Goal: Complete application form

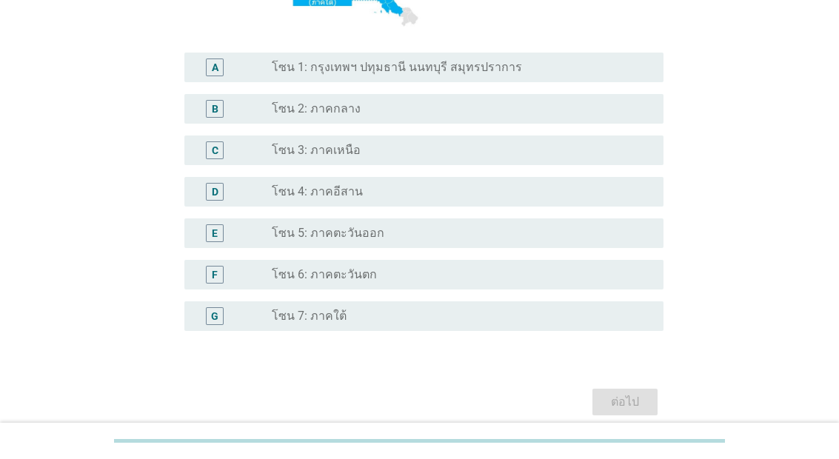
scroll to position [353, 0]
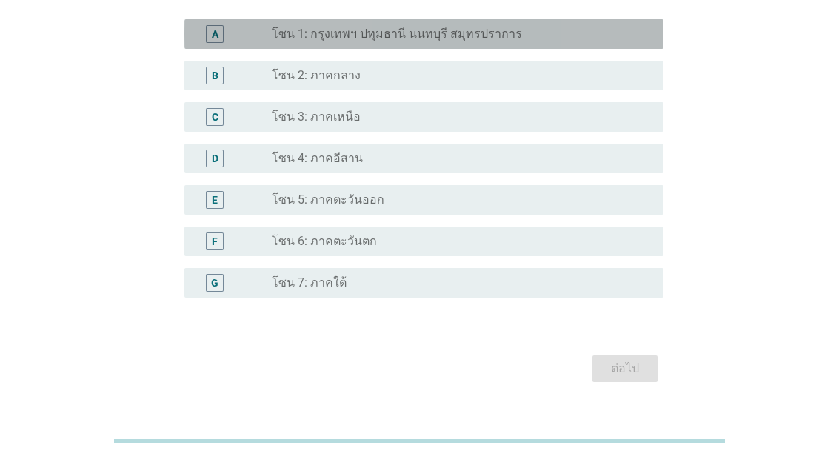
click at [484, 41] on label "โซน 1: กรุงเทพฯ ปทุมธานี นนทบุรี สมุทรปราการ" at bounding box center [397, 34] width 250 height 15
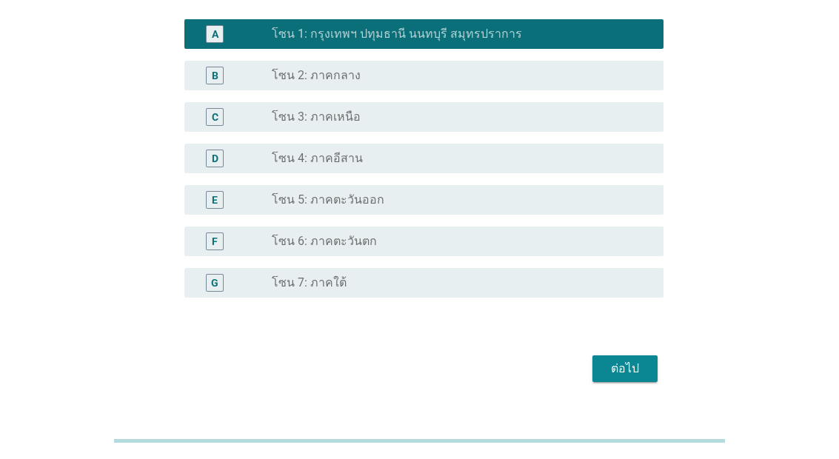
click at [644, 380] on form "S1. ปัจจุบัน คุณอาศัยอยู่ในภาคใดเป็นหลัก? A radio_button_checked โซน 1: กรุงเทพ…" at bounding box center [420, 50] width 488 height 674
click at [640, 382] on button "ต่อไป" at bounding box center [625, 369] width 65 height 27
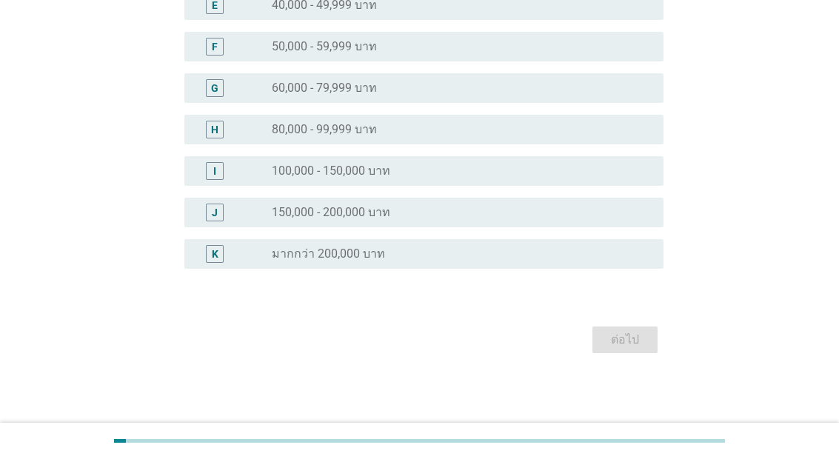
scroll to position [0, 0]
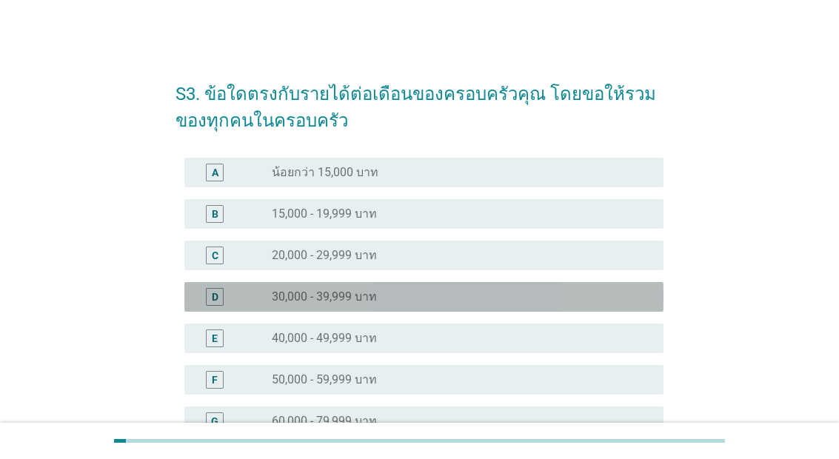
click at [433, 284] on div "D radio_button_unchecked 30,000 - 39,999 บาท" at bounding box center [423, 297] width 479 height 30
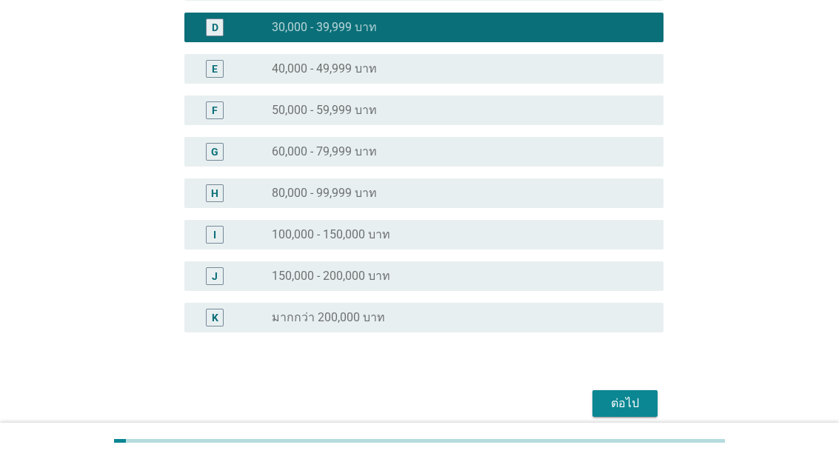
scroll to position [274, 0]
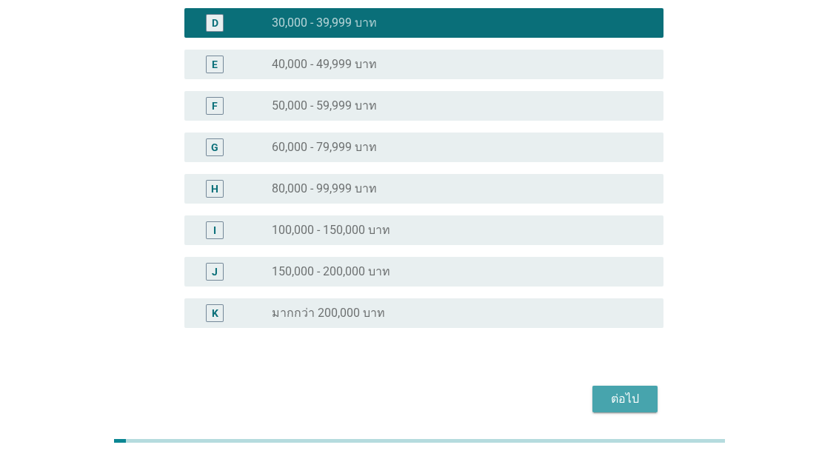
click at [639, 410] on button "ต่อไป" at bounding box center [625, 399] width 65 height 27
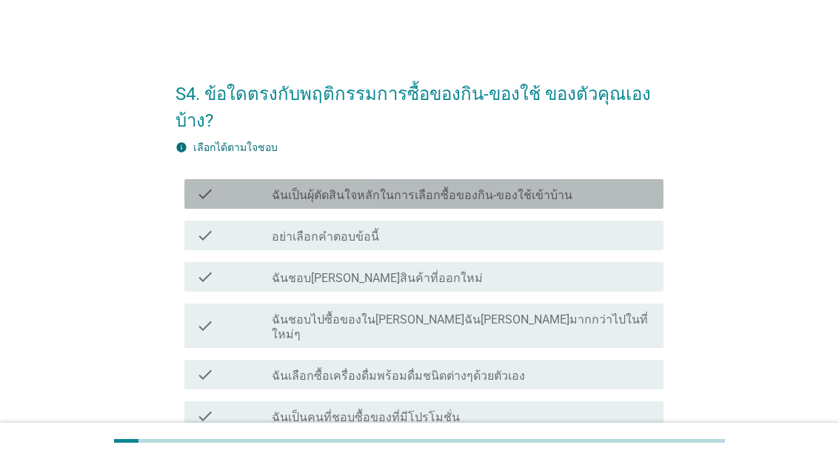
click at [570, 186] on div "check_box_outline_blank ฉันเป็นผุ้ตัดสินใจหลักในการเลือกซื้อของกิน-ของใช้เข้าบ้…" at bounding box center [462, 194] width 380 height 18
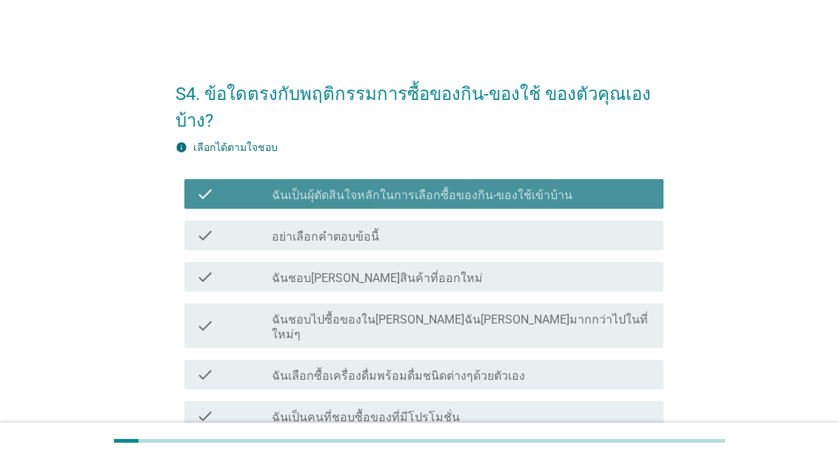
click at [539, 263] on div "check check_box_outline_blank ฉันชอบ[PERSON_NAME]สินค้าที่ออกใหม่" at bounding box center [423, 277] width 479 height 30
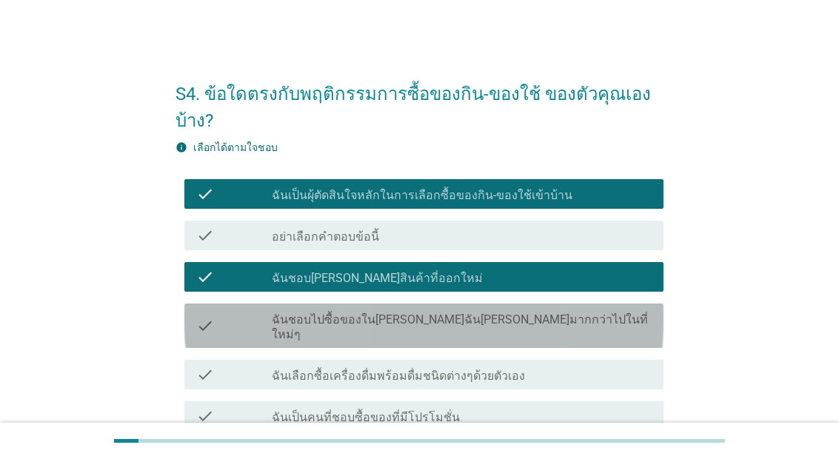
click at [520, 319] on label "ฉันชอบไปซื้อของใน[PERSON_NAME]ฉัน[PERSON_NAME]มากกว่าไปในที่ใหม่ๆ" at bounding box center [462, 328] width 380 height 30
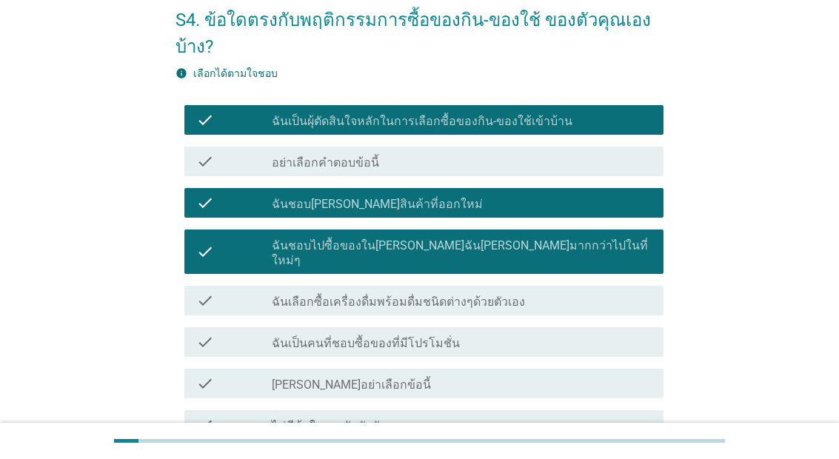
scroll to position [73, 0]
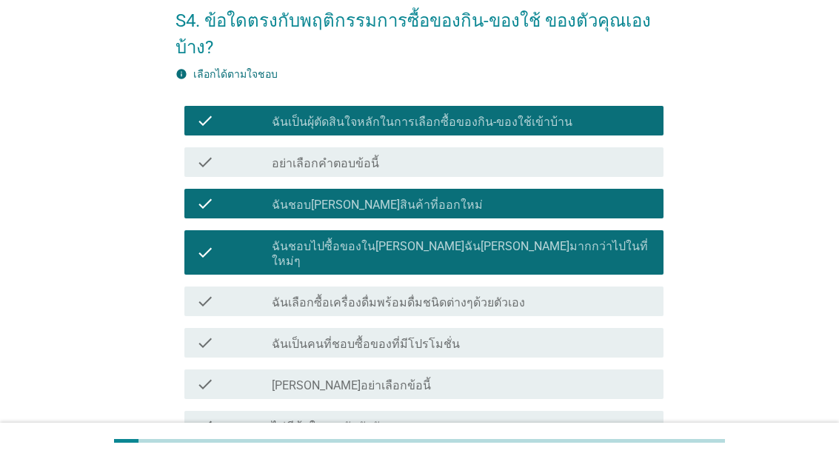
click at [524, 296] on div "check check_box_outline_blank ฉันเลือกซื้อเครื่องดื่มพร้อมดื่มชนิดต่างๆด้วยตัวเ…" at bounding box center [423, 302] width 479 height 30
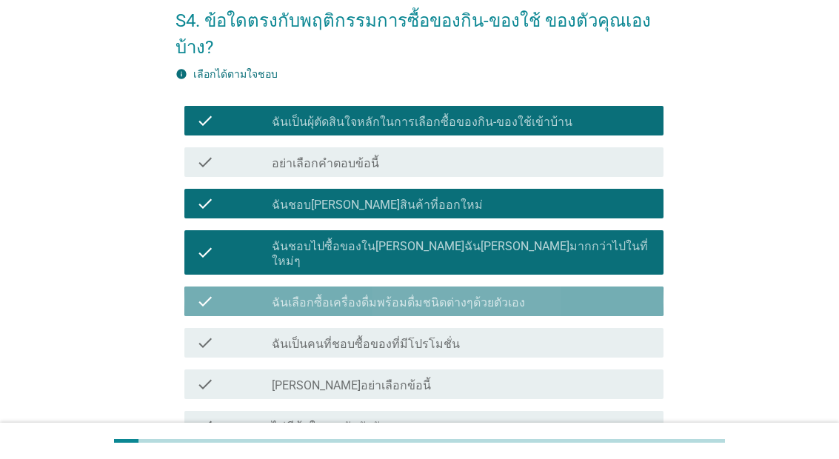
click at [507, 334] on div "check_box_outline_blank ฉันเป็นคนที่ชอบซื้อของที่มีโปรโมชั่น" at bounding box center [462, 343] width 380 height 18
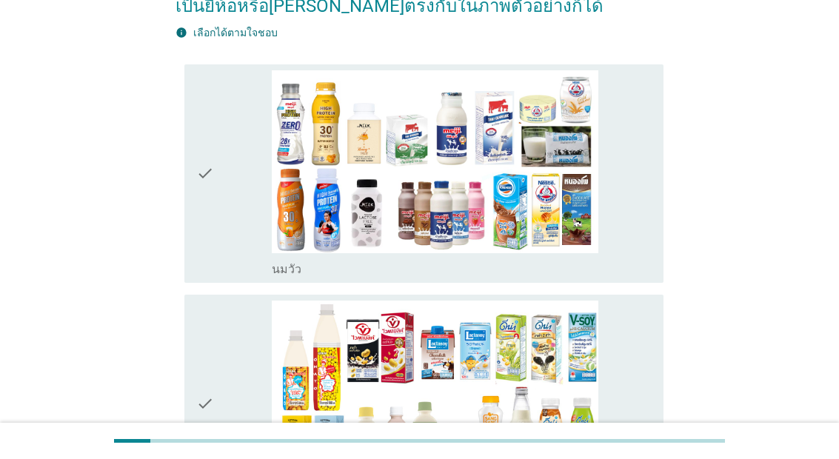
scroll to position [224, 0]
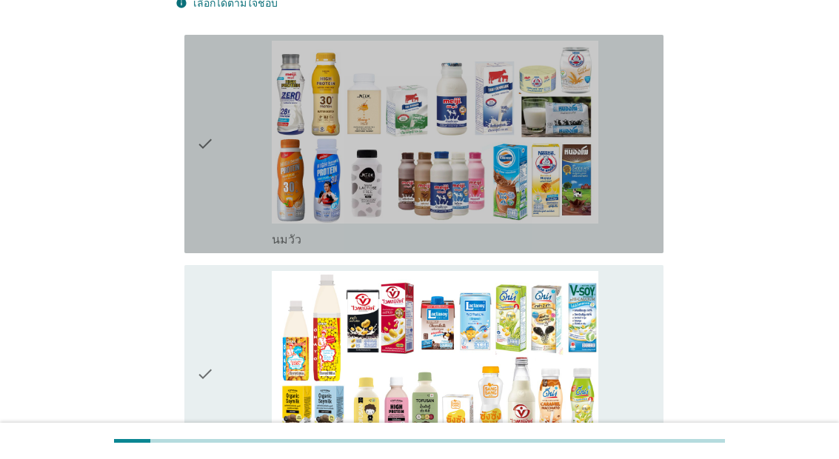
click at [224, 234] on div "check" at bounding box center [234, 144] width 76 height 207
click at [236, 365] on div "check" at bounding box center [234, 374] width 76 height 207
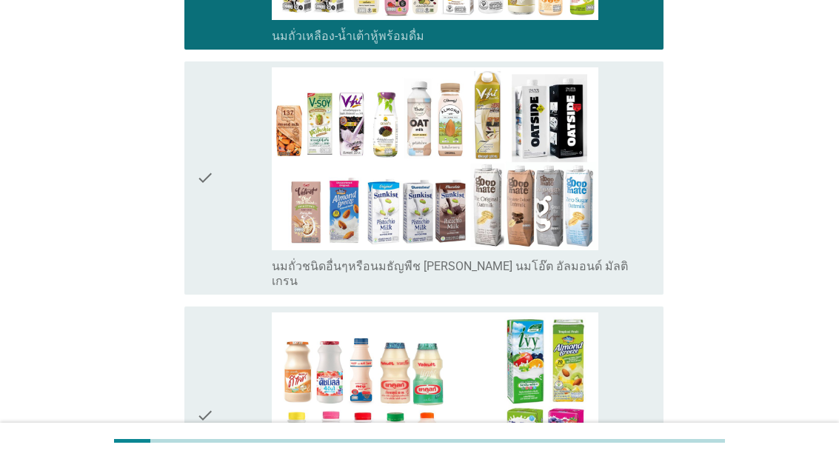
scroll to position [671, 0]
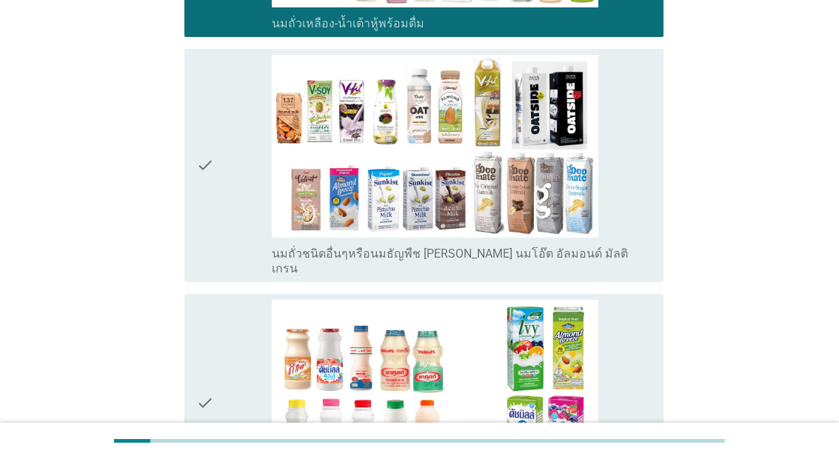
click at [242, 275] on div "check" at bounding box center [234, 165] width 76 height 221
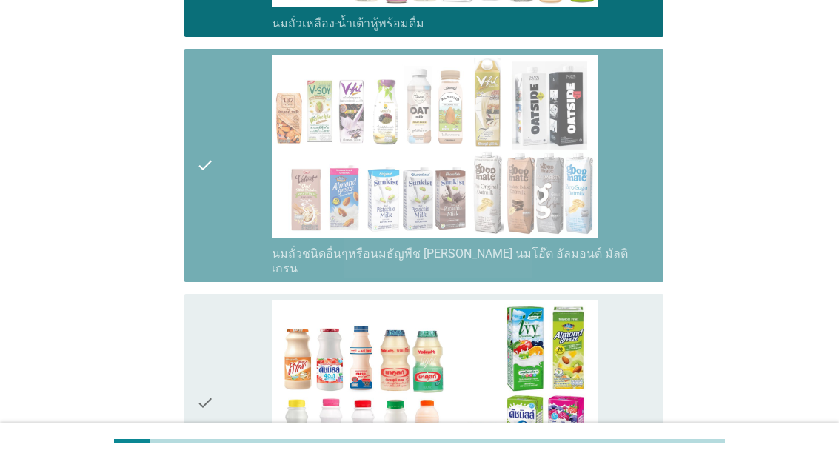
click at [227, 399] on div "check" at bounding box center [234, 403] width 76 height 207
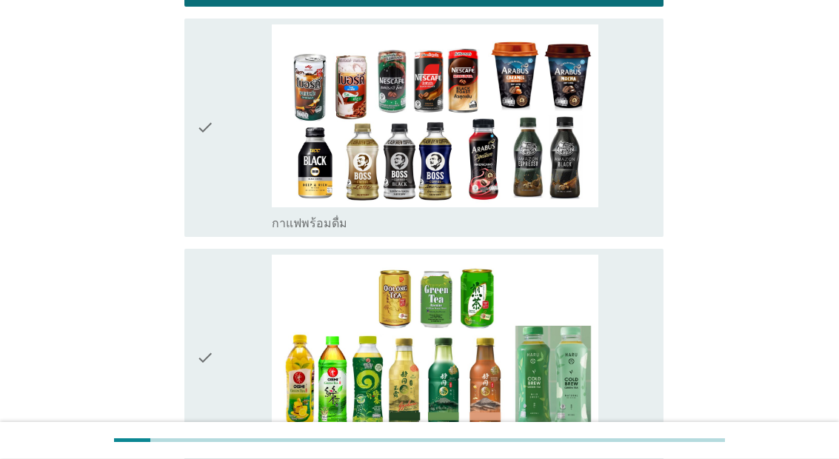
scroll to position [1210, 0]
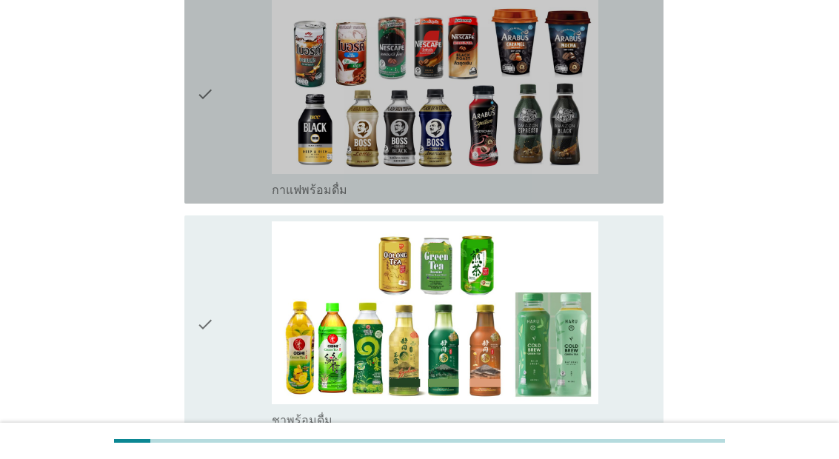
click at [253, 198] on div "check" at bounding box center [234, 94] width 76 height 207
click at [246, 358] on div "check" at bounding box center [234, 324] width 76 height 207
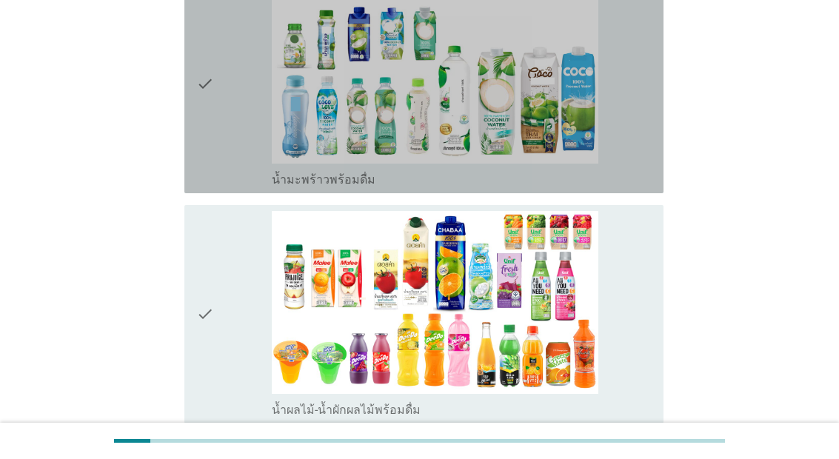
click at [247, 187] on div "check" at bounding box center [234, 84] width 76 height 207
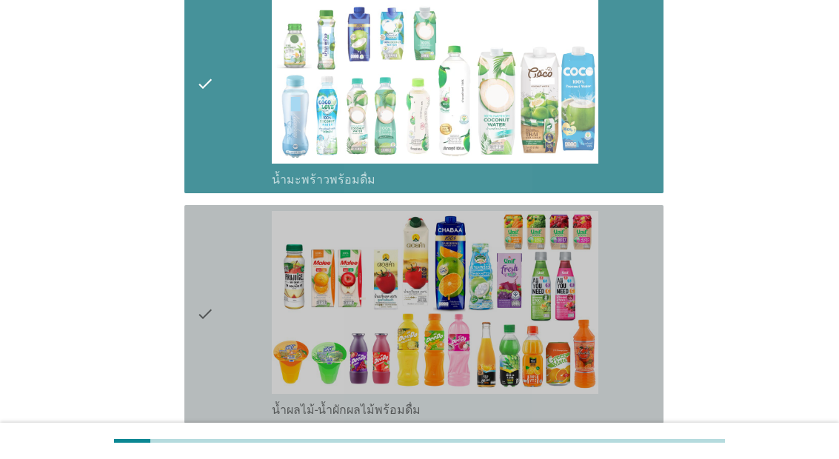
click at [224, 414] on div "check" at bounding box center [234, 314] width 76 height 207
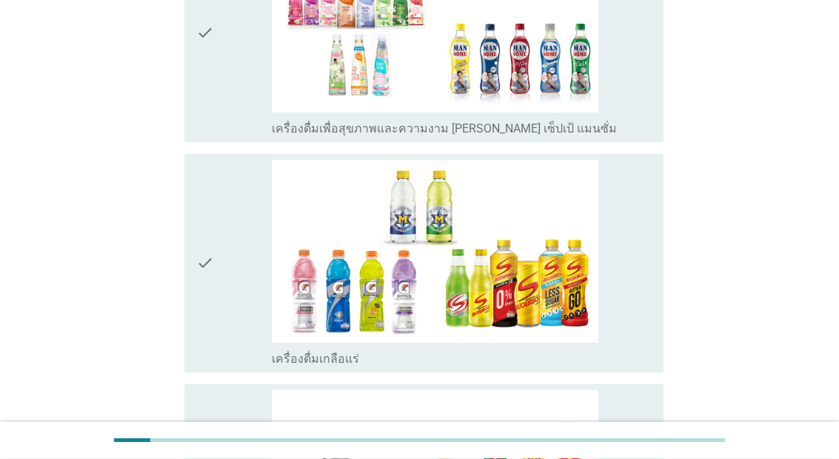
scroll to position [2660, 0]
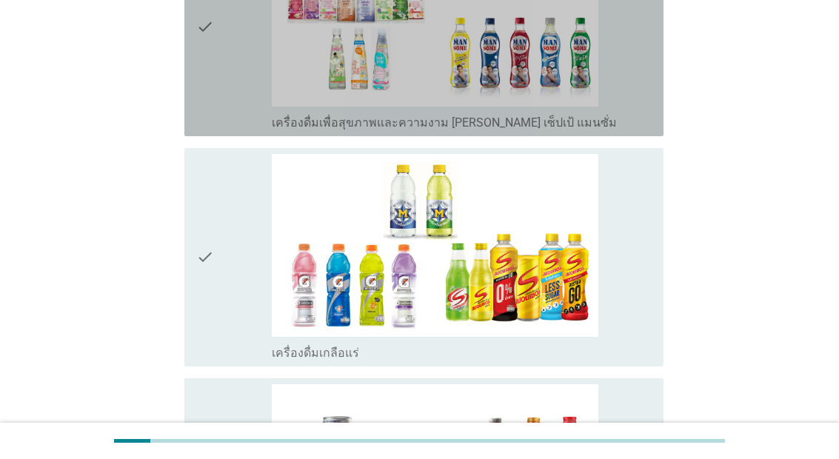
click at [242, 130] on div "check" at bounding box center [234, 27] width 76 height 207
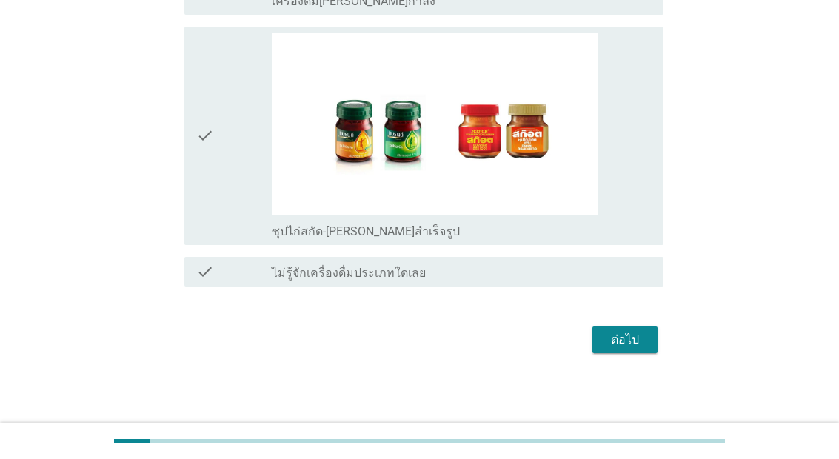
scroll to position [3262, 0]
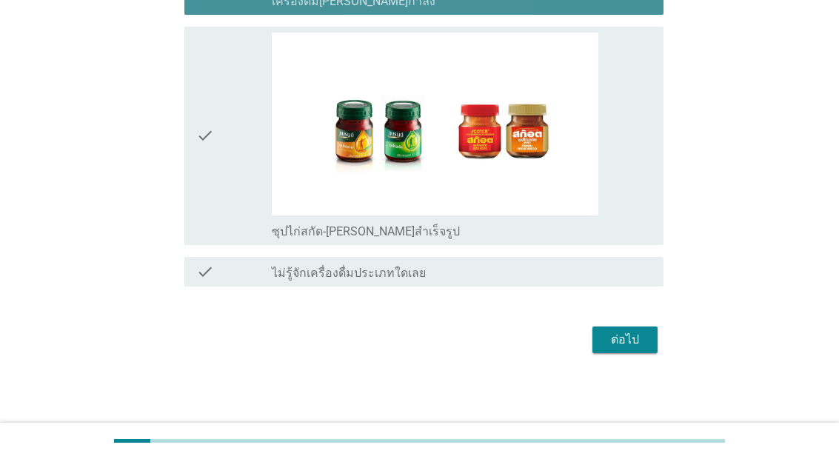
click at [213, 239] on icon "check" at bounding box center [205, 136] width 18 height 207
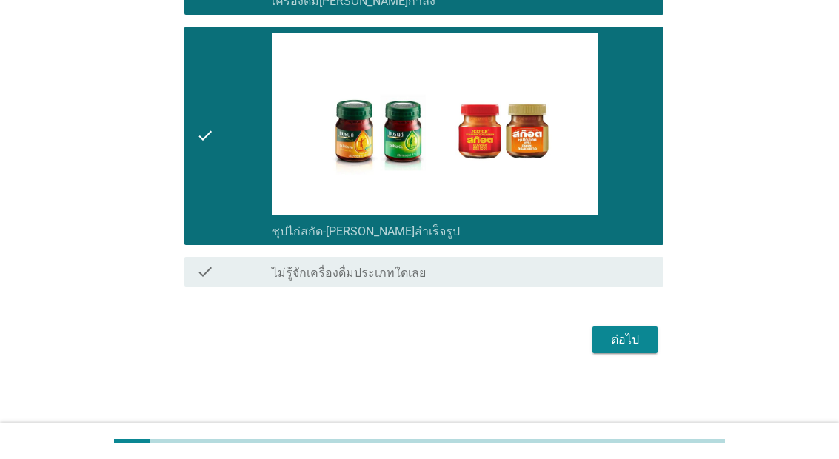
scroll to position [3500, 0]
click at [630, 349] on div "ต่อไป" at bounding box center [624, 340] width 41 height 18
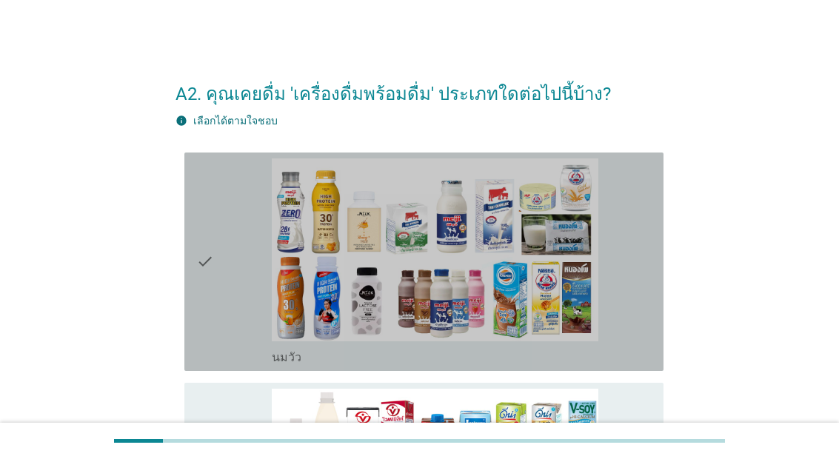
click at [251, 365] on div "check" at bounding box center [234, 262] width 76 height 207
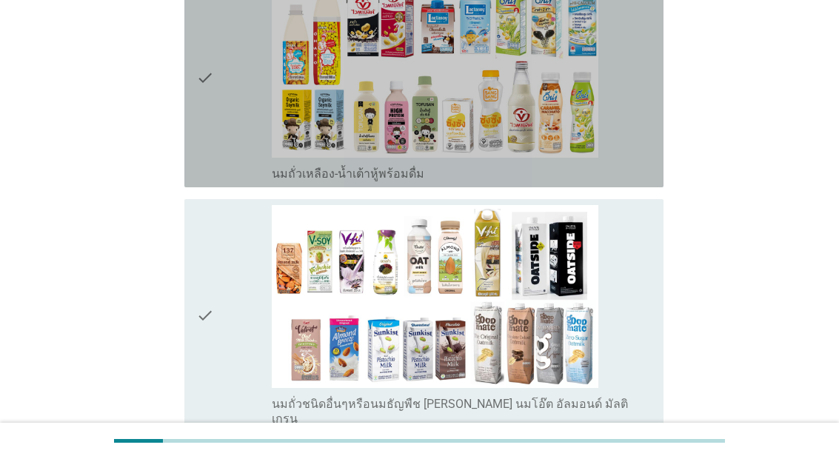
click at [257, 181] on div "check" at bounding box center [234, 78] width 76 height 207
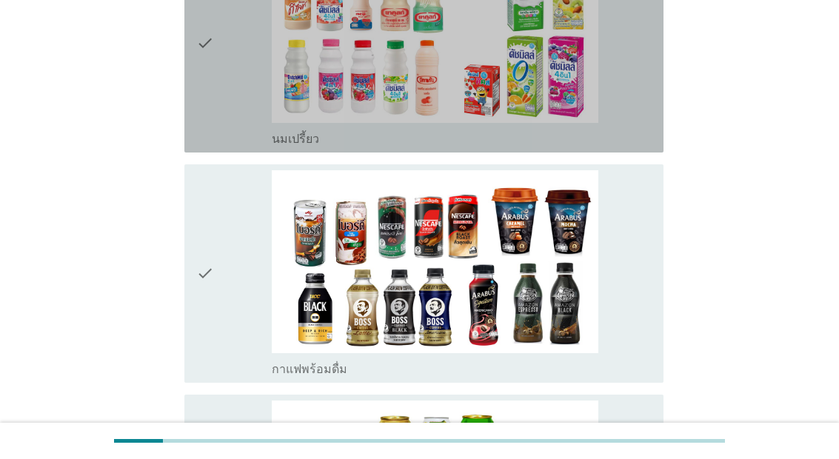
click at [220, 291] on div "check" at bounding box center [234, 273] width 76 height 207
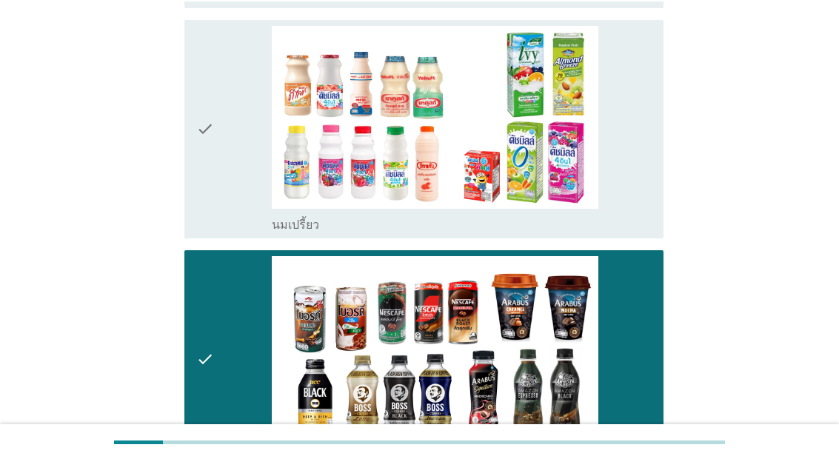
scroll to position [839, 0]
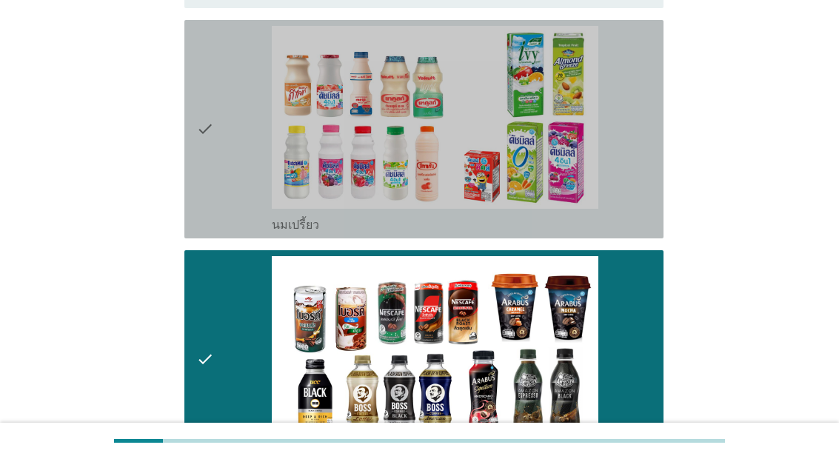
click at [229, 231] on div "check" at bounding box center [234, 129] width 76 height 207
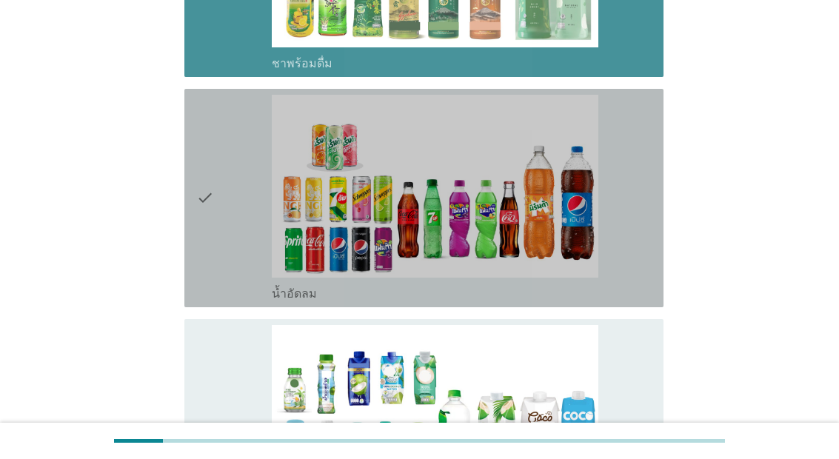
click at [228, 273] on div "check" at bounding box center [234, 198] width 76 height 207
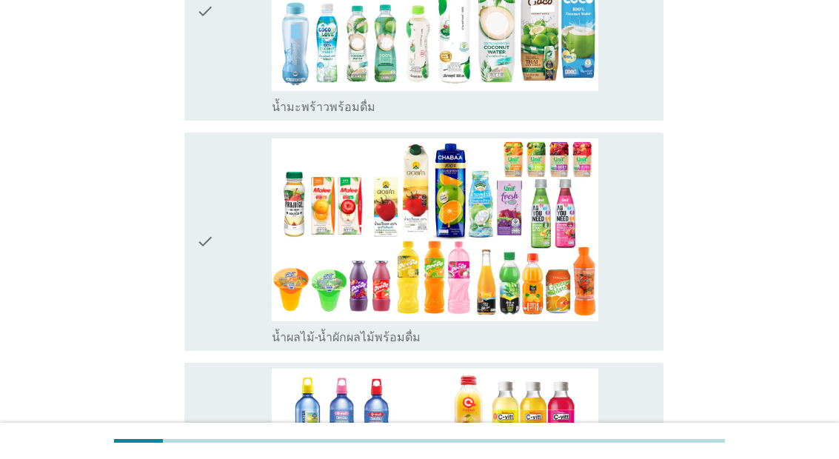
click at [254, 115] on div "check" at bounding box center [234, 11] width 76 height 207
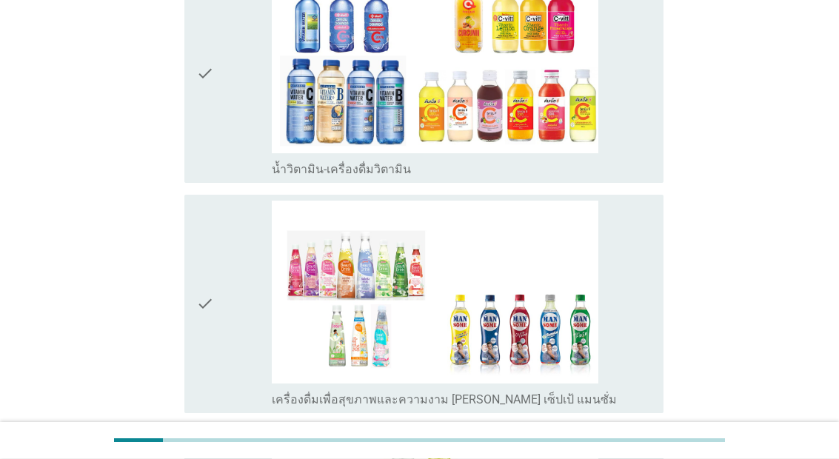
scroll to position [2294, 0]
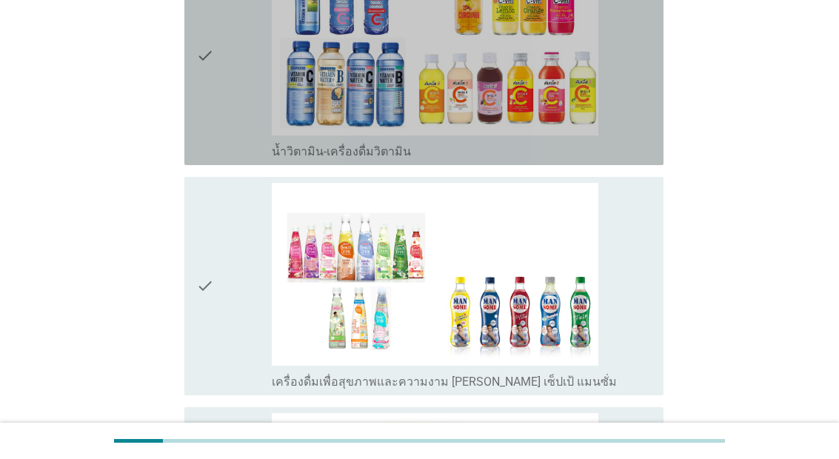
click at [244, 159] on div "check" at bounding box center [234, 56] width 76 height 207
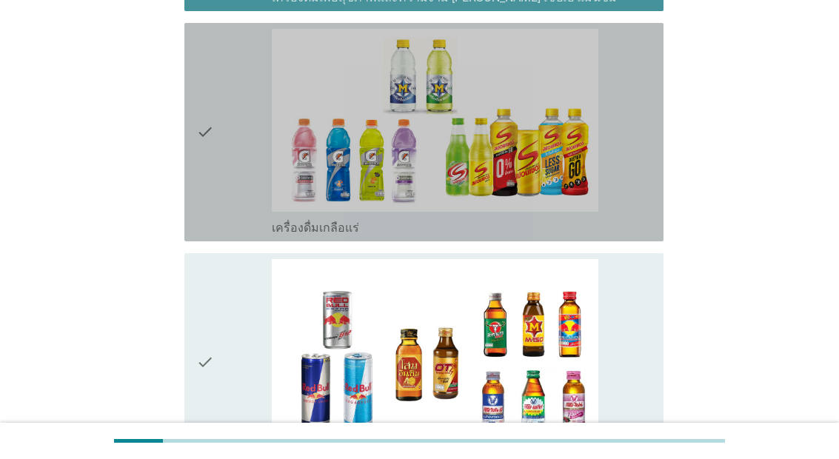
click at [213, 236] on icon "check" at bounding box center [205, 132] width 18 height 207
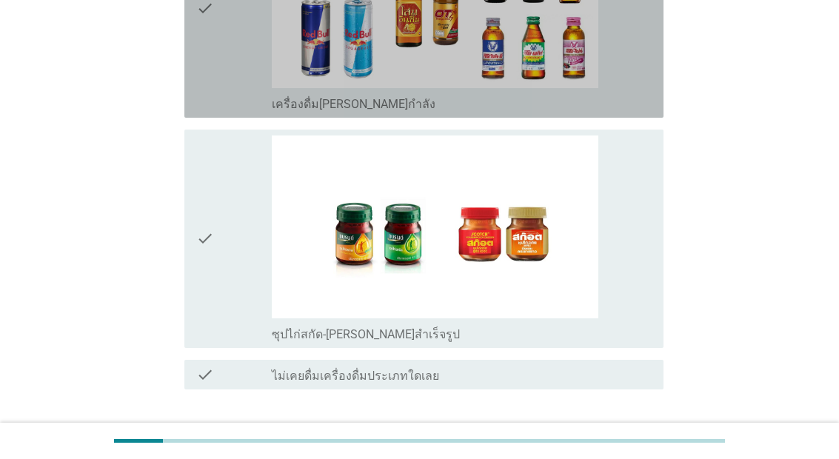
click at [244, 112] on div "check" at bounding box center [234, 8] width 76 height 207
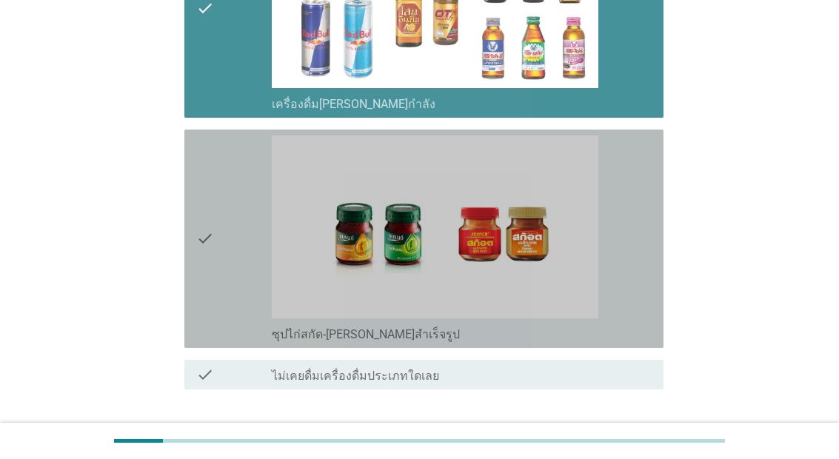
click at [243, 342] on div "check" at bounding box center [234, 239] width 76 height 207
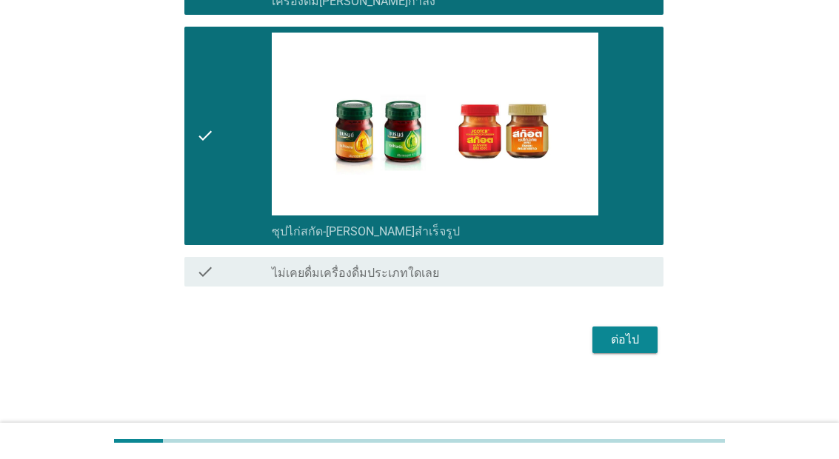
scroll to position [3394, 0]
click at [650, 353] on button "ต่อไป" at bounding box center [625, 340] width 65 height 27
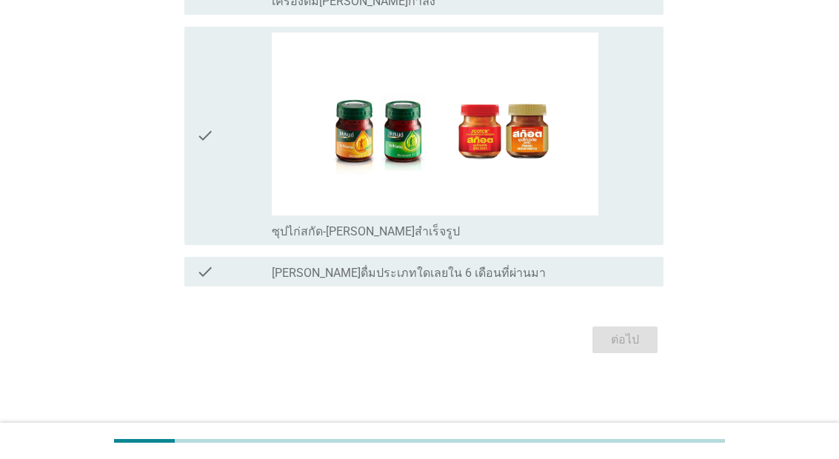
scroll to position [0, 0]
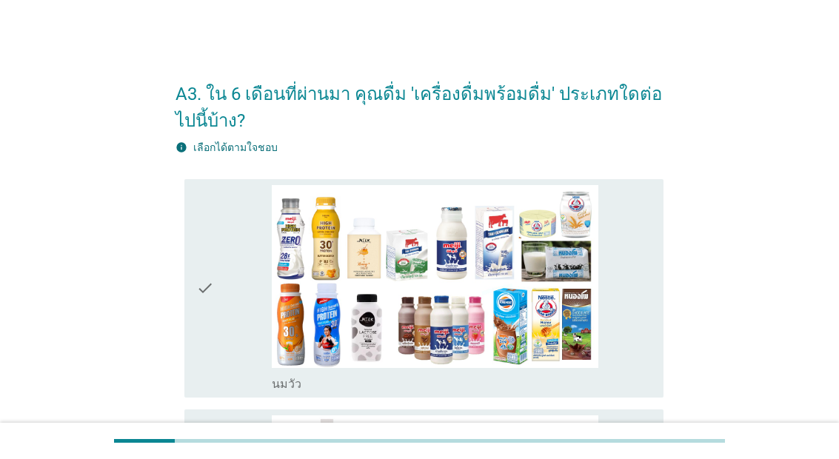
click at [482, 367] on img at bounding box center [435, 277] width 327 height 184
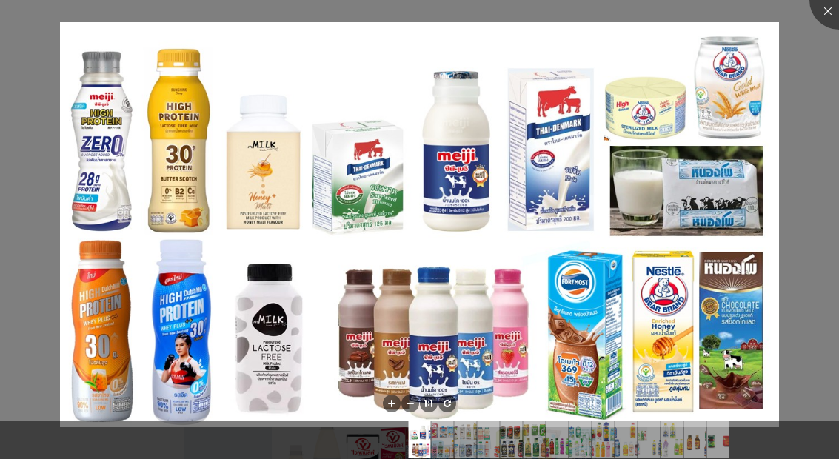
click at [833, 28] on div at bounding box center [839, -1] width 59 height 59
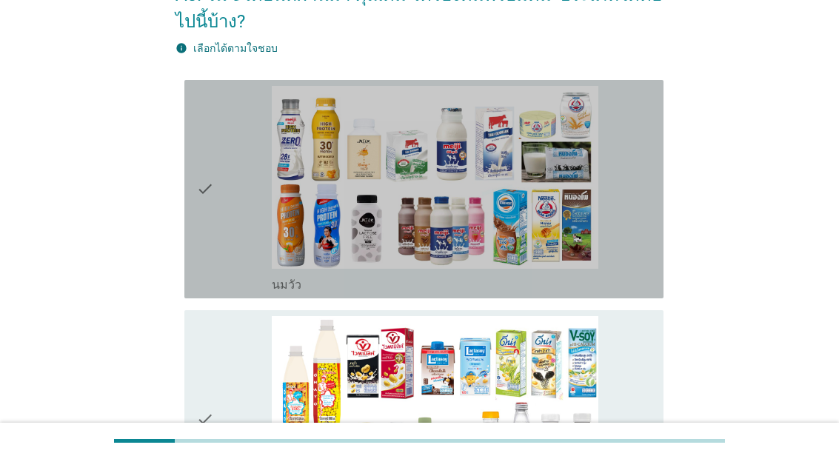
scroll to position [206, 0]
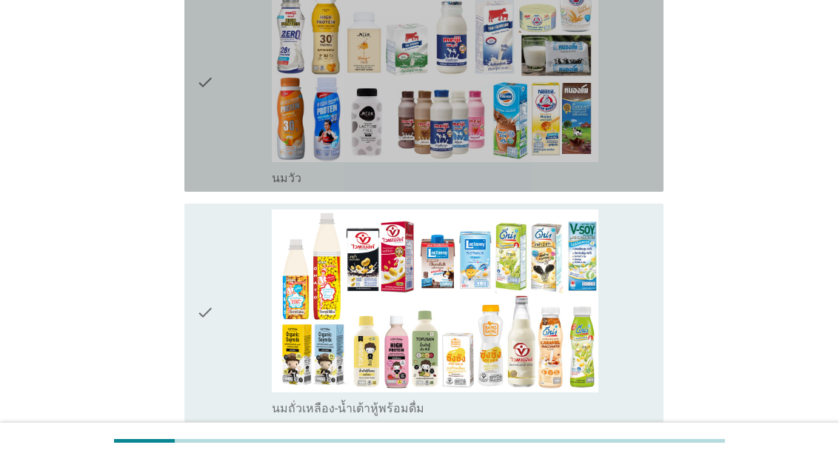
click at [227, 186] on div "check" at bounding box center [234, 82] width 76 height 207
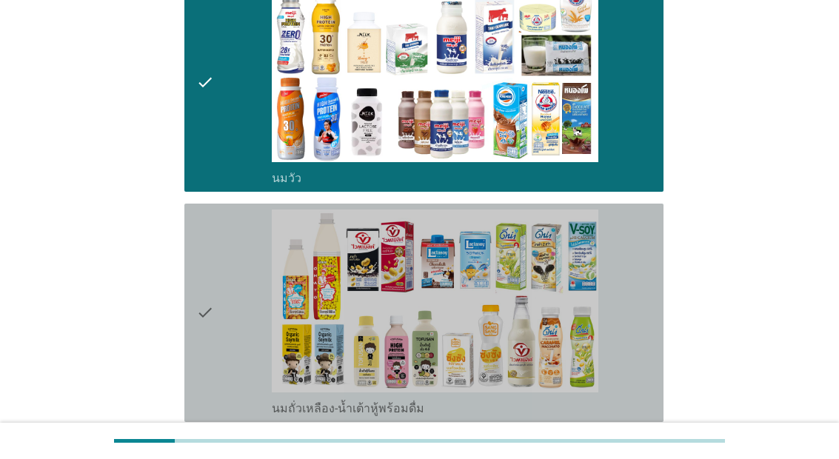
click at [244, 366] on div "check" at bounding box center [234, 313] width 76 height 207
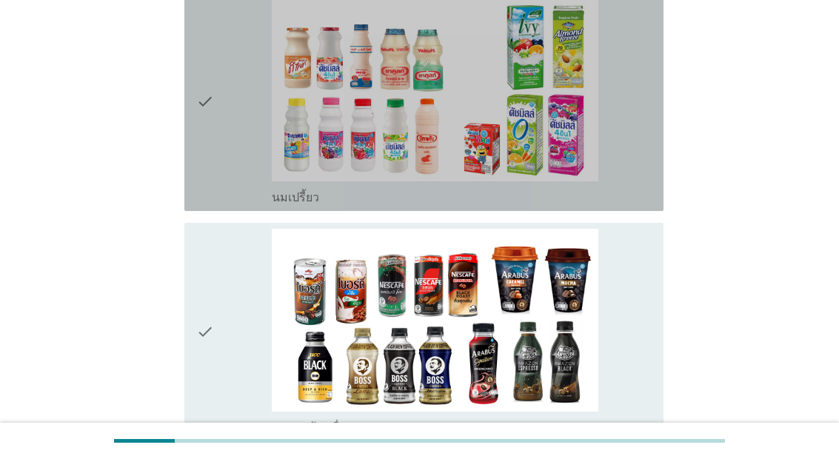
click at [253, 205] on div "check" at bounding box center [234, 102] width 76 height 207
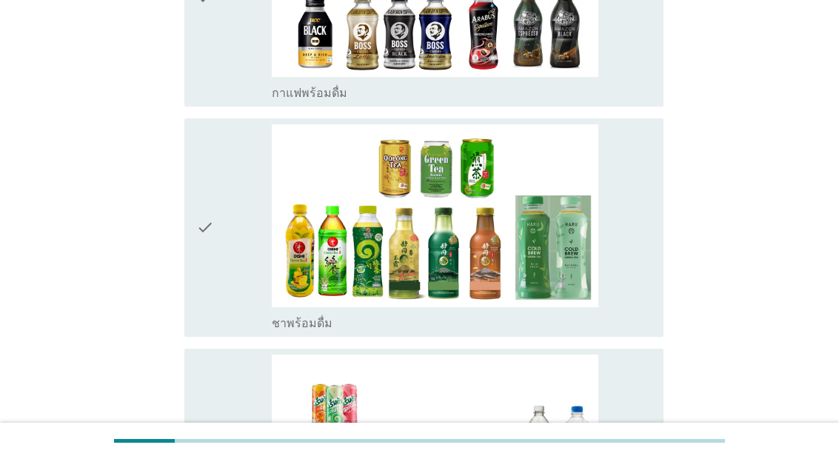
scroll to position [1256, 0]
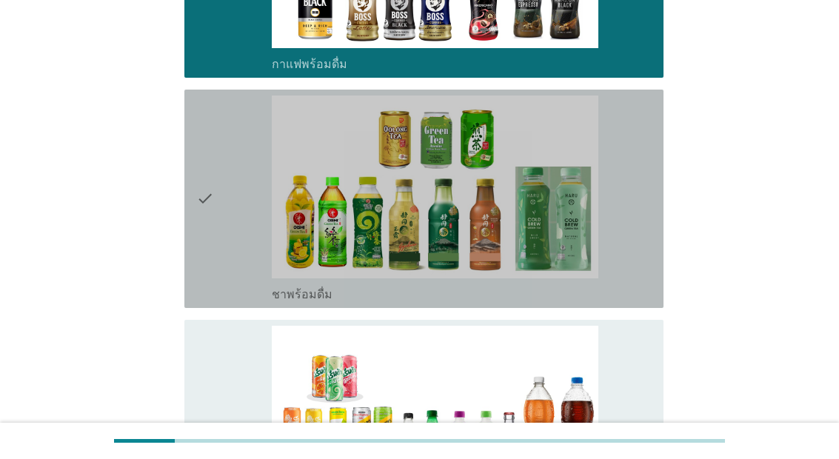
click at [256, 302] on div "check" at bounding box center [234, 199] width 76 height 207
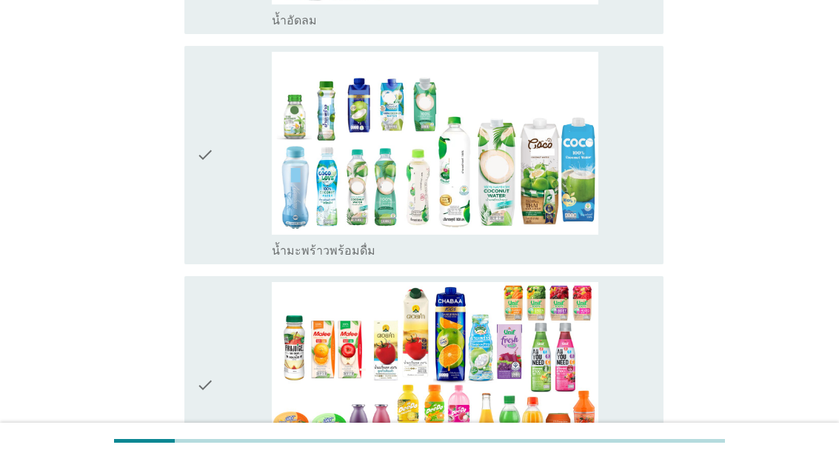
scroll to position [1807, 0]
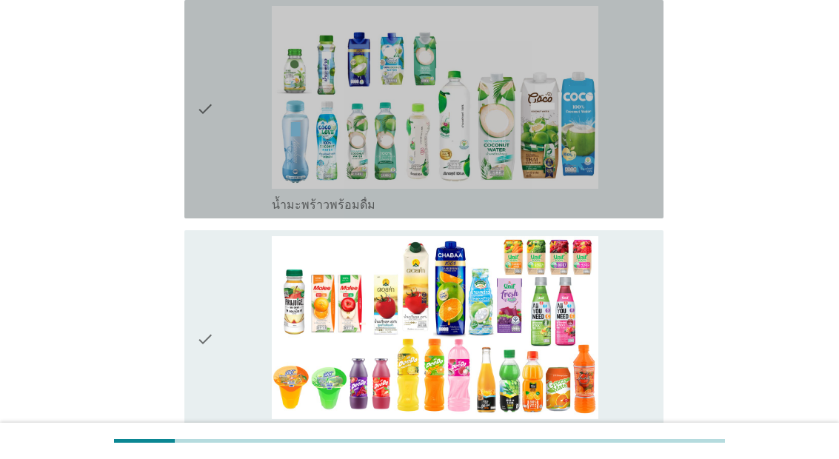
click at [267, 213] on div "check" at bounding box center [234, 109] width 76 height 207
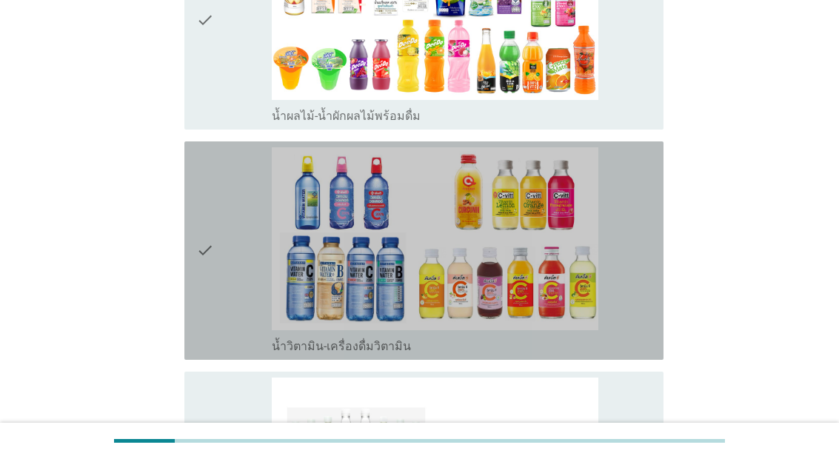
click at [239, 354] on div "check" at bounding box center [234, 250] width 76 height 207
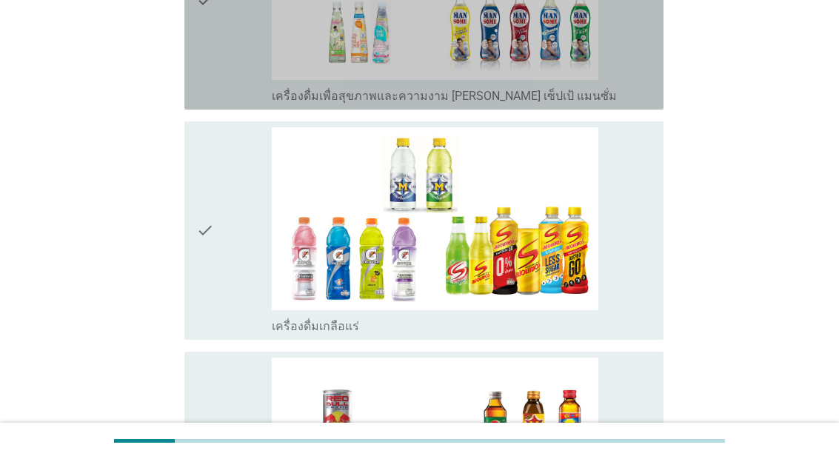
click at [273, 104] on div "check_box_outline_blank เครื่องดื่มเพื่อสุขภาพและความงาม [PERSON_NAME] เซ็ปเป้ …" at bounding box center [462, 0] width 380 height 207
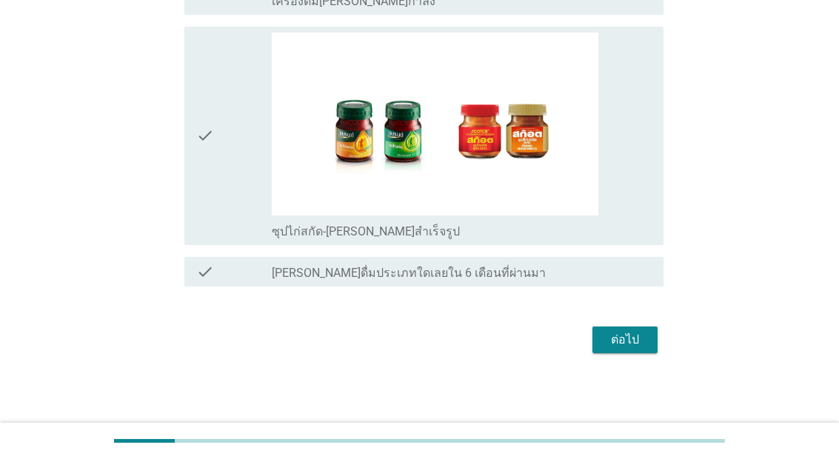
scroll to position [3370, 0]
click at [261, 239] on div "check" at bounding box center [234, 136] width 76 height 207
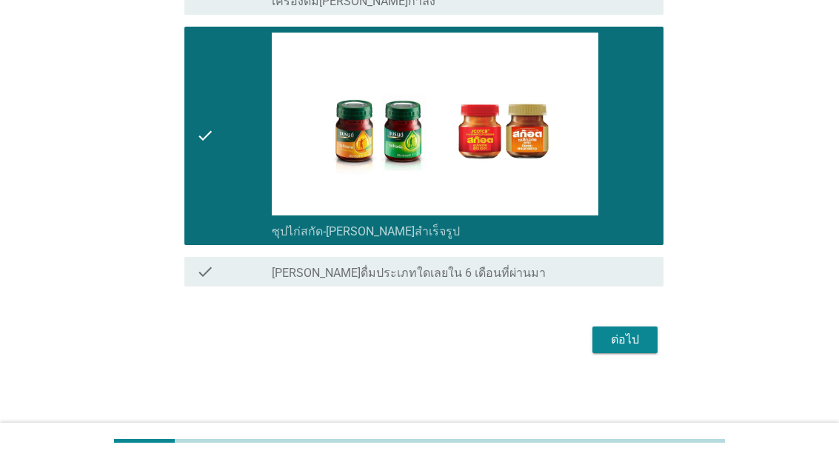
click at [611, 349] on div "ต่อไป" at bounding box center [624, 340] width 41 height 18
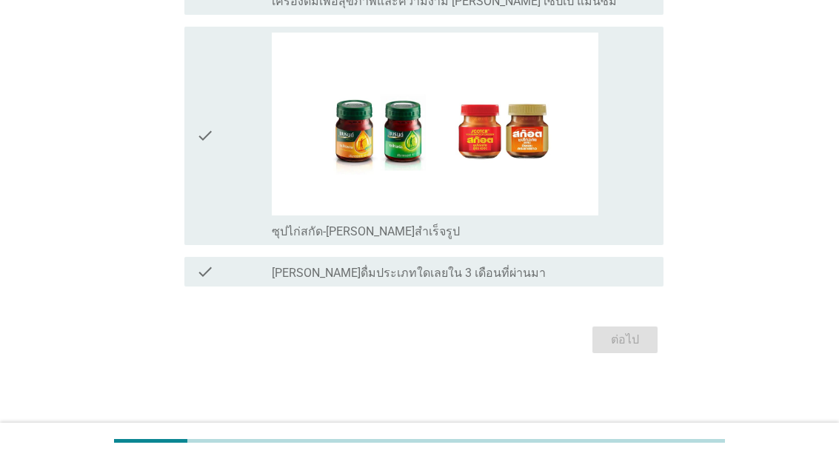
scroll to position [0, 0]
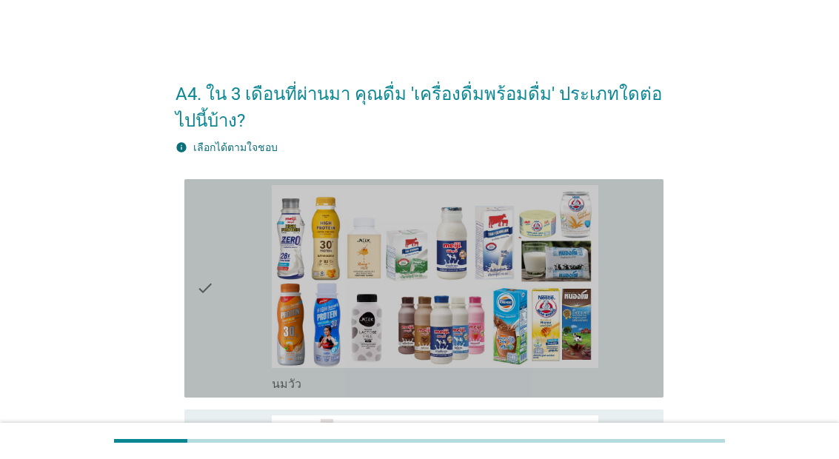
click at [259, 358] on div "check" at bounding box center [234, 288] width 76 height 207
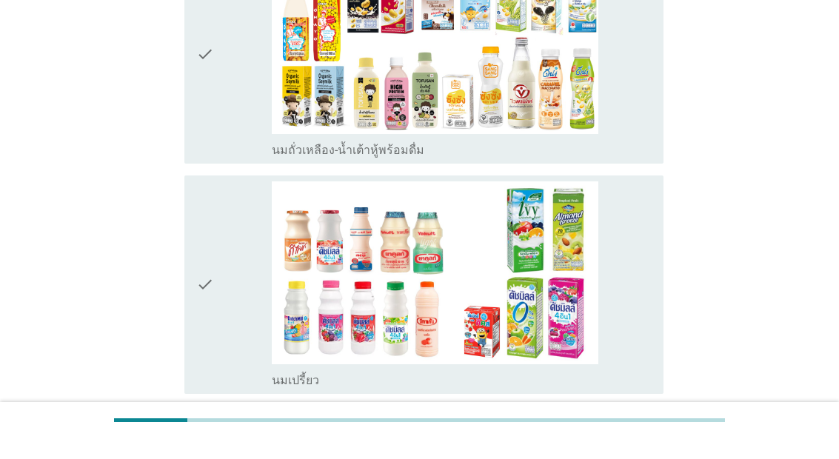
scroll to position [464, 0]
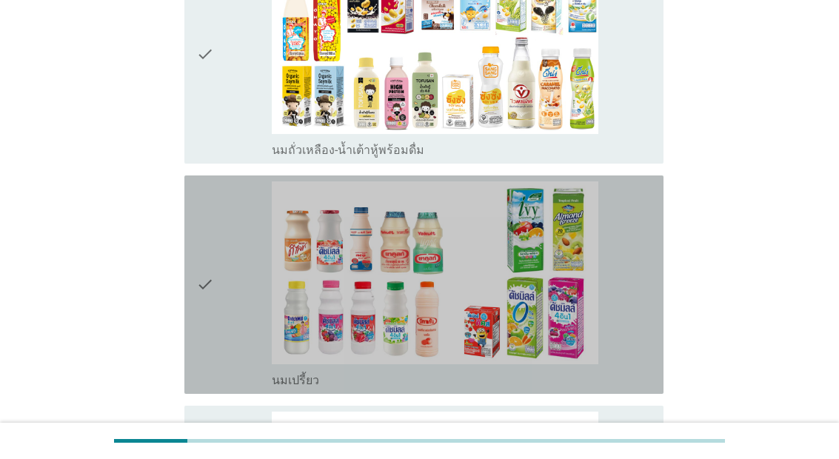
click at [211, 313] on icon "check" at bounding box center [205, 284] width 18 height 207
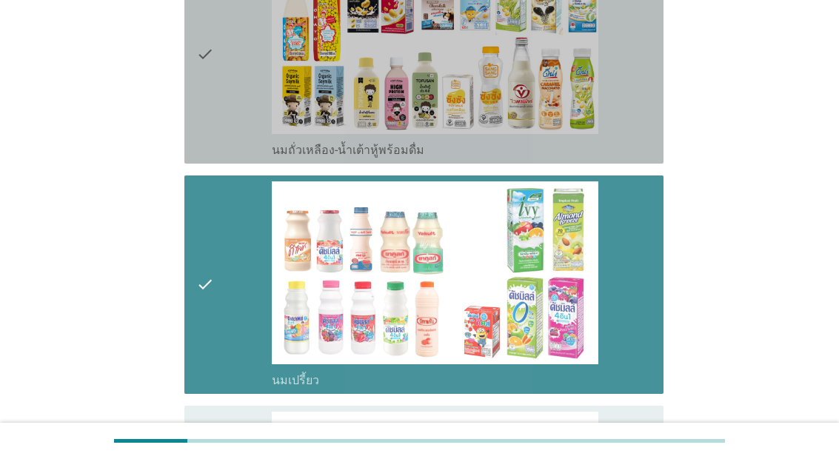
click at [239, 150] on div "check" at bounding box center [234, 54] width 76 height 207
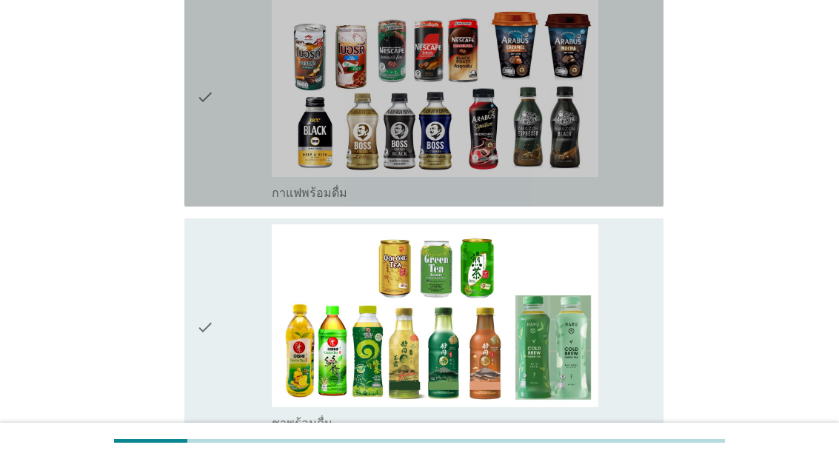
click at [252, 201] on div "check" at bounding box center [234, 97] width 76 height 207
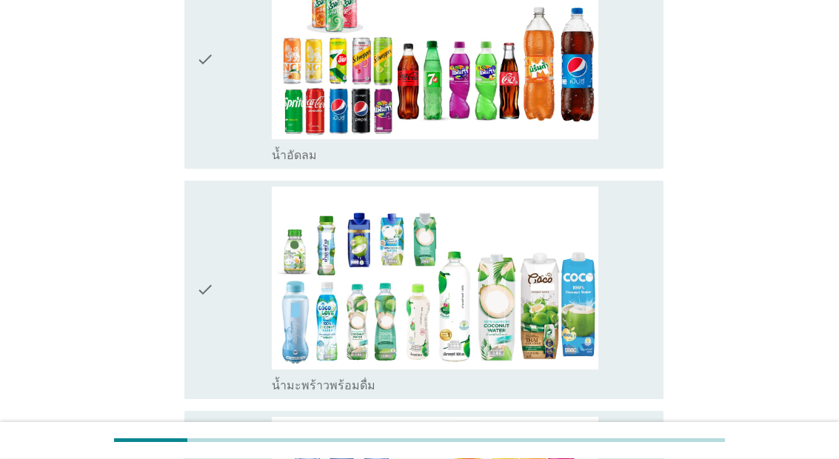
scroll to position [1372, 0]
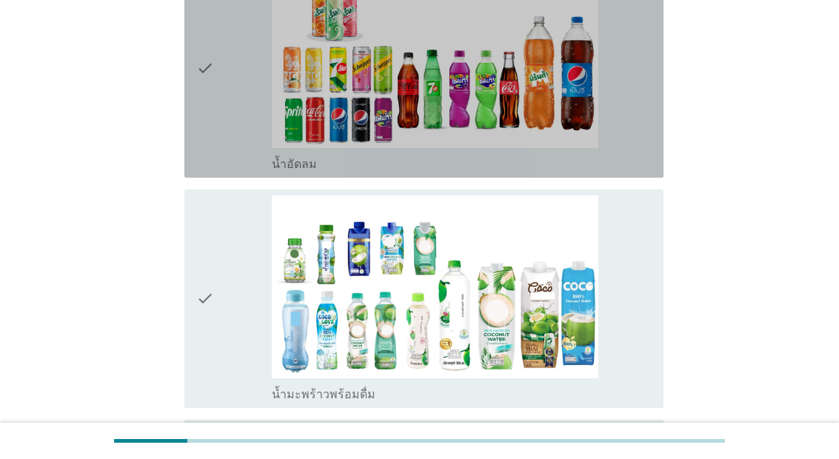
click at [244, 172] on div "check" at bounding box center [234, 68] width 76 height 207
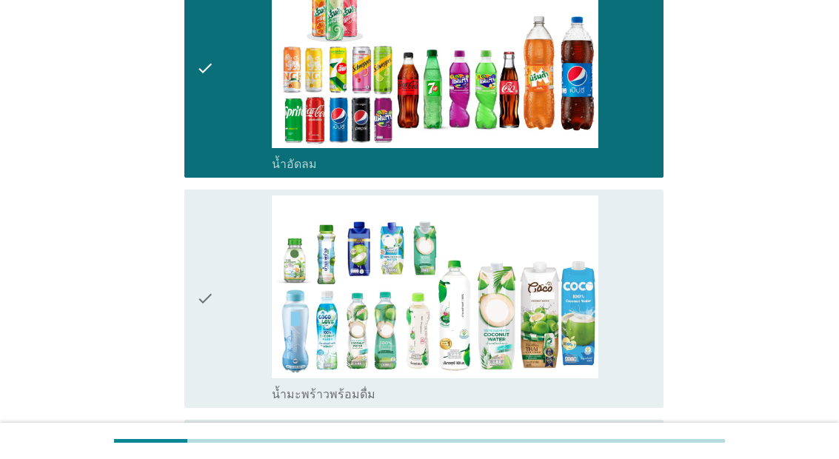
click at [247, 364] on div "check" at bounding box center [234, 299] width 76 height 207
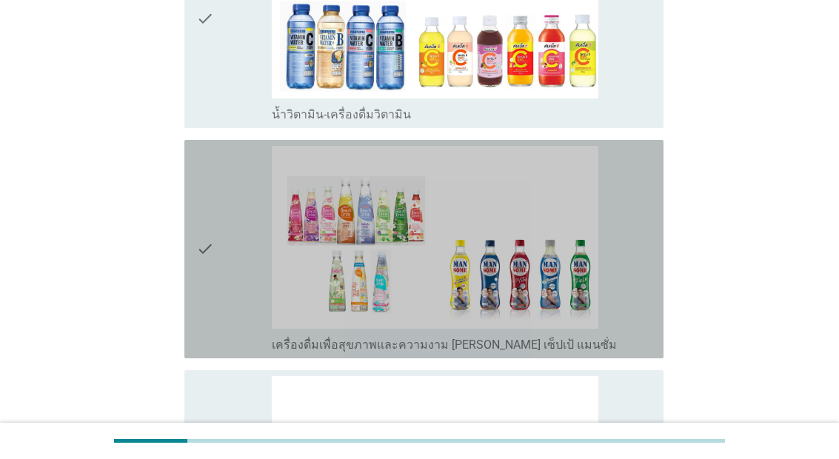
click at [239, 353] on div "check" at bounding box center [234, 249] width 76 height 207
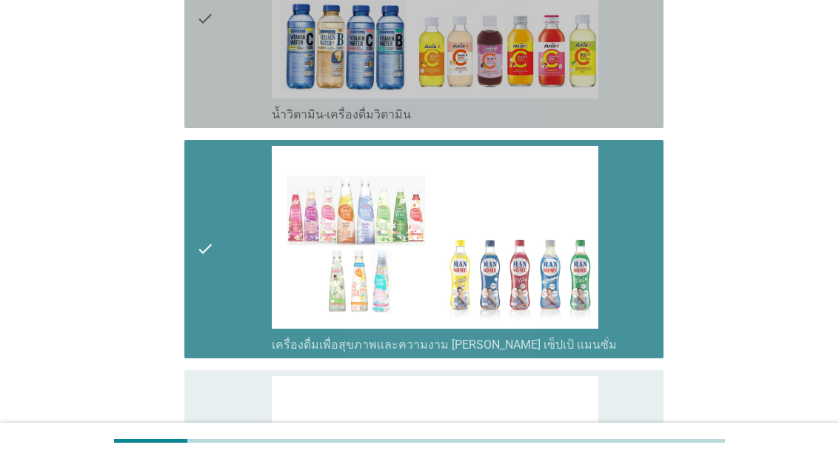
click at [253, 122] on div "check" at bounding box center [234, 19] width 76 height 207
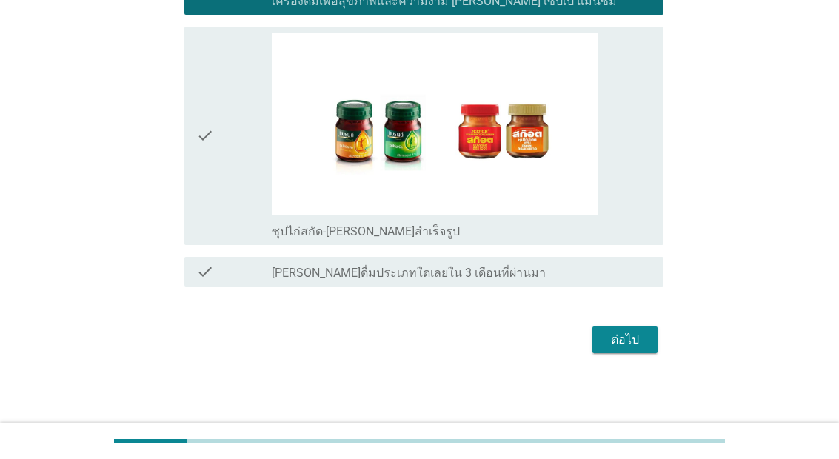
scroll to position [2404, 0]
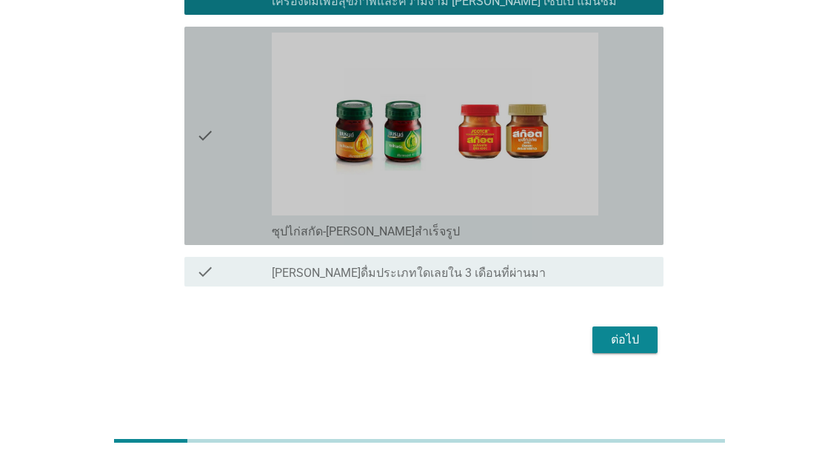
click at [235, 239] on div "check" at bounding box center [234, 136] width 76 height 207
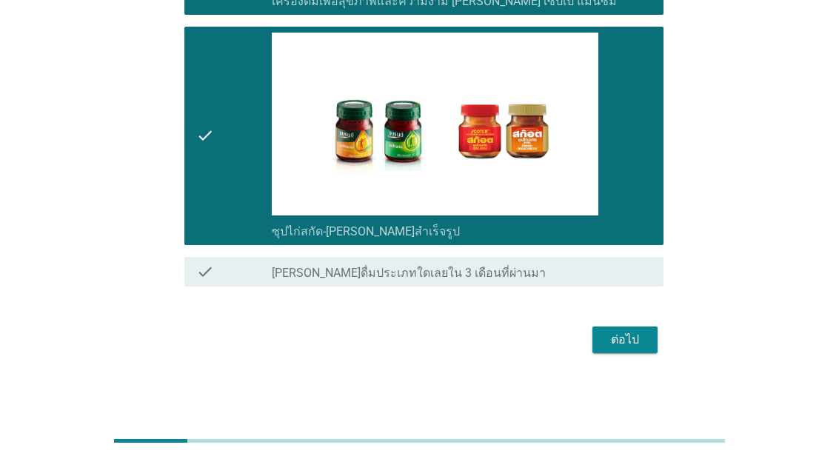
click at [620, 349] on div "ต่อไป" at bounding box center [624, 340] width 41 height 18
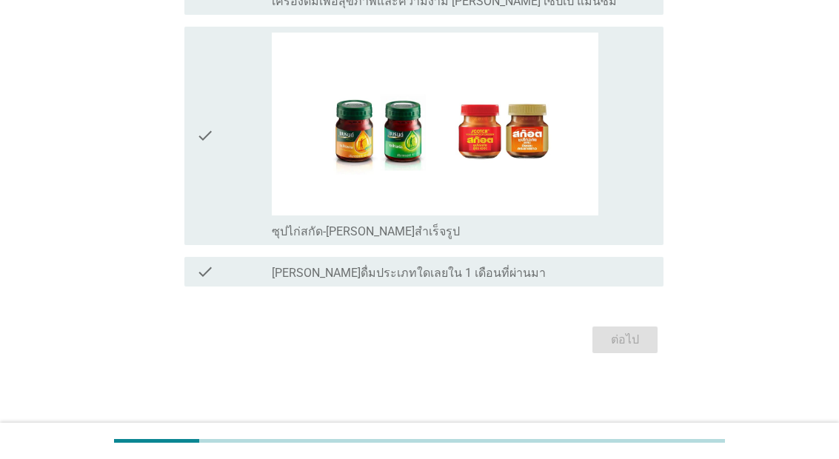
scroll to position [0, 0]
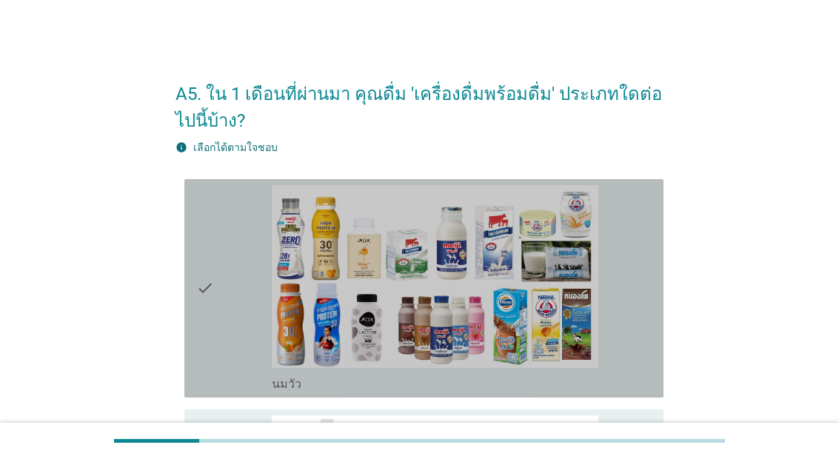
click at [233, 382] on div "check" at bounding box center [234, 288] width 76 height 207
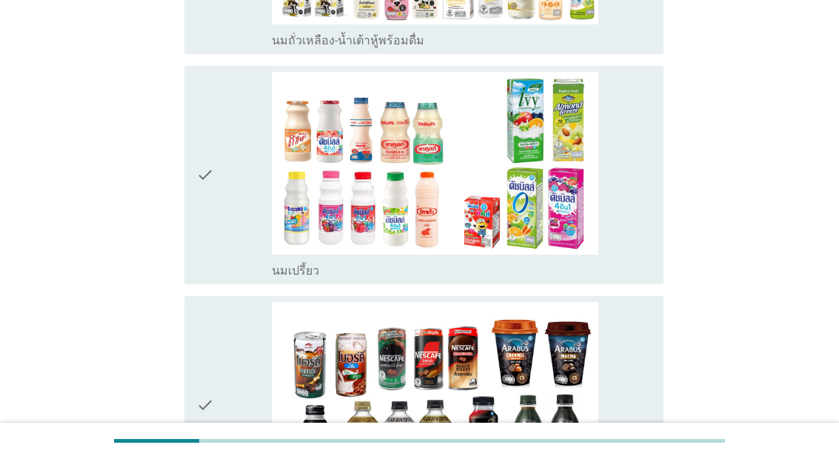
click at [247, 279] on div "check" at bounding box center [234, 175] width 76 height 207
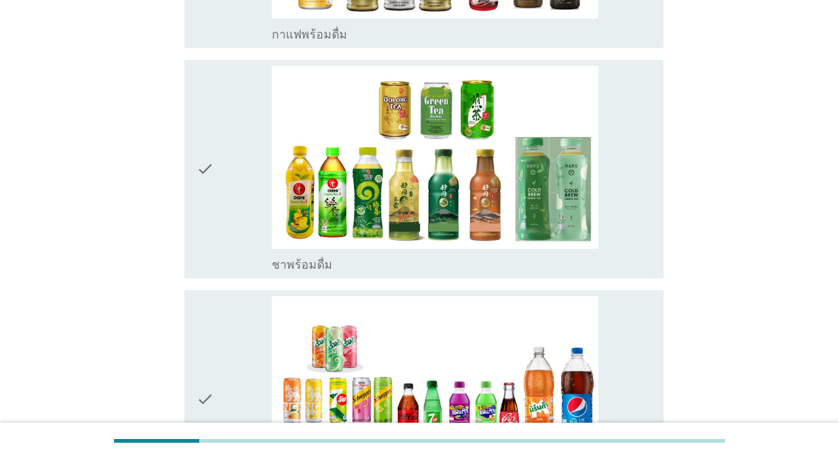
scroll to position [1082, 0]
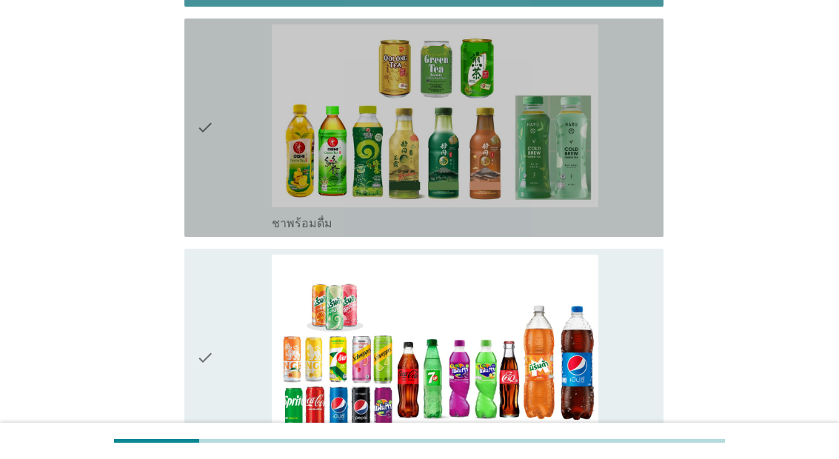
click at [247, 231] on div "check" at bounding box center [234, 127] width 76 height 207
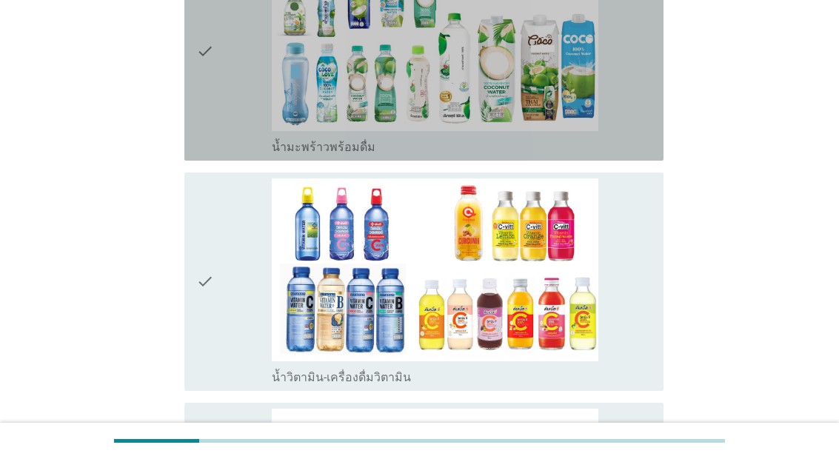
scroll to position [1902, 0]
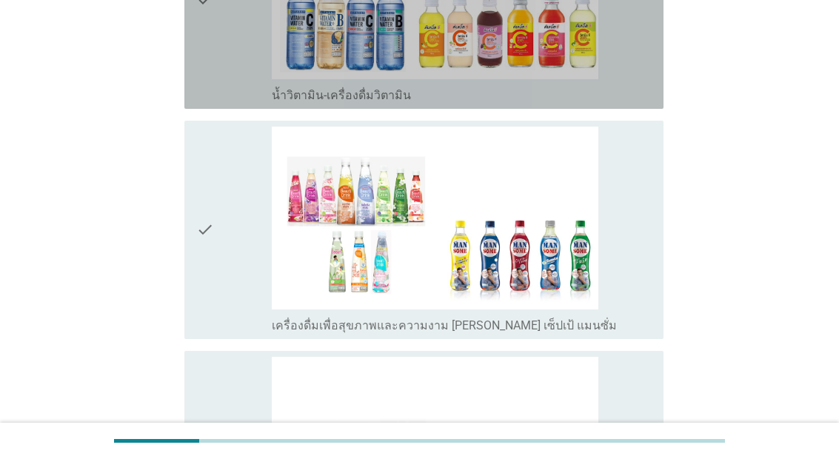
click at [255, 103] on div "check" at bounding box center [234, -1] width 76 height 207
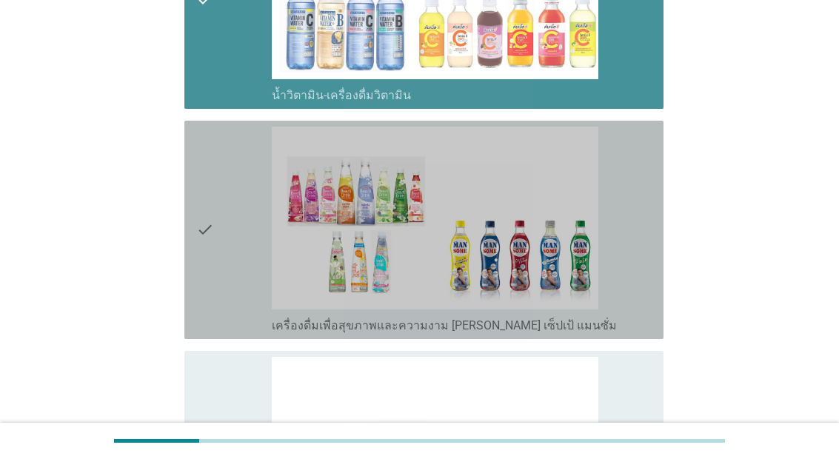
click at [241, 333] on div "check" at bounding box center [234, 230] width 76 height 207
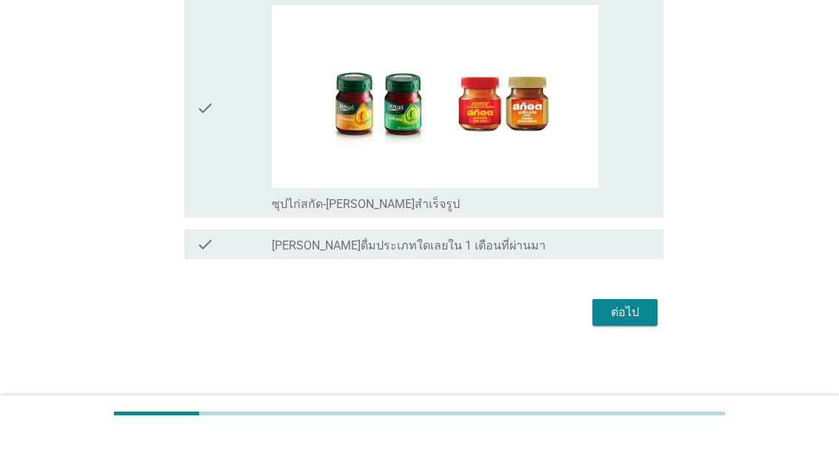
scroll to position [2463, 0]
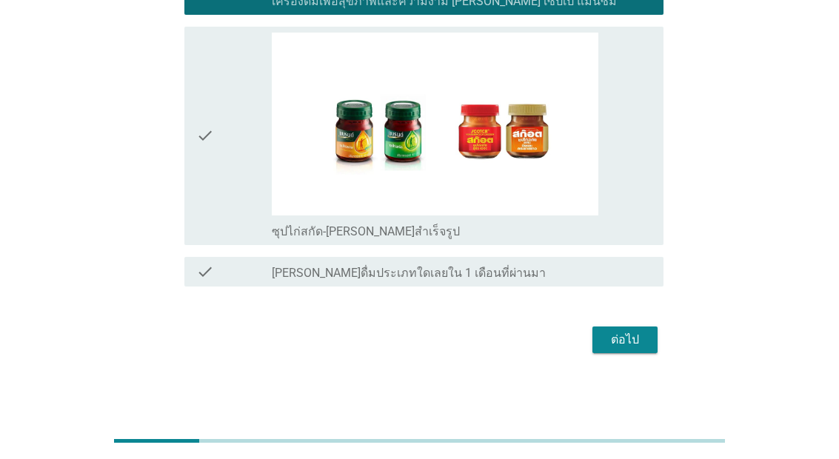
click at [645, 341] on div "ต่อไป" at bounding box center [624, 340] width 41 height 18
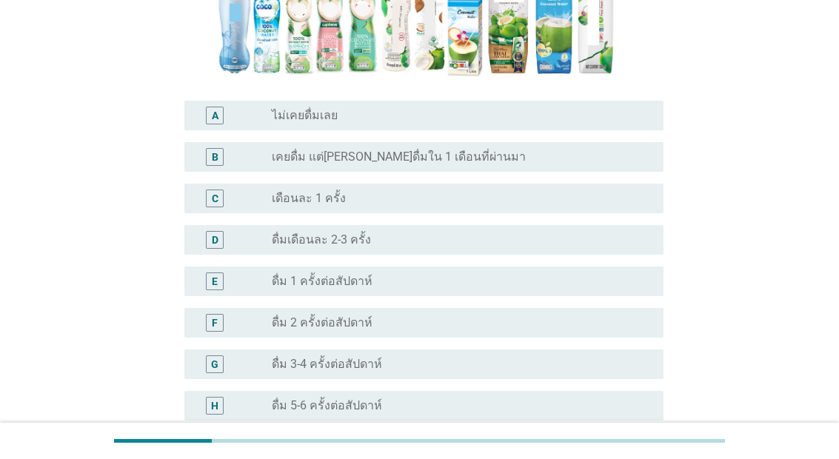
scroll to position [367, 0]
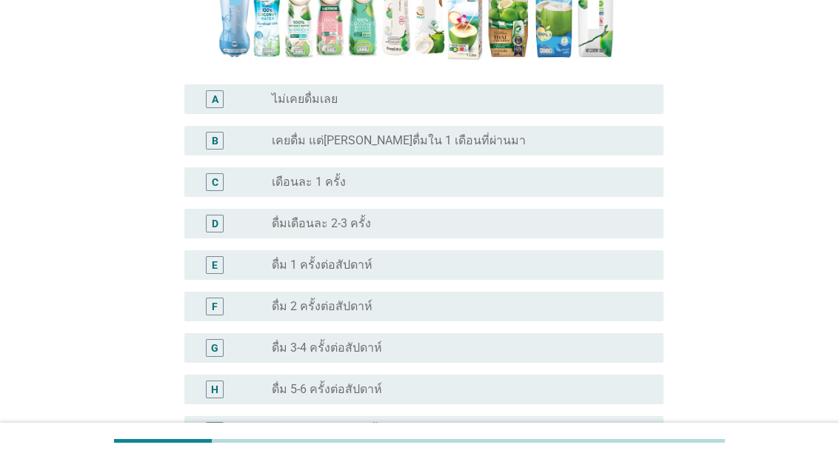
click at [507, 231] on div "radio_button_unchecked ดื่มเดือนละ 2-3 ครั้ง" at bounding box center [456, 223] width 368 height 15
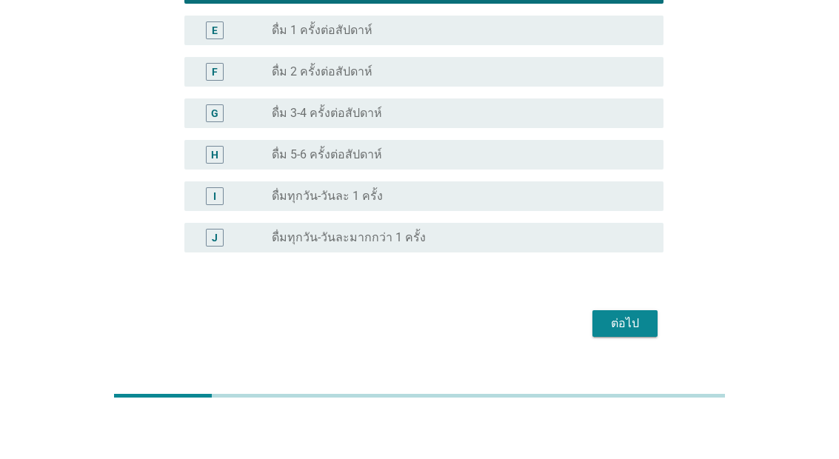
scroll to position [616, 0]
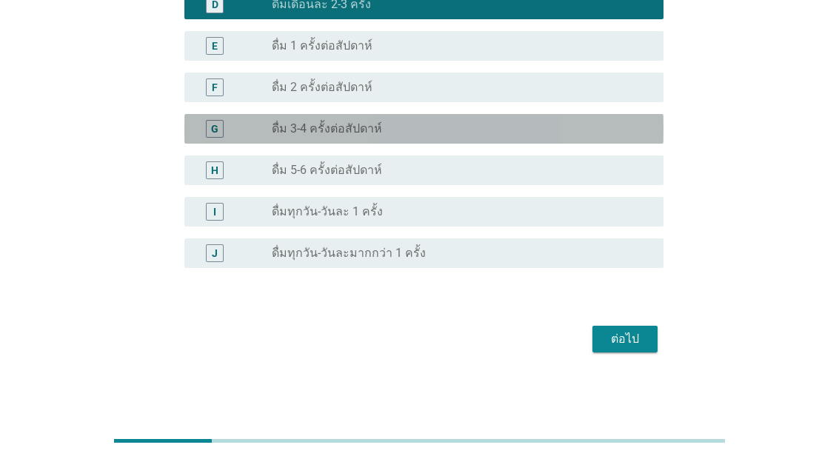
click at [533, 126] on div "radio_button_unchecked ดื่ม 3-4 ครั้งต่อสัปดาห์" at bounding box center [456, 128] width 368 height 15
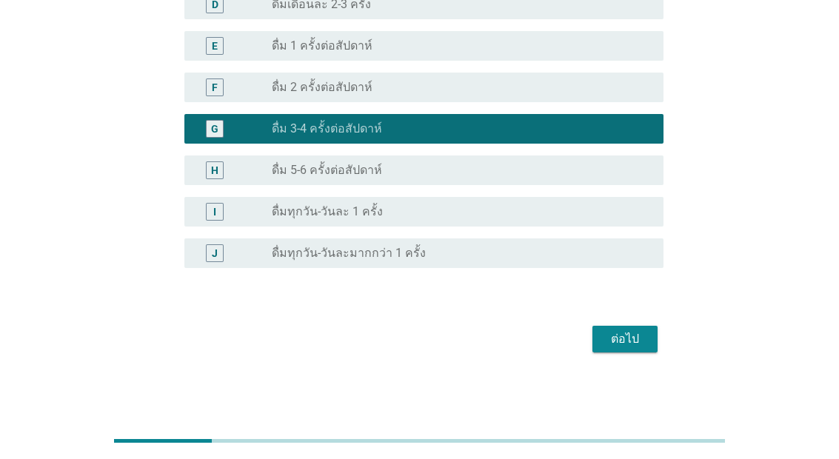
click at [581, 79] on div "radio_button_unchecked ดื่ม 2 ครั้งต่อสัปดาห์" at bounding box center [462, 88] width 380 height 18
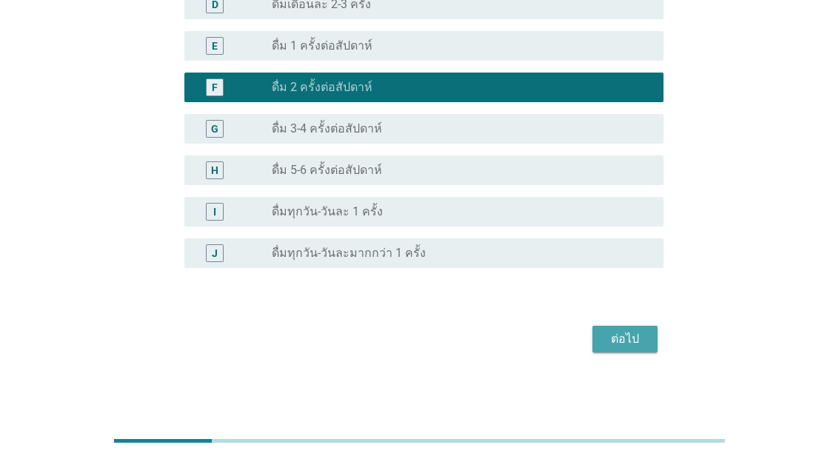
click at [639, 343] on div "ต่อไป" at bounding box center [624, 339] width 41 height 18
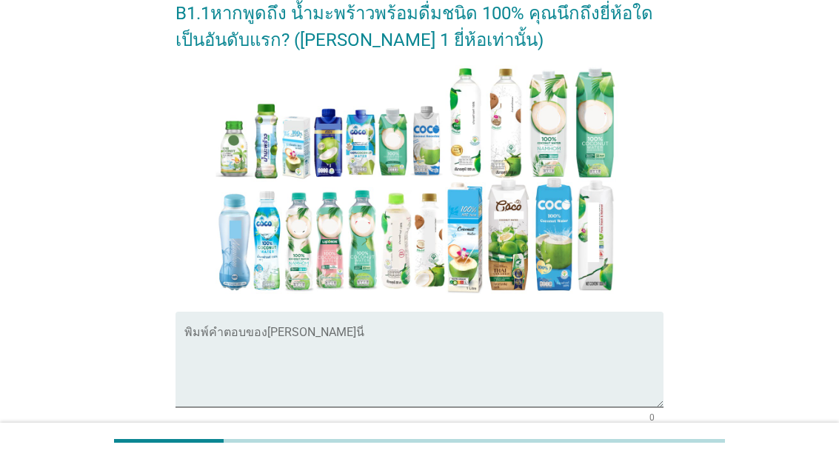
scroll to position [319, 0]
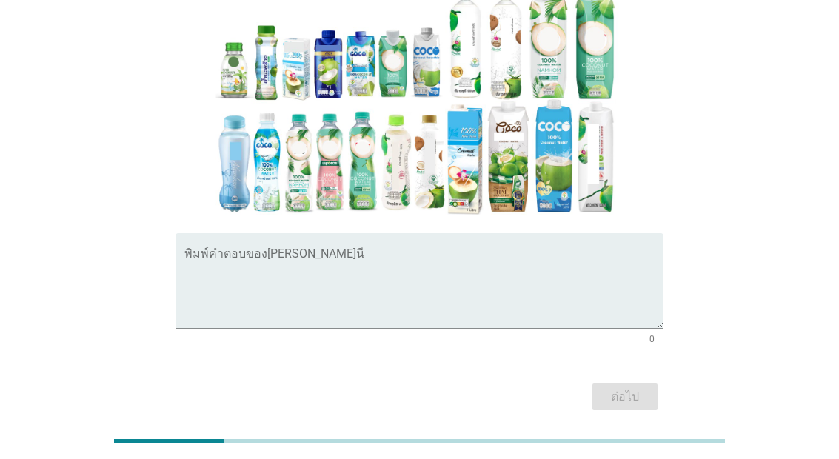
click at [522, 321] on textarea "พิมพ์คำตอบของคุณ ที่นี่" at bounding box center [423, 290] width 479 height 78
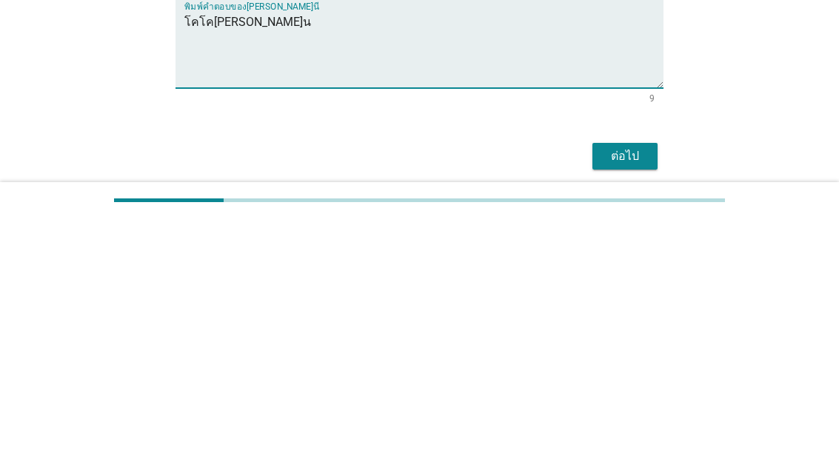
type textarea "โคโค[PERSON_NAME]น"
click at [737, 141] on div "[PERSON_NAME]ด้วย คุณผ่านการคัดเลือกให้เข้าร่วมการวิจัยนี้!! ในส่วนถัดไป ขอให้ค…" at bounding box center [420, 81] width 768 height 693
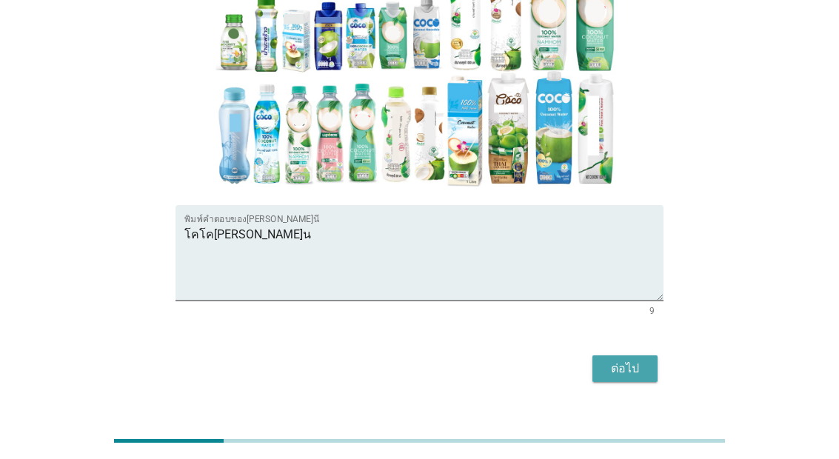
click at [620, 378] on div "ต่อไป" at bounding box center [624, 369] width 41 height 18
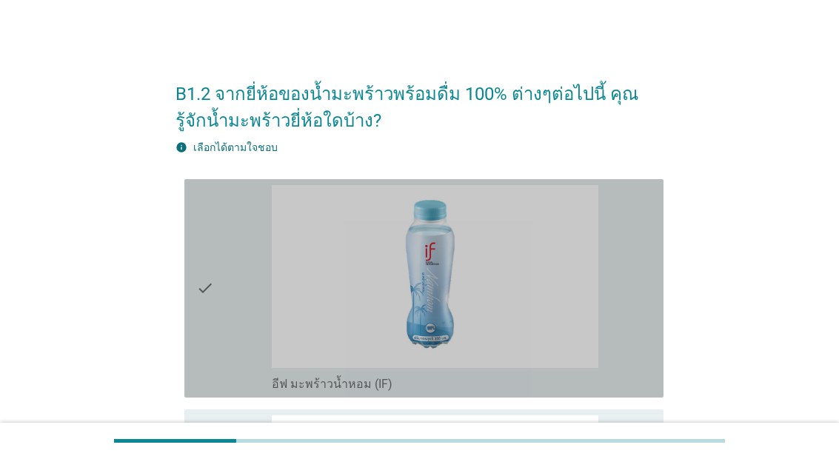
click at [277, 392] on div "check_box_outline_blank อีฟ มะพร้าวน้ำหอม (IF)" at bounding box center [462, 288] width 380 height 207
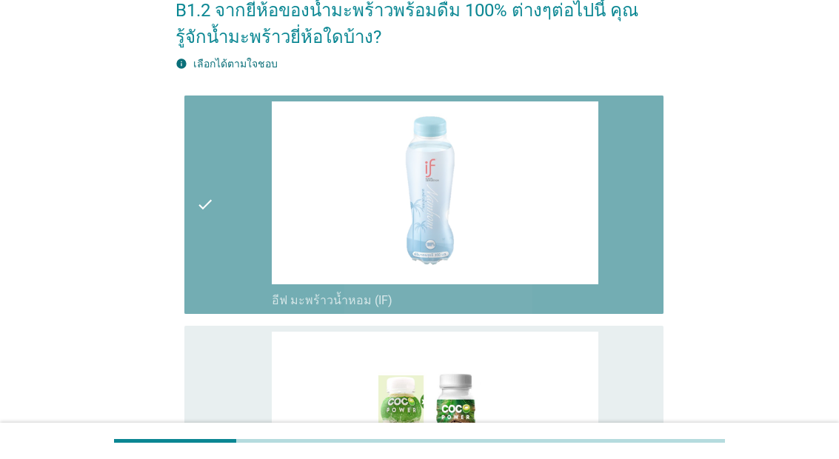
scroll to position [324, 0]
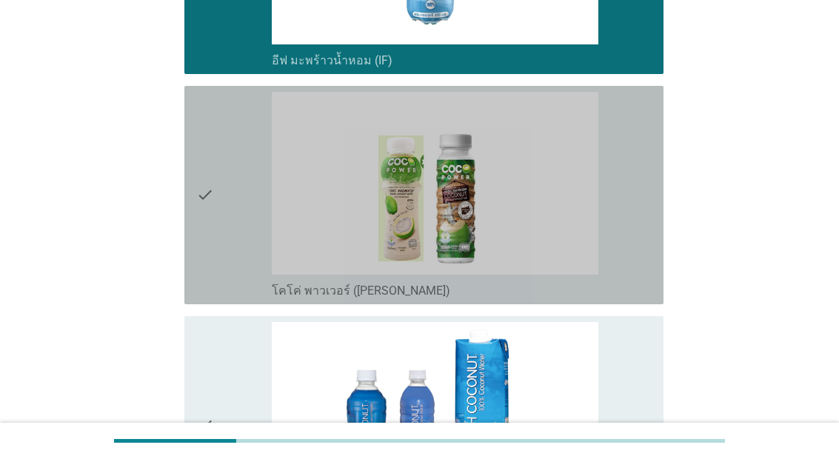
click at [269, 299] on div "check" at bounding box center [234, 195] width 76 height 207
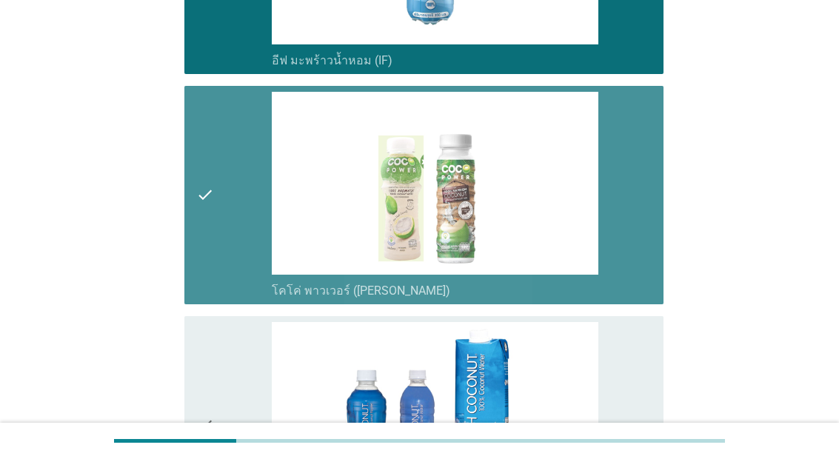
click at [261, 299] on div "check" at bounding box center [234, 195] width 76 height 207
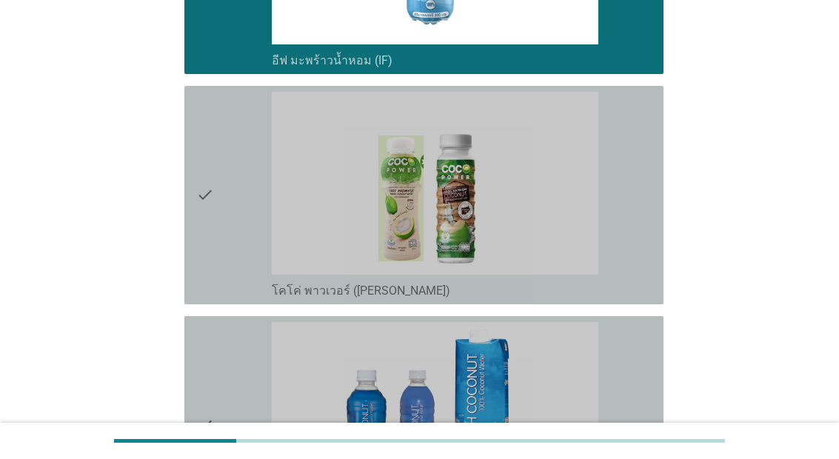
click at [248, 396] on div "check" at bounding box center [234, 425] width 76 height 207
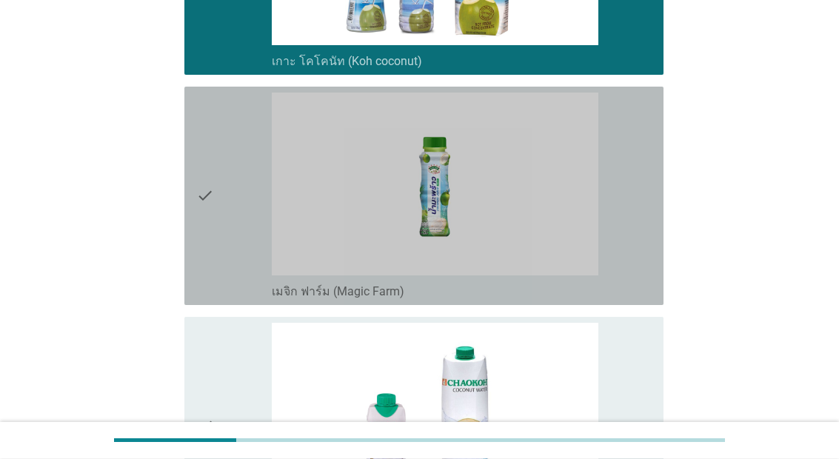
scroll to position [766, 0]
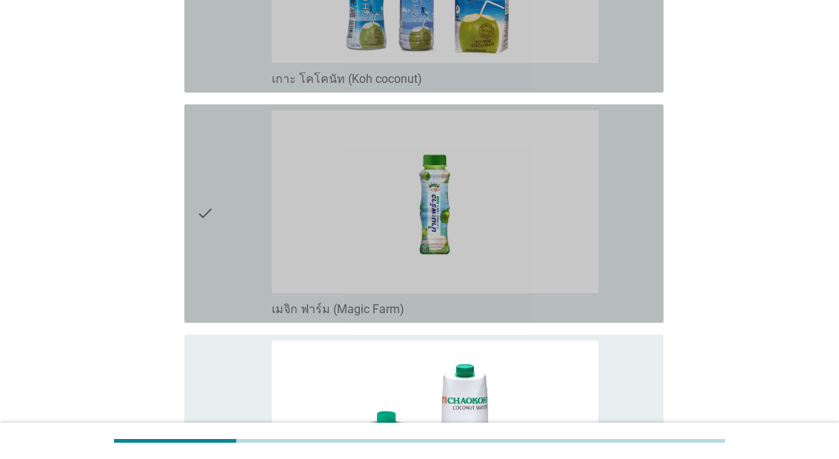
click at [233, 240] on div "check" at bounding box center [234, 213] width 76 height 207
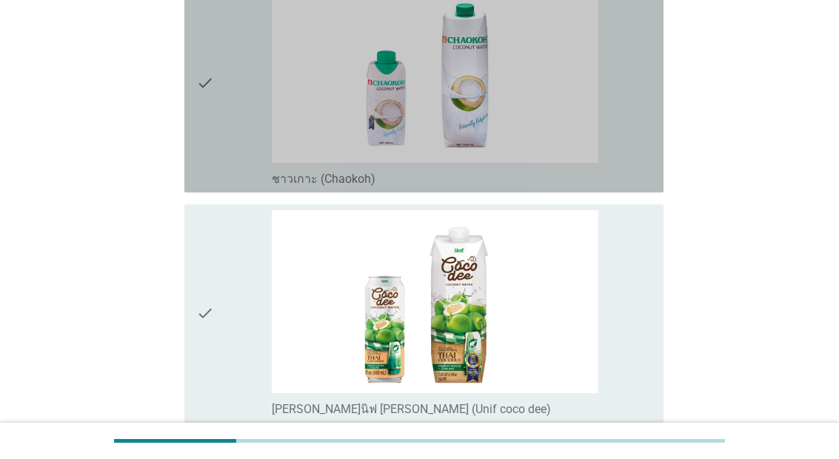
click at [232, 187] on div "check" at bounding box center [234, 83] width 76 height 207
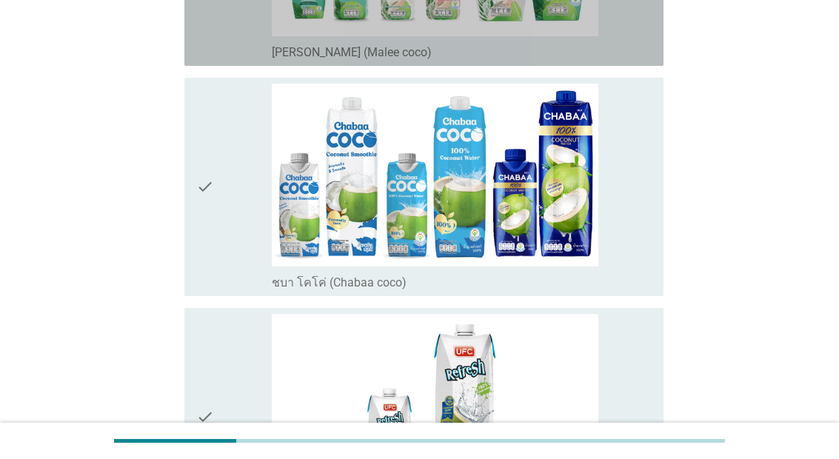
scroll to position [1718, 0]
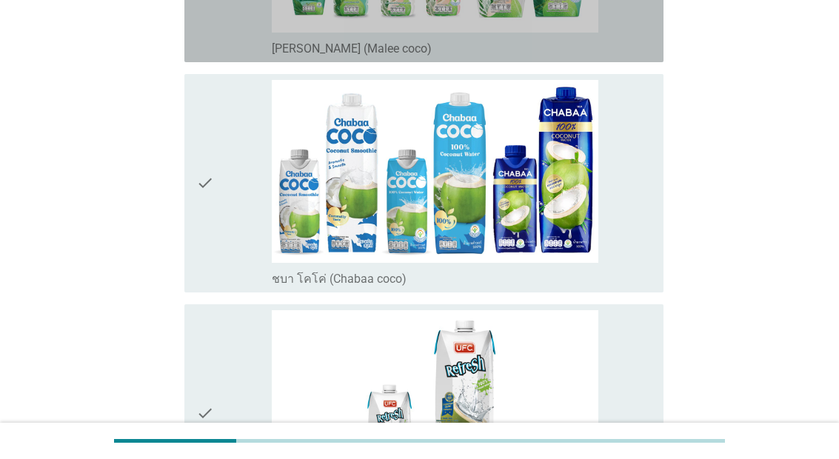
click at [376, 56] on label "[PERSON_NAME] (Malee coco)" at bounding box center [352, 48] width 160 height 15
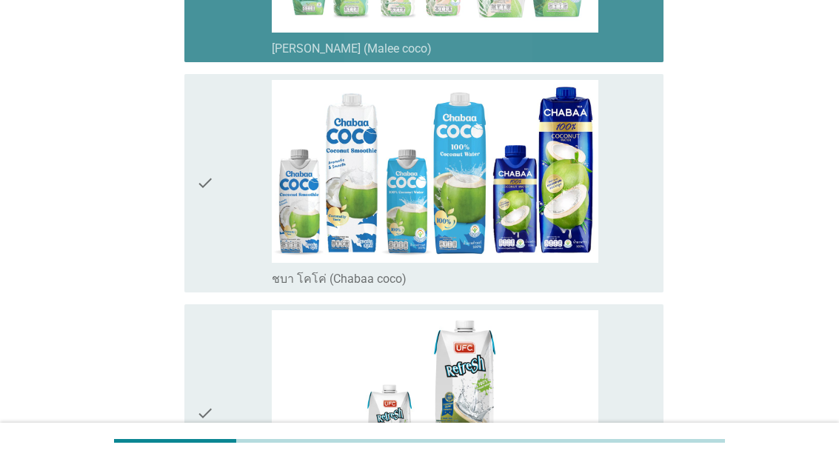
click at [238, 287] on div "check" at bounding box center [234, 183] width 76 height 207
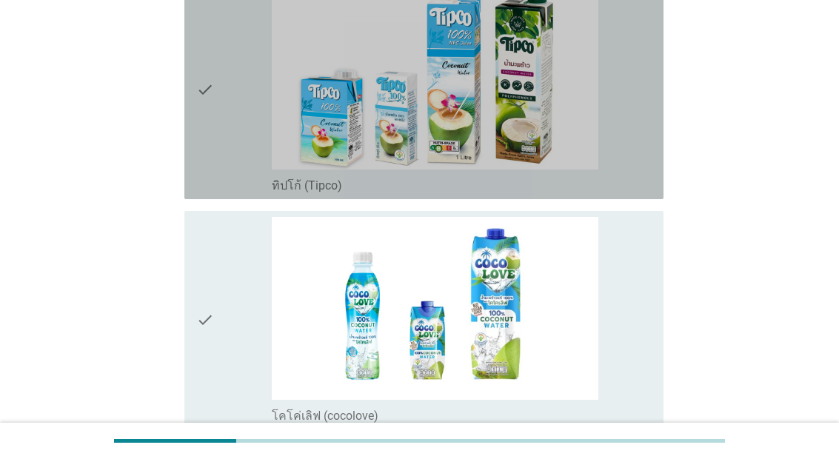
scroll to position [2422, 0]
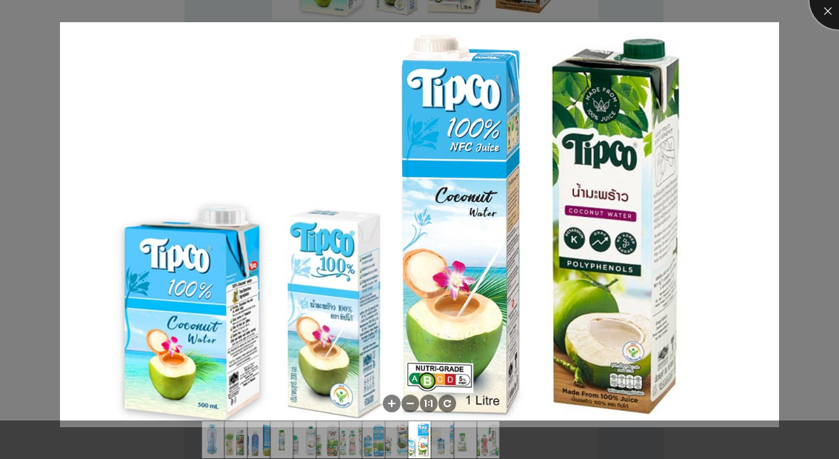
click at [827, 23] on div at bounding box center [839, -1] width 59 height 59
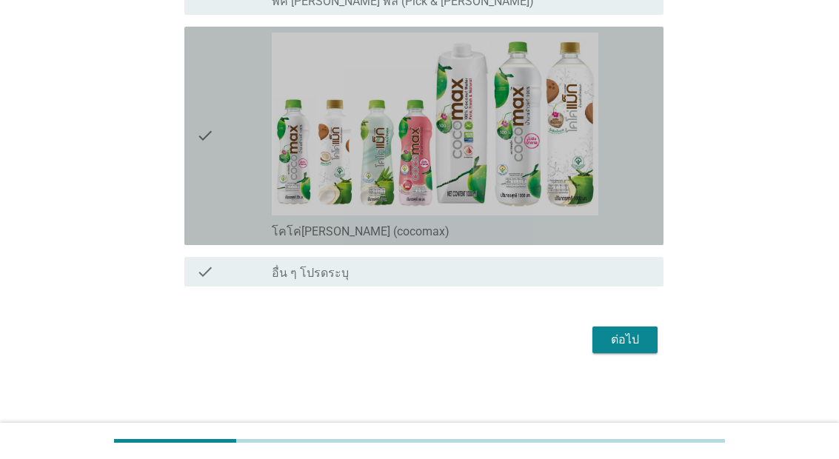
scroll to position [3225, 0]
click at [658, 101] on div "check check_box_outline_blank โคโค่[PERSON_NAME] (cocomax)" at bounding box center [423, 136] width 479 height 219
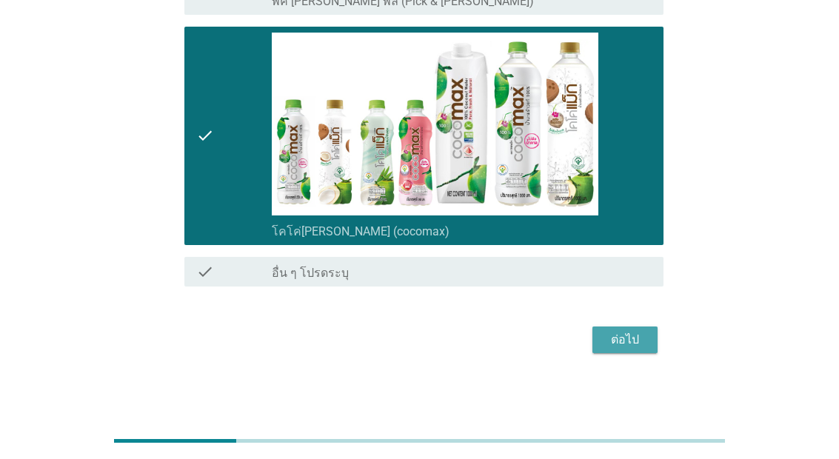
click at [629, 337] on div "ต่อไป" at bounding box center [624, 340] width 41 height 18
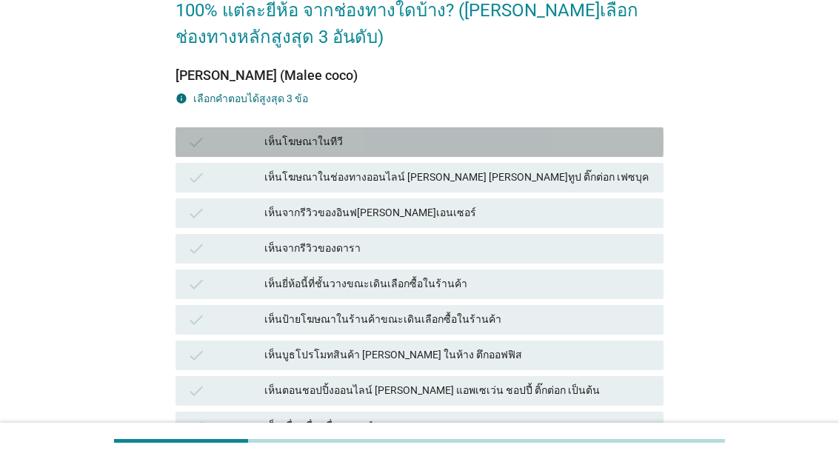
scroll to position [0, 0]
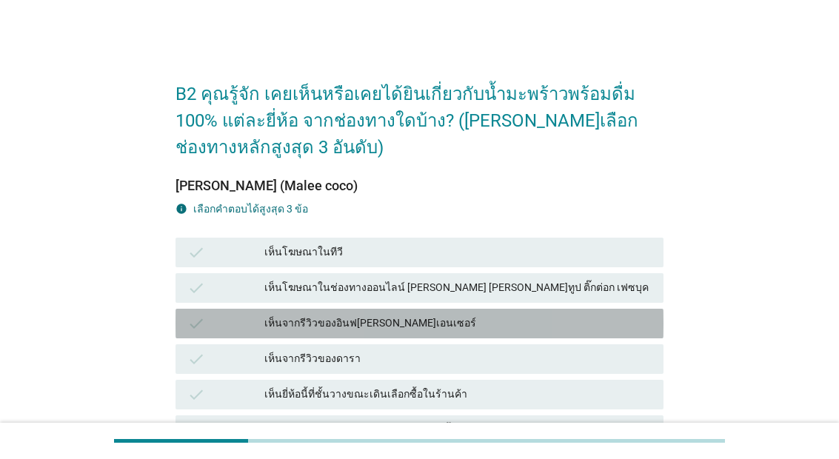
click at [456, 327] on div "เห็นจากรีวิวของอินฟ[PERSON_NAME]เอนเซอร์" at bounding box center [457, 324] width 387 height 18
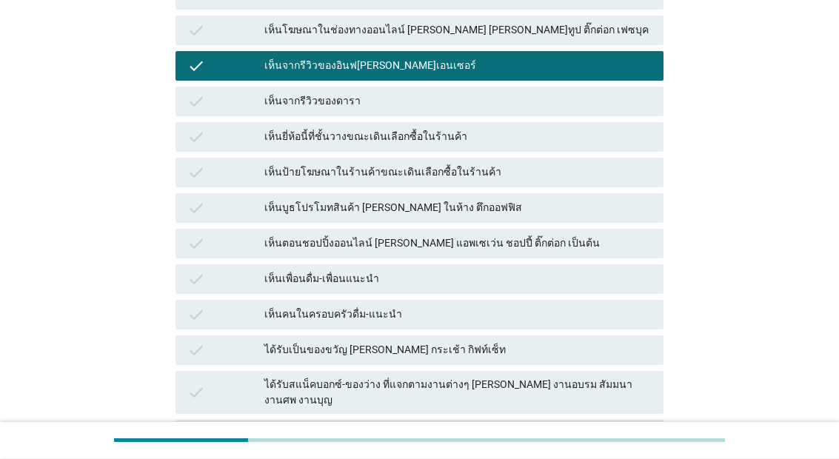
scroll to position [258, 0]
click at [436, 399] on div "check ได้รับสแน็คบอกซ์-ของว่าง ที่แจกตามงานต่างๆ [PERSON_NAME] งานอบรม สัมมนา ง…" at bounding box center [420, 392] width 488 height 43
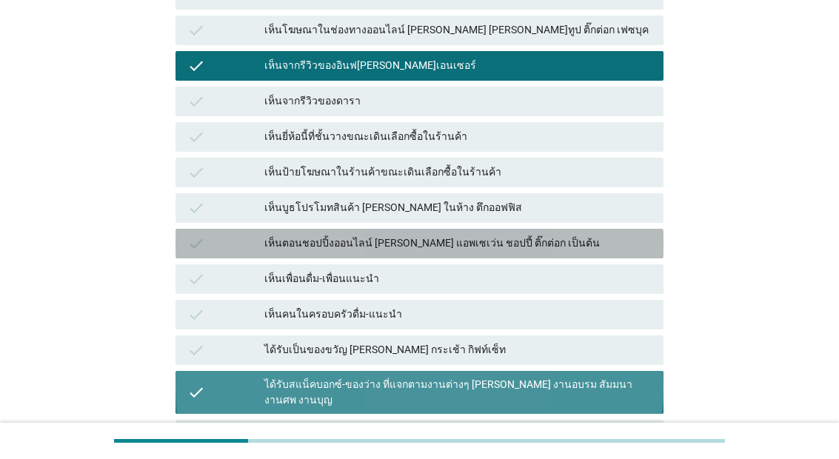
click at [500, 233] on div "check เห็นตอนชอปปิ้งออนไลน์ [PERSON_NAME] แอพเซเว่น ชอปปี้ ติ๊กต่อก เป็นต้น" at bounding box center [420, 244] width 488 height 30
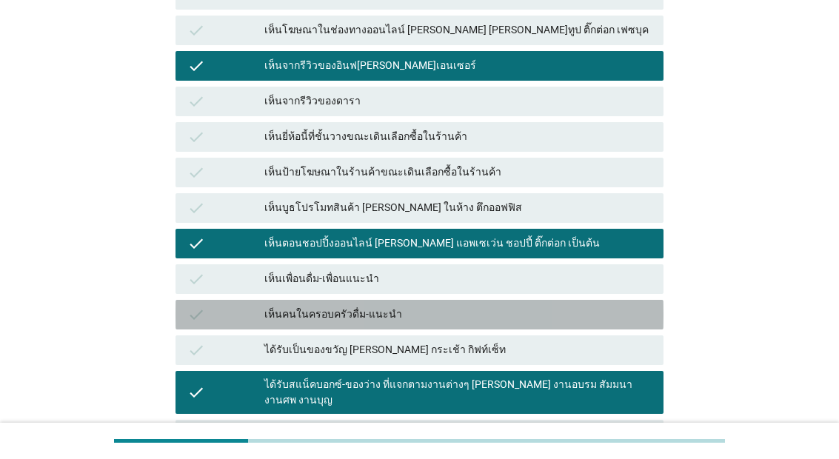
click at [466, 313] on div "เห็นคนในครอบครัวดื่ม-แนะนำ" at bounding box center [457, 315] width 387 height 18
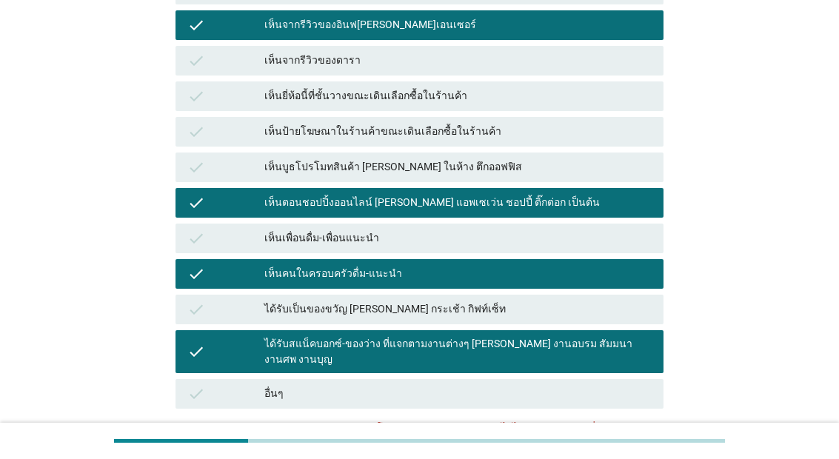
scroll to position [335, 0]
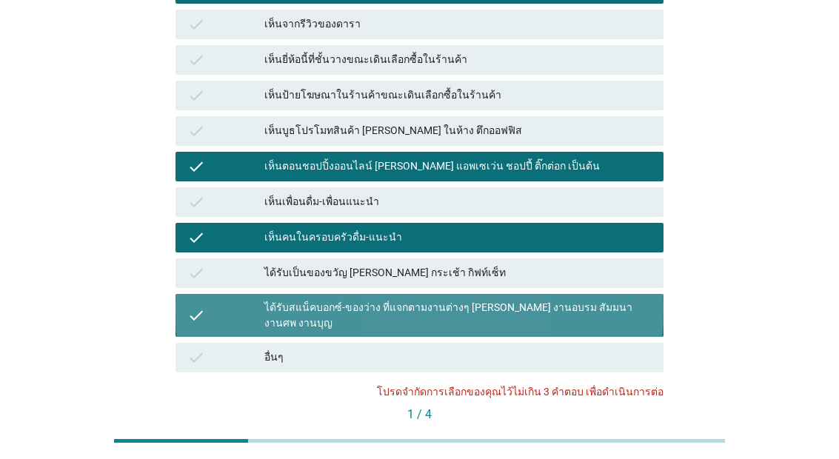
click at [505, 300] on div "ได้รับสแน็คบอกซ์-ของว่าง ที่แจกตามงานต่างๆ [PERSON_NAME] งานอบรม สัมมนา งานศพ ง…" at bounding box center [457, 315] width 387 height 31
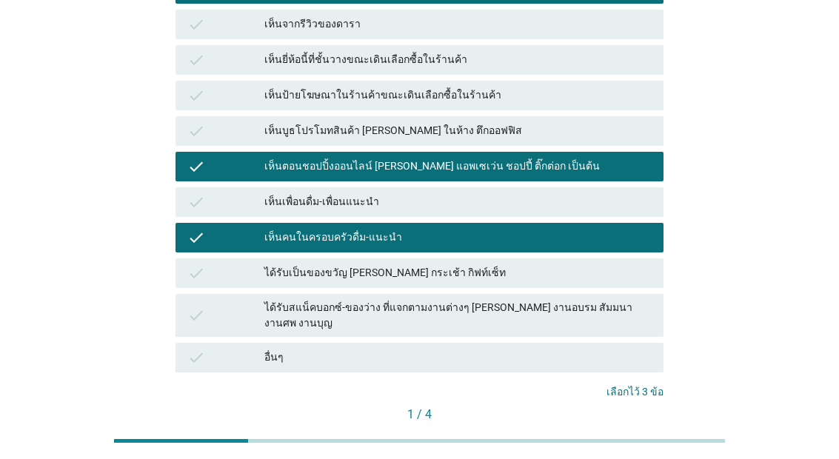
click at [642, 432] on div "ต่อไป" at bounding box center [630, 440] width 41 height 16
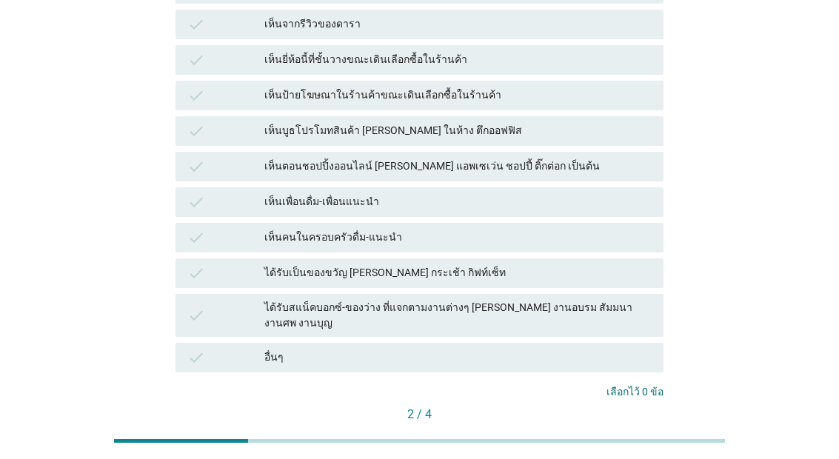
scroll to position [0, 0]
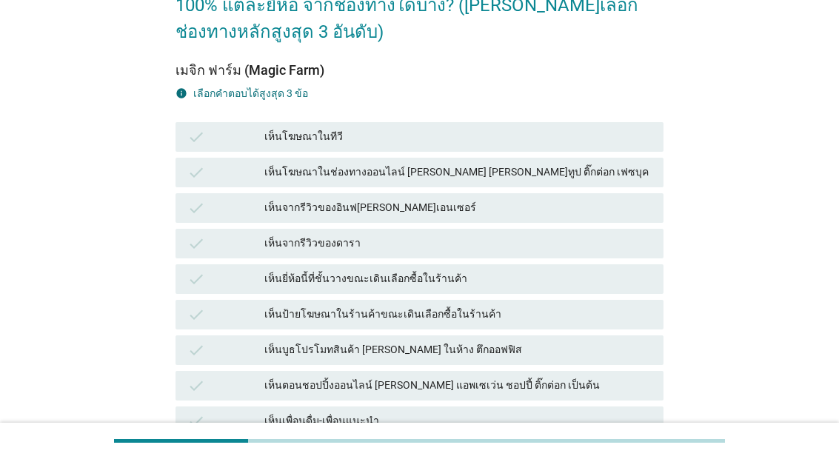
click at [456, 390] on div "เห็นตอนชอปปิ้งออนไลน์ [PERSON_NAME] แอพเซเว่น ชอปปี้ ติ๊กต่อก เป็นต้น" at bounding box center [457, 386] width 387 height 18
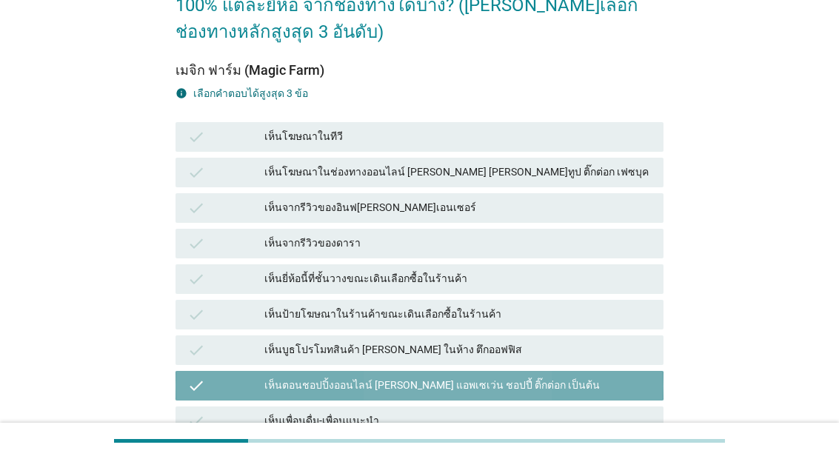
click at [500, 219] on div "check เห็นจากรีวิวของอินฟ[PERSON_NAME]เอนเซอร์" at bounding box center [420, 208] width 488 height 30
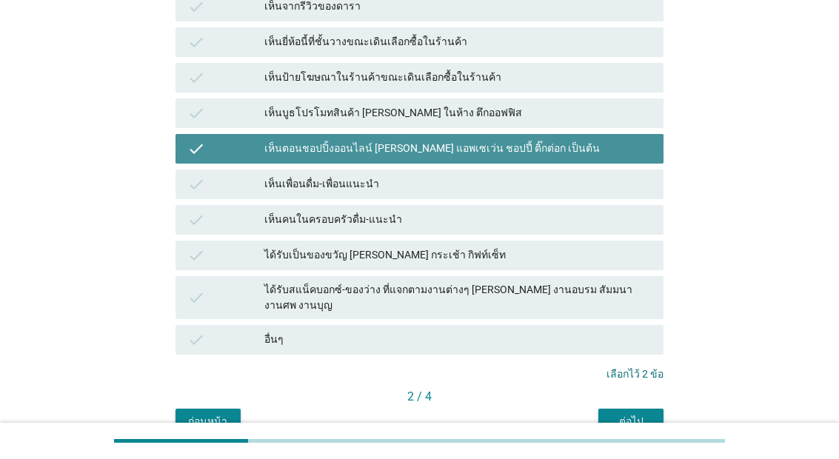
scroll to position [354, 0]
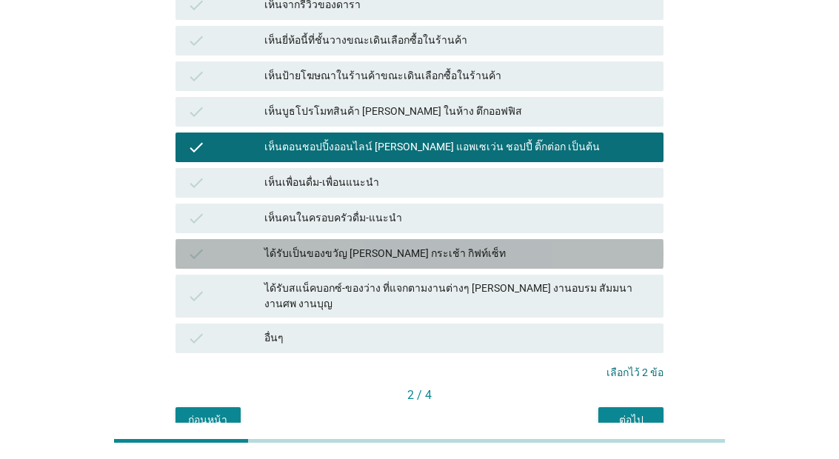
click at [555, 258] on div "ได้รับเป็นของขวัญ [PERSON_NAME] กระเช้า กิฟท์เซ็ท" at bounding box center [457, 254] width 387 height 18
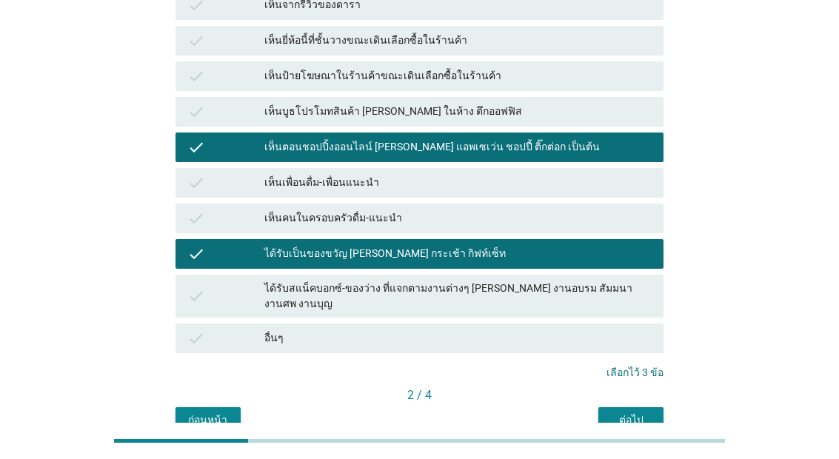
click at [623, 413] on div "ต่อไป" at bounding box center [630, 421] width 41 height 16
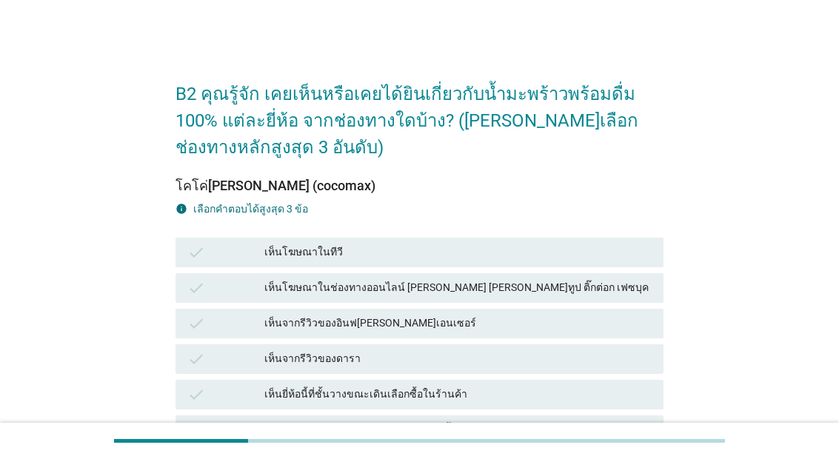
click at [506, 398] on div "เห็นยี่ห้อนี้ที่ชั้นวางขณะเดินเลือกซื้อในร้านค้า" at bounding box center [457, 395] width 387 height 18
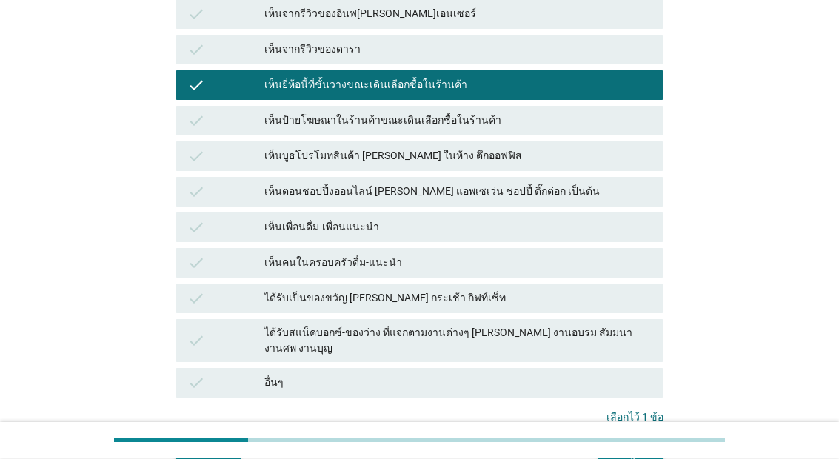
scroll to position [310, 0]
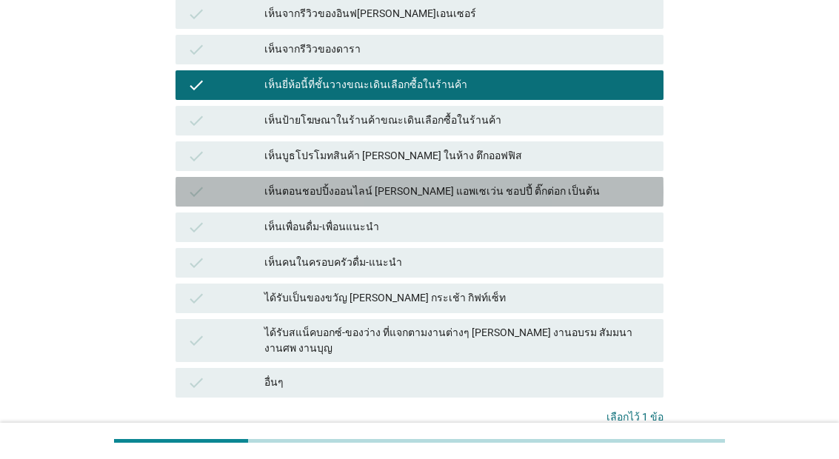
click at [582, 188] on div "เห็นตอนชอปปิ้งออนไลน์ [PERSON_NAME] แอพเซเว่น ชอปปี้ ติ๊กต่อก เป็นต้น" at bounding box center [457, 192] width 387 height 18
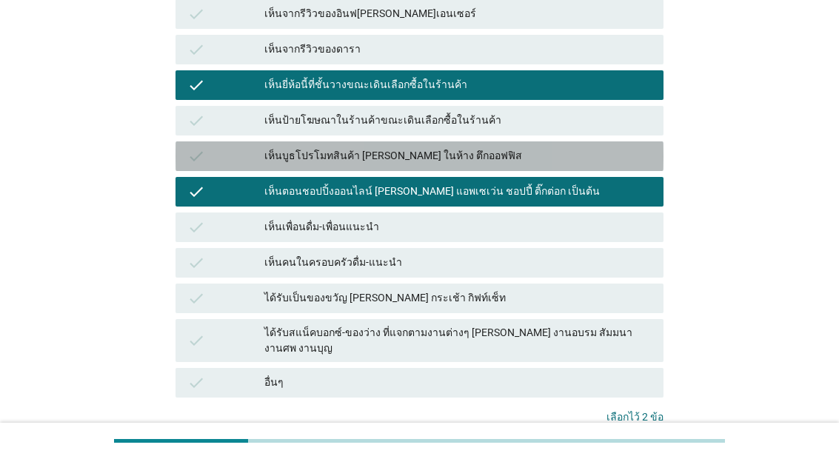
click at [591, 165] on div "check เห็นบูธโปรโมทสินค้า [PERSON_NAME] ในห้าง ตึกออฟฟิส" at bounding box center [420, 156] width 488 height 30
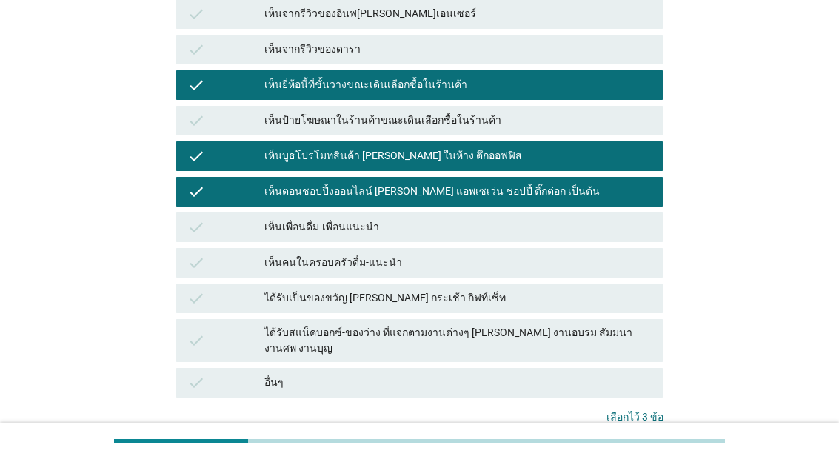
click at [662, 452] on button "ต่อไป" at bounding box center [631, 465] width 65 height 27
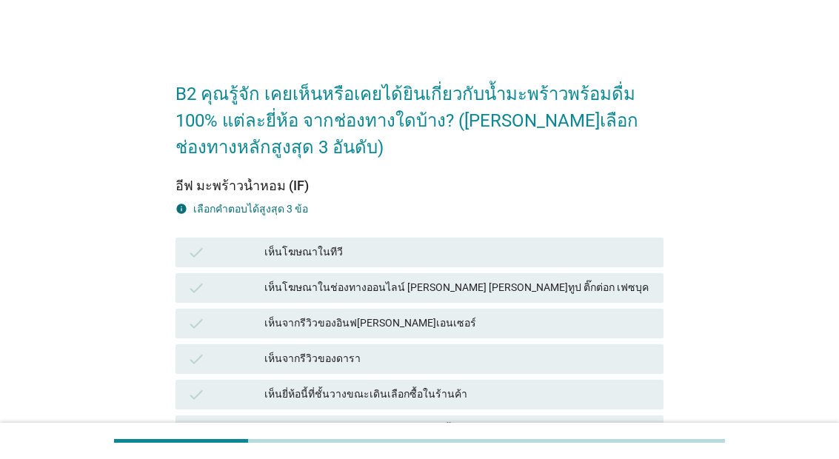
click at [500, 443] on div "check เห็นป้ายโฆษณาในร้านค้าขณะเดินเลือกซื้อในร้านค้า" at bounding box center [420, 431] width 488 height 30
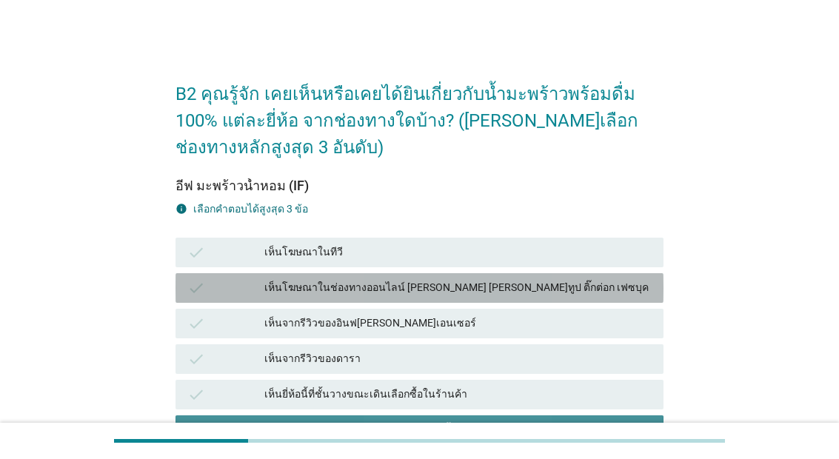
click at [568, 279] on div "เห็นโฆษณาในช่องทางออนไลน์ [PERSON_NAME] [PERSON_NAME]ทูป ติ๊กต่อก เฟซบุค" at bounding box center [457, 288] width 387 height 18
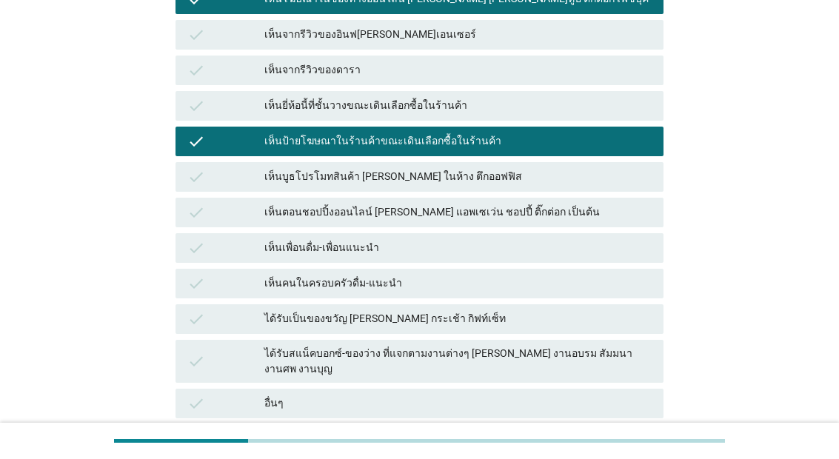
scroll to position [294, 0]
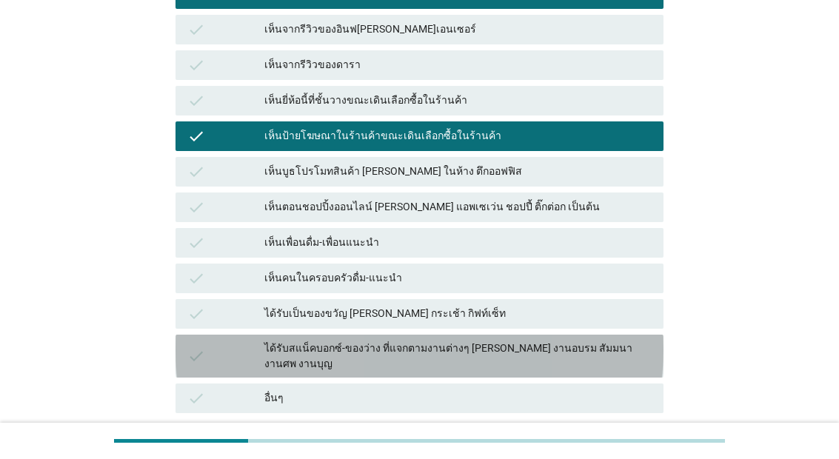
click at [547, 342] on div "ได้รับสแน็คบอกซ์-ของว่าง ที่แจกตามงานต่างๆ [PERSON_NAME] งานอบรม สัมมนา งานศพ ง…" at bounding box center [457, 356] width 387 height 31
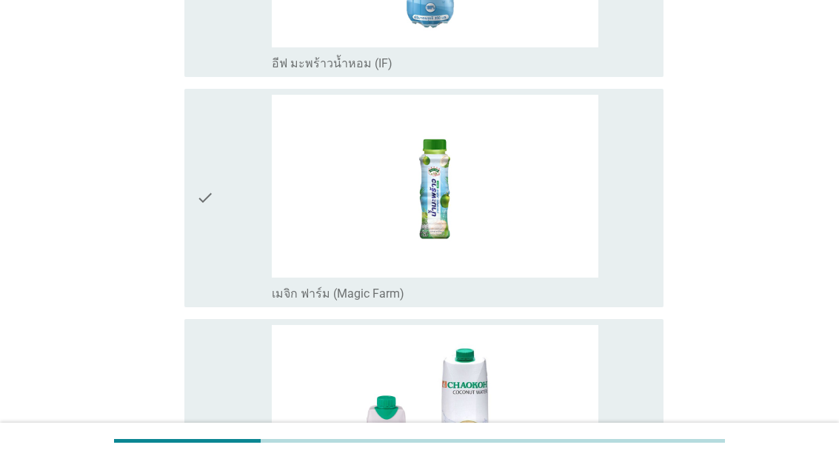
scroll to position [0, 0]
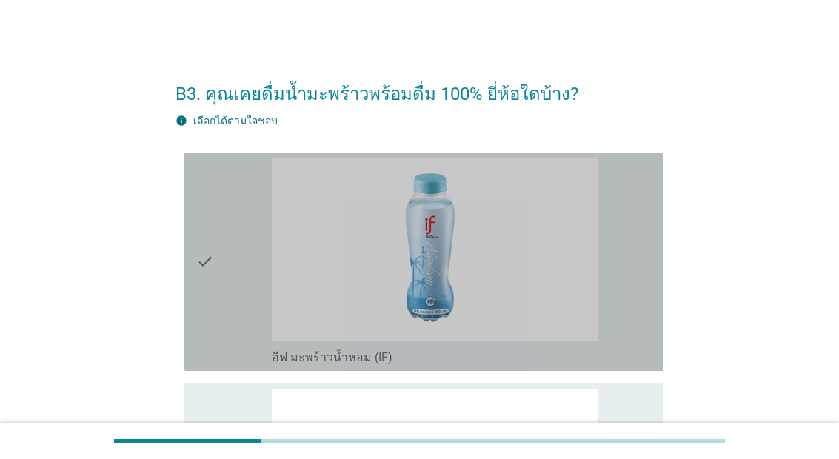
click at [660, 259] on div "check check_box_outline_blank อีฟ มะพร้าวน้ำหอม (IF)" at bounding box center [423, 262] width 479 height 219
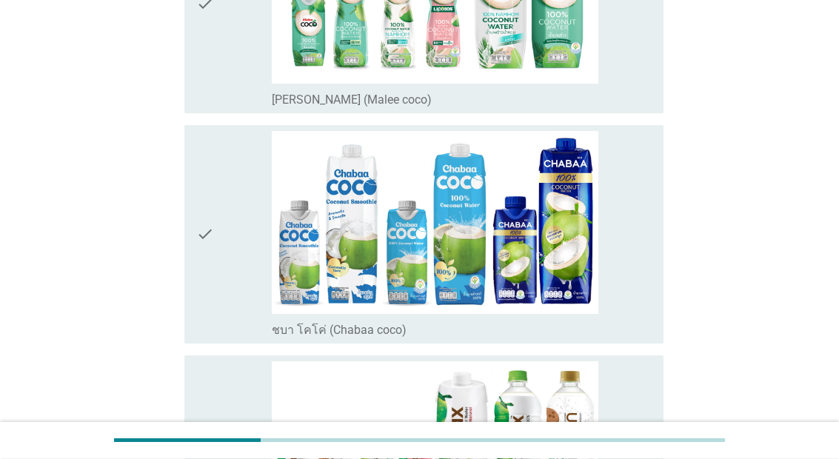
scroll to position [949, 0]
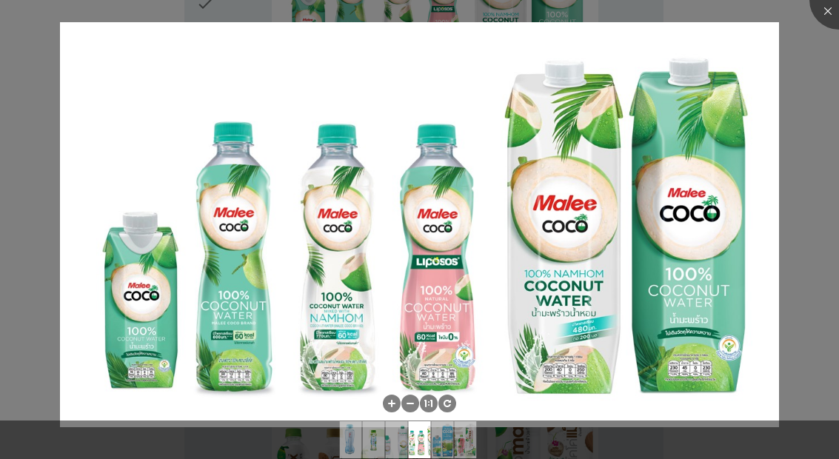
click at [832, 48] on div at bounding box center [419, 229] width 839 height 459
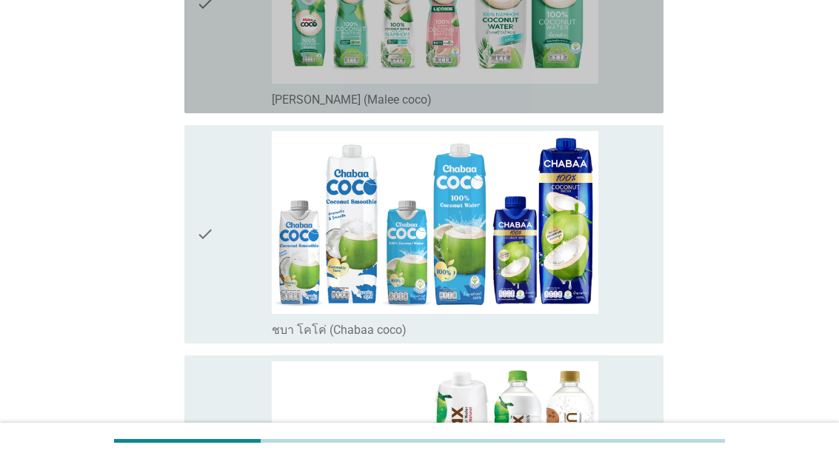
click at [260, 107] on div "check" at bounding box center [234, 4] width 76 height 207
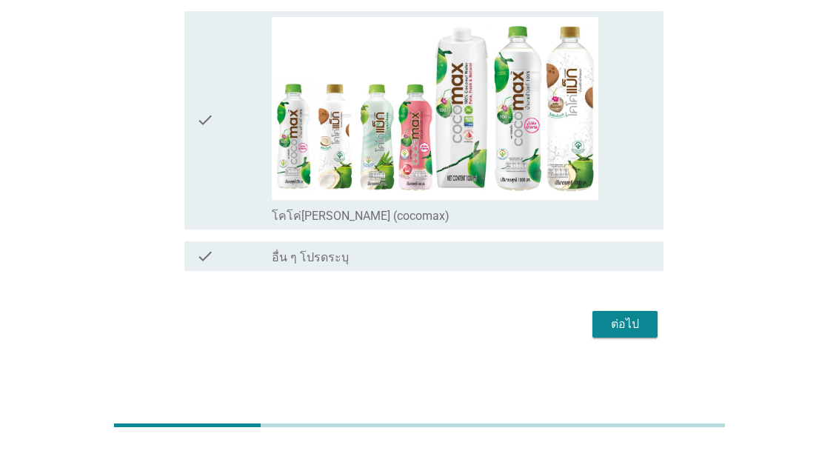
scroll to position [1361, 0]
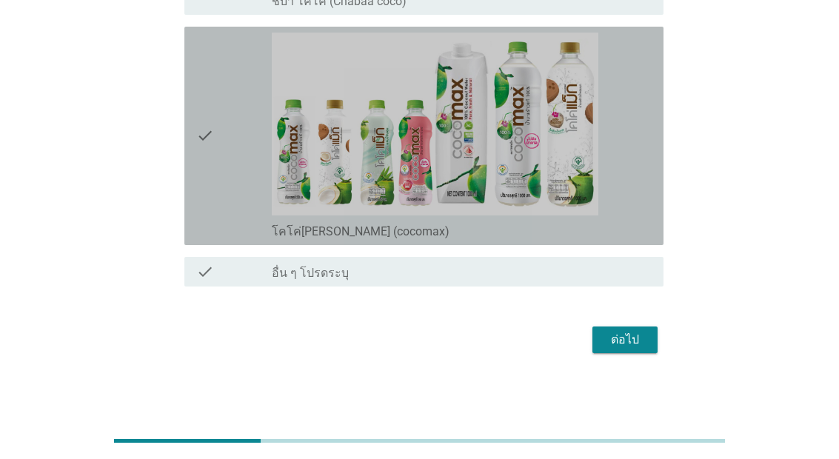
click at [247, 239] on div "check" at bounding box center [234, 136] width 76 height 207
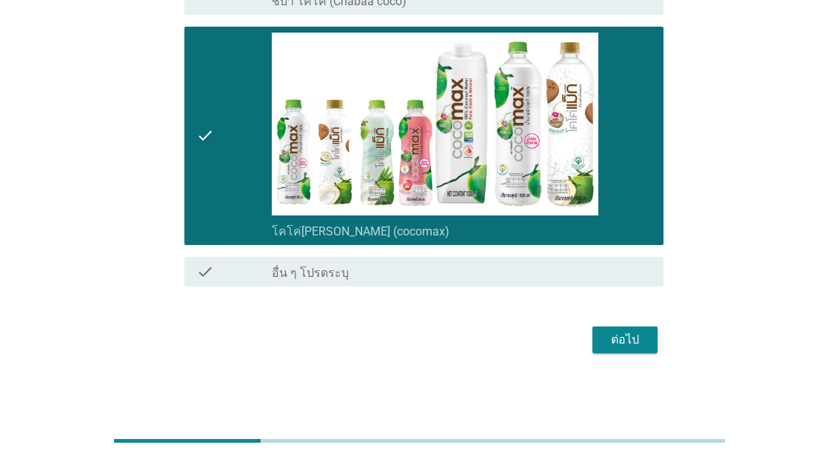
click at [640, 353] on button "ต่อไป" at bounding box center [625, 340] width 65 height 27
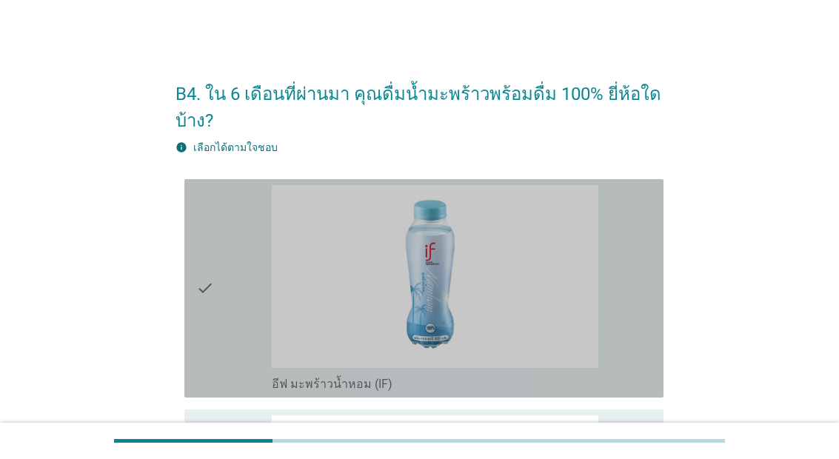
click at [236, 333] on div "check" at bounding box center [234, 288] width 76 height 207
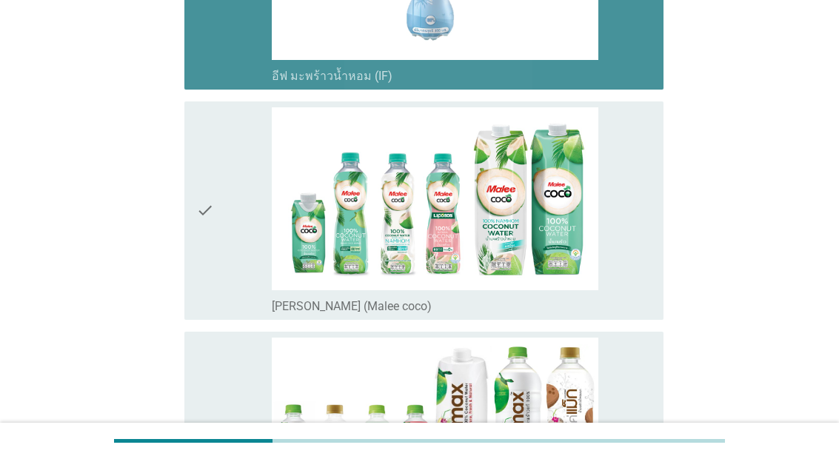
scroll to position [328, 0]
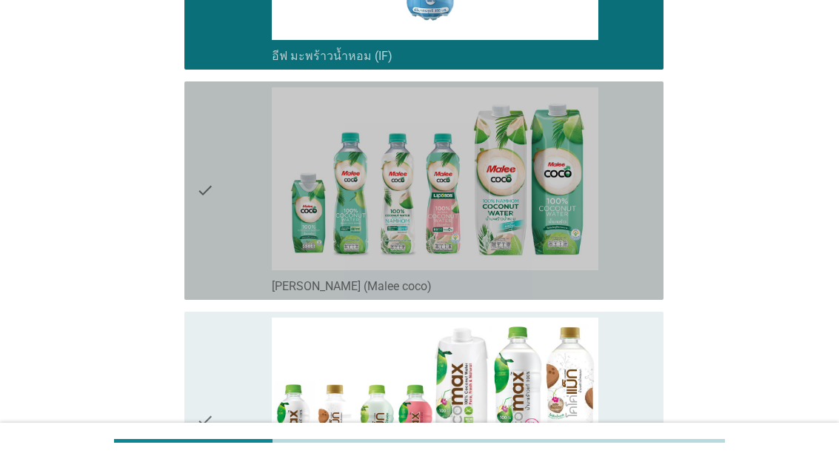
click at [240, 283] on div "check" at bounding box center [234, 190] width 76 height 207
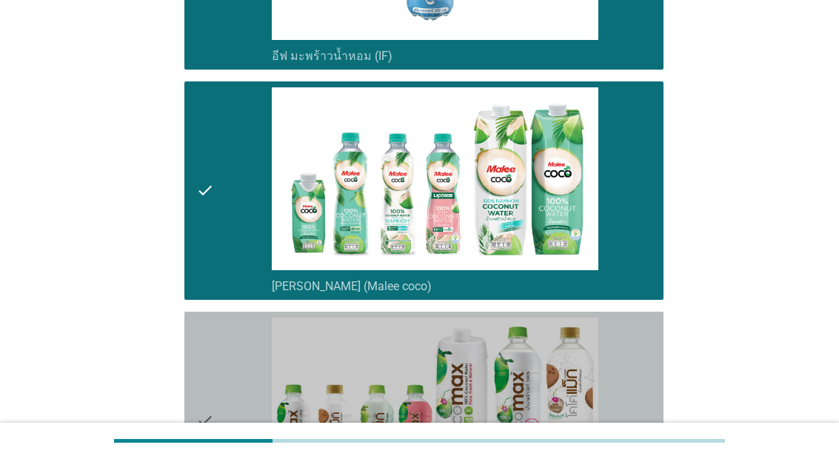
click at [220, 408] on div "check" at bounding box center [234, 421] width 76 height 207
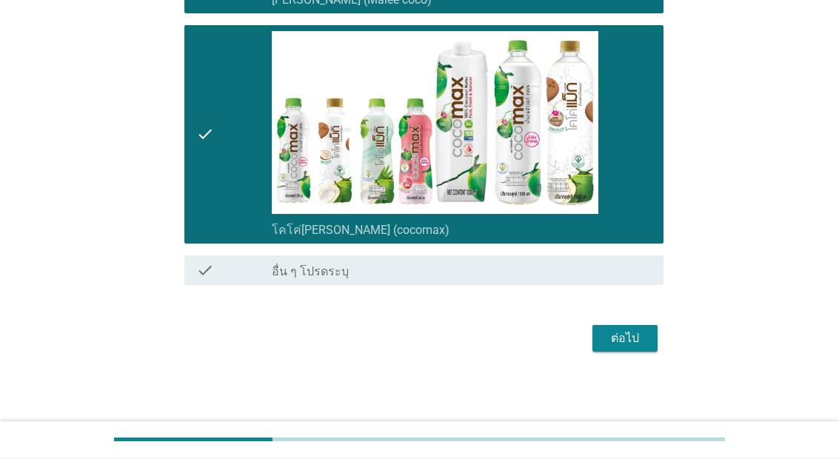
scroll to position [625, 0]
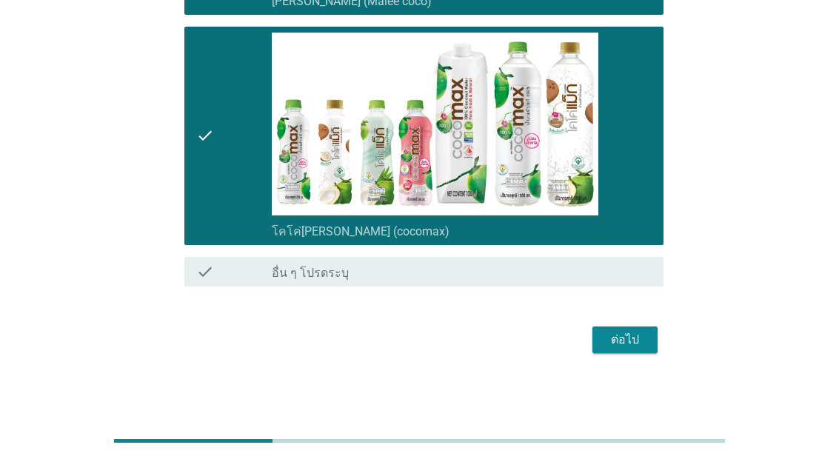
click at [638, 349] on div "ต่อไป" at bounding box center [624, 340] width 41 height 18
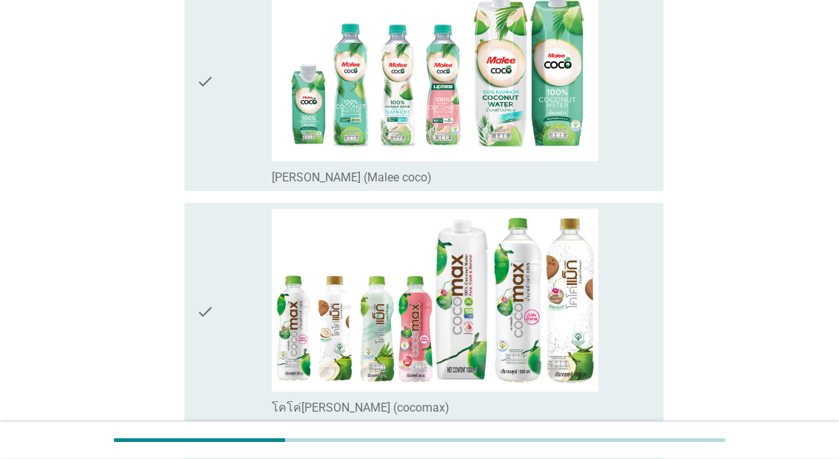
scroll to position [453, 0]
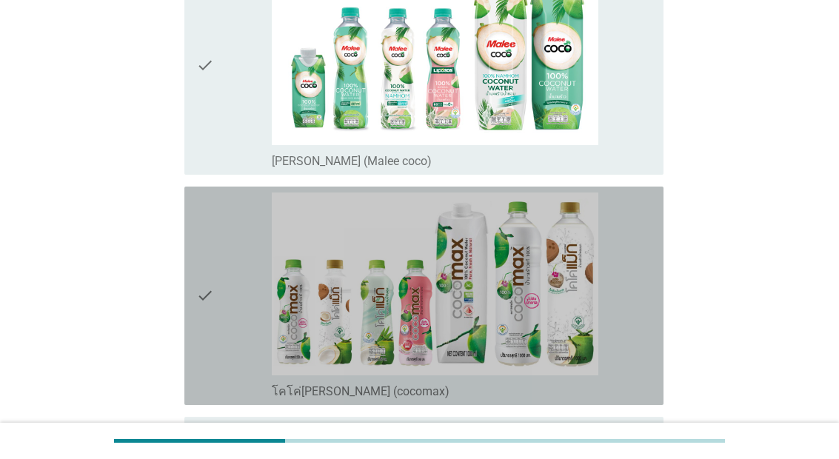
click at [231, 276] on div "check" at bounding box center [234, 296] width 76 height 207
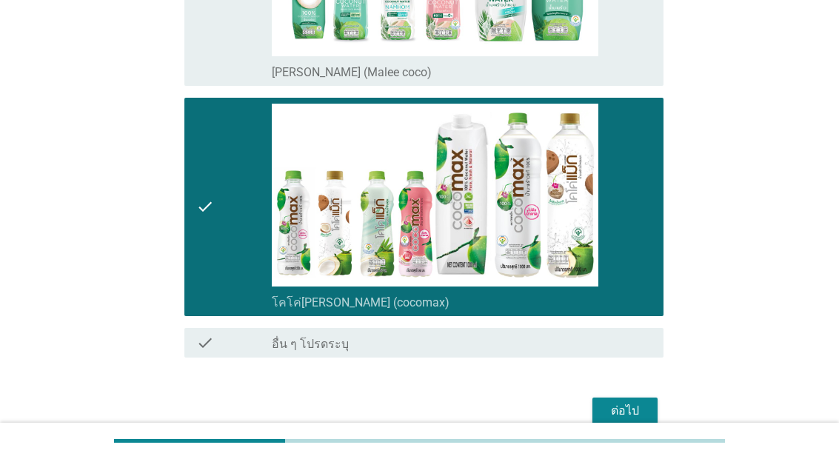
scroll to position [543, 0]
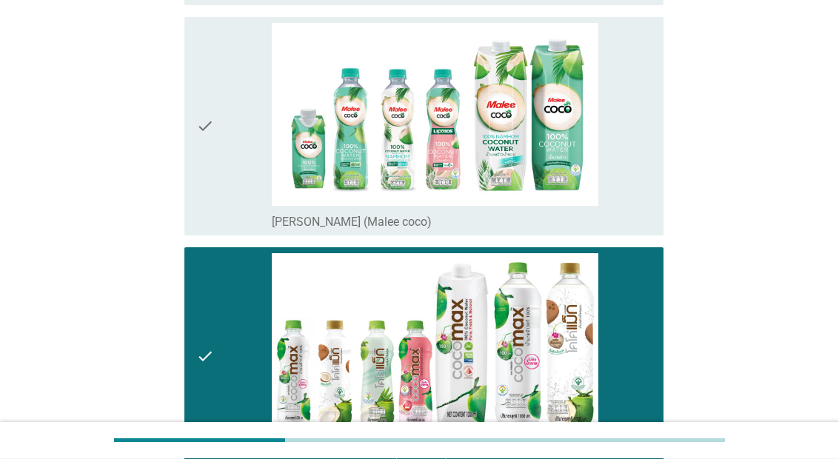
scroll to position [244, 0]
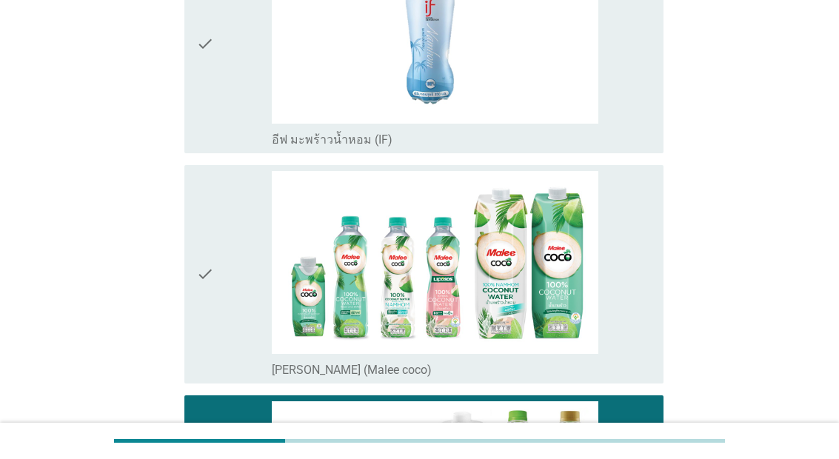
click at [231, 153] on div "check check_box_outline_blank อีฟ มะพร้าวน้ำหอม (IF)" at bounding box center [423, 44] width 479 height 219
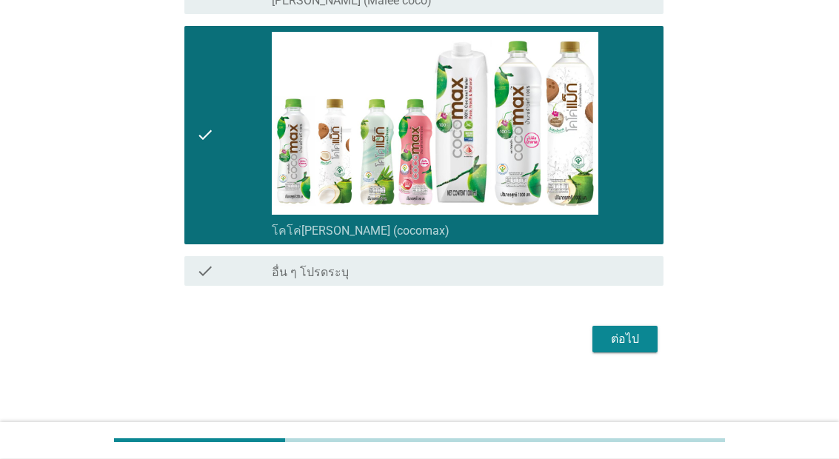
scroll to position [625, 0]
click at [639, 353] on button "ต่อไป" at bounding box center [625, 340] width 65 height 27
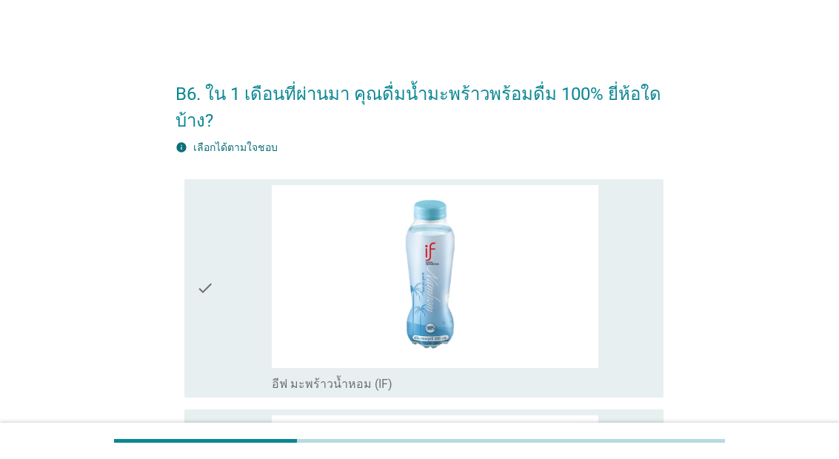
scroll to position [59, 0]
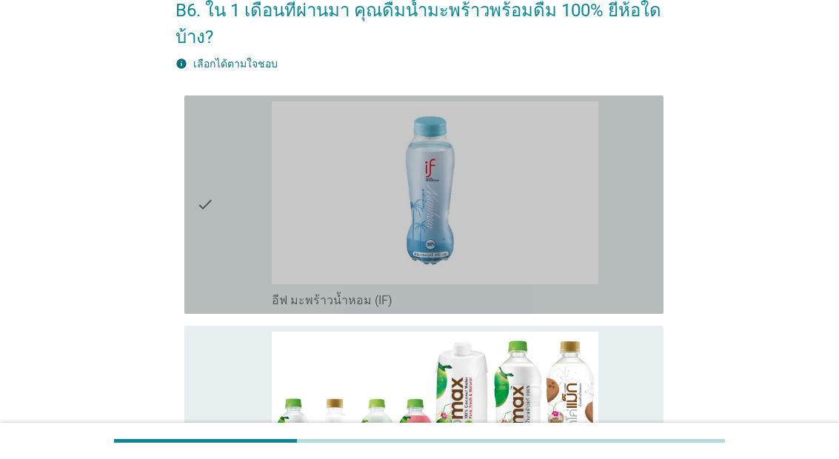
click at [213, 267] on icon "check" at bounding box center [205, 204] width 18 height 207
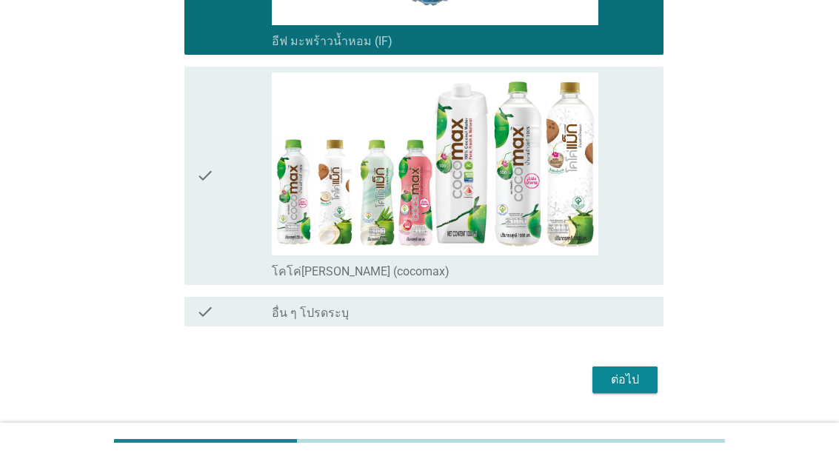
scroll to position [345, 0]
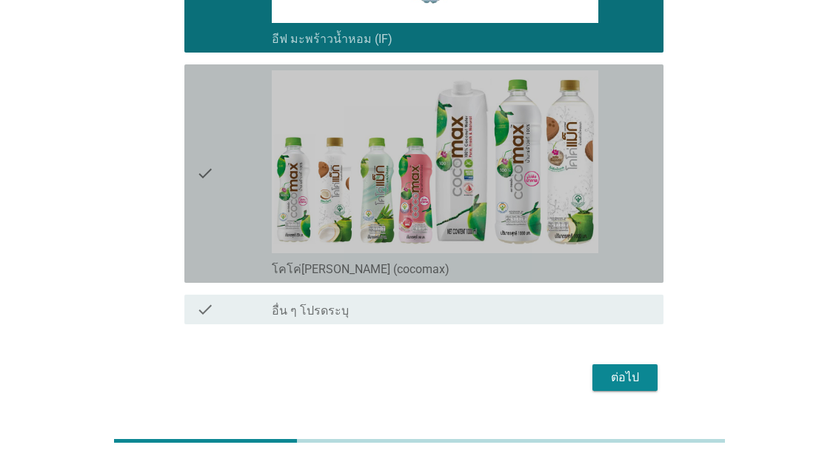
click at [219, 277] on div "check" at bounding box center [234, 173] width 76 height 207
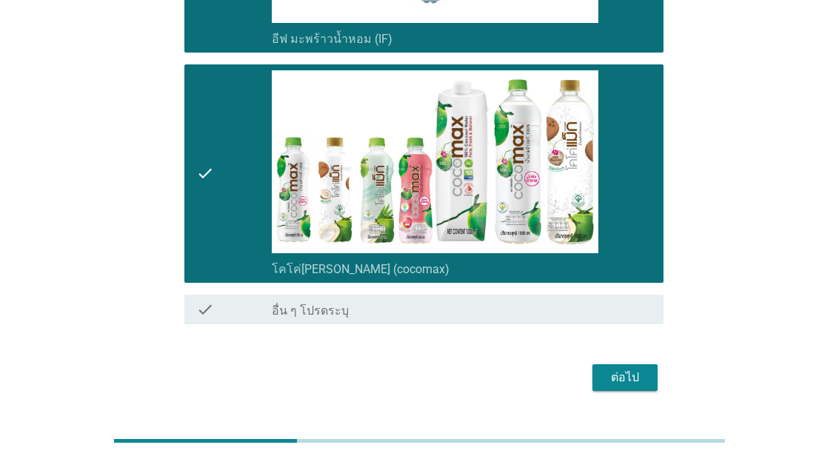
click at [632, 387] on div "ต่อไป" at bounding box center [624, 378] width 41 height 18
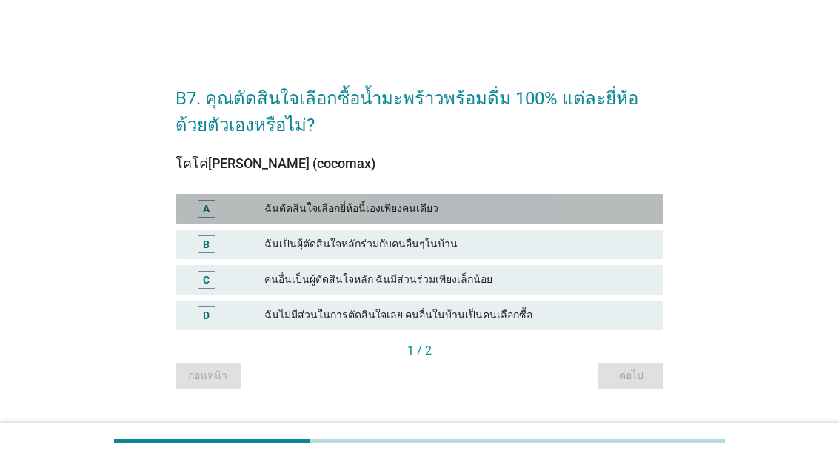
click at [577, 218] on div "ฉันตัดสินใจเลือกยี่ห้อนี้เองเพียงคนเดียว" at bounding box center [457, 209] width 387 height 18
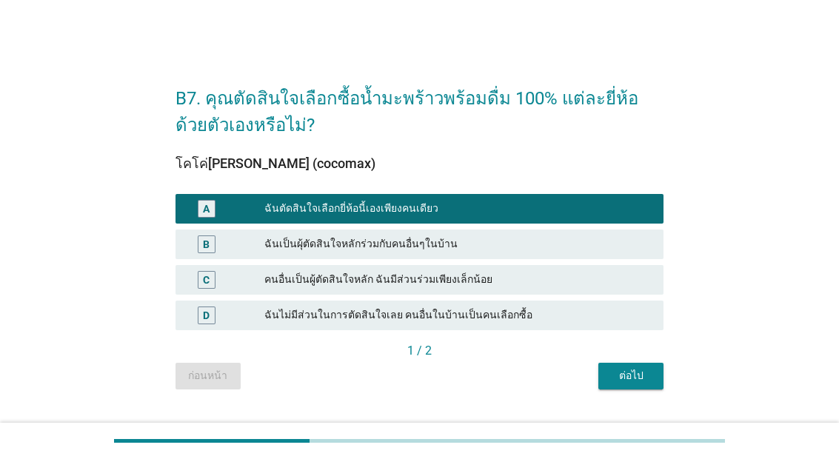
click at [654, 390] on button "ต่อไป" at bounding box center [631, 376] width 65 height 27
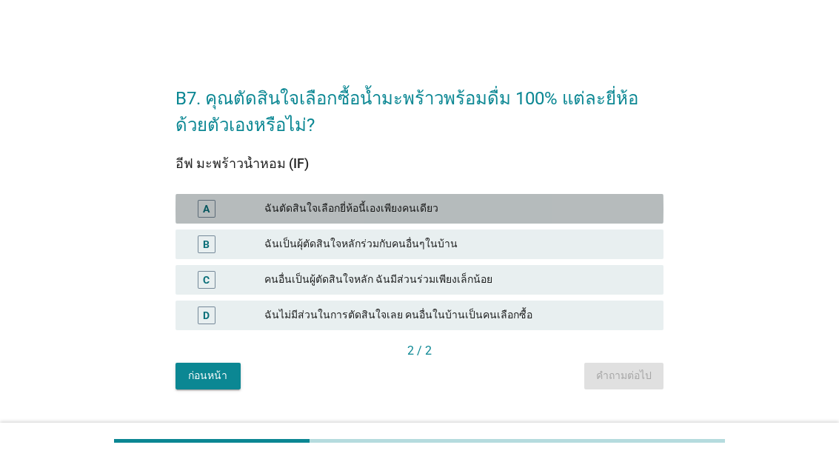
click at [591, 218] on div "ฉันตัดสินใจเลือกยี่ห้อนี้เองเพียงคนเดียว" at bounding box center [457, 209] width 387 height 18
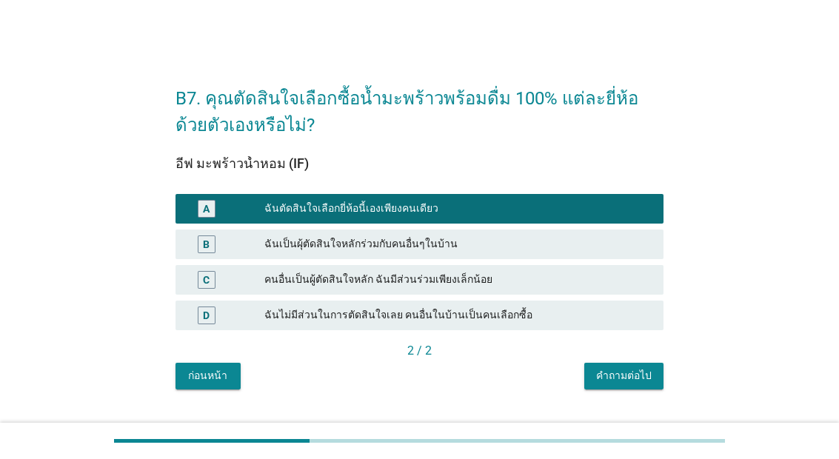
click at [639, 384] on div "คำถามต่อไป" at bounding box center [624, 376] width 56 height 16
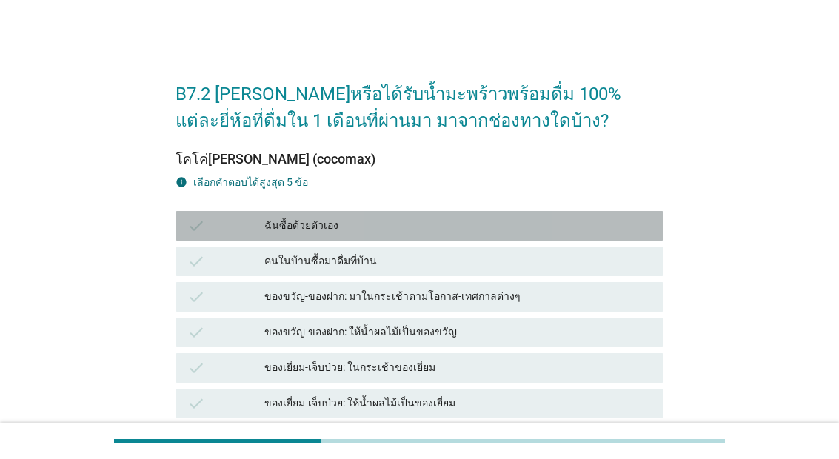
click at [493, 225] on div "ฉันซื้อด้วยตัวเอง" at bounding box center [457, 226] width 387 height 18
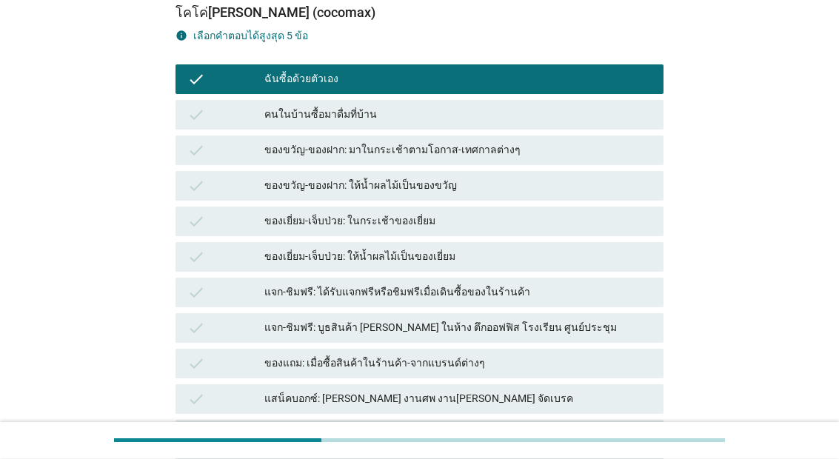
scroll to position [147, 0]
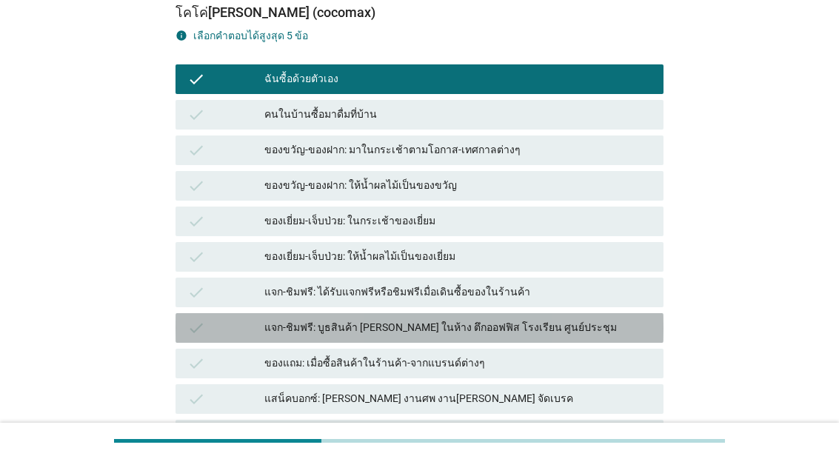
click at [529, 313] on div "check แจก-ชิมฟรี: บูธสินค้า [PERSON_NAME] ในห้าง ตึกออฟฟิส โรงเรียน ศูนย์ประชุม" at bounding box center [420, 328] width 488 height 30
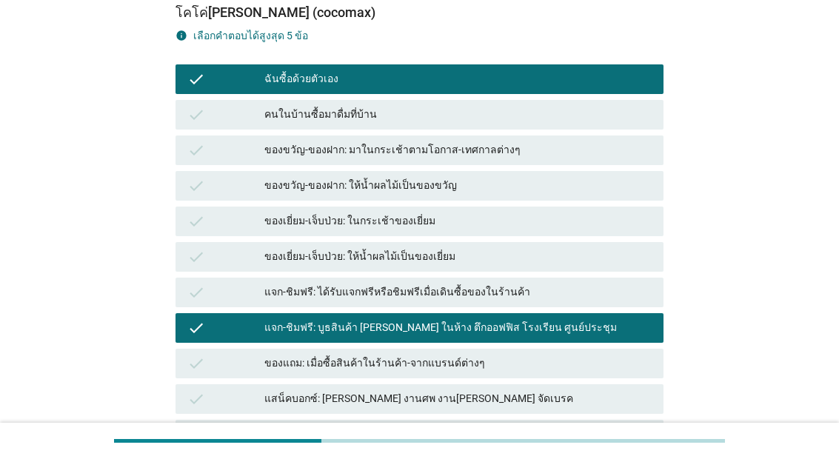
click at [570, 327] on div "แจก-ชิมฟรี: บูธสินค้า [PERSON_NAME] ในห้าง ตึกออฟฟิส โรงเรียน ศูนย์ประชุม" at bounding box center [457, 328] width 387 height 18
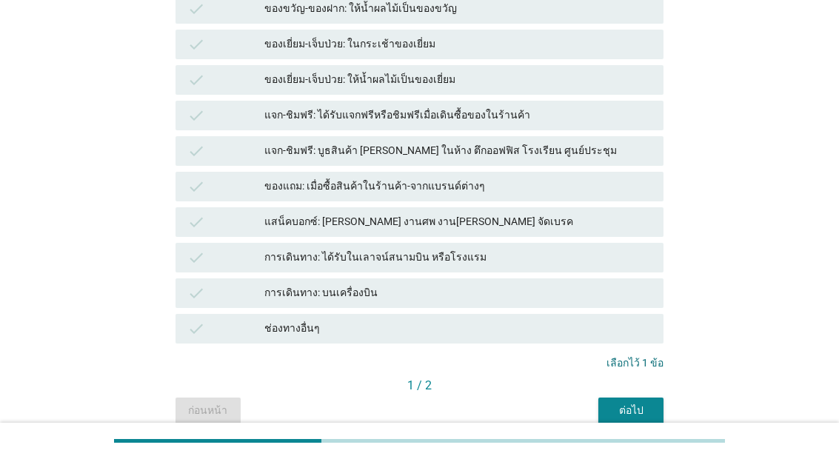
scroll to position [331, 0]
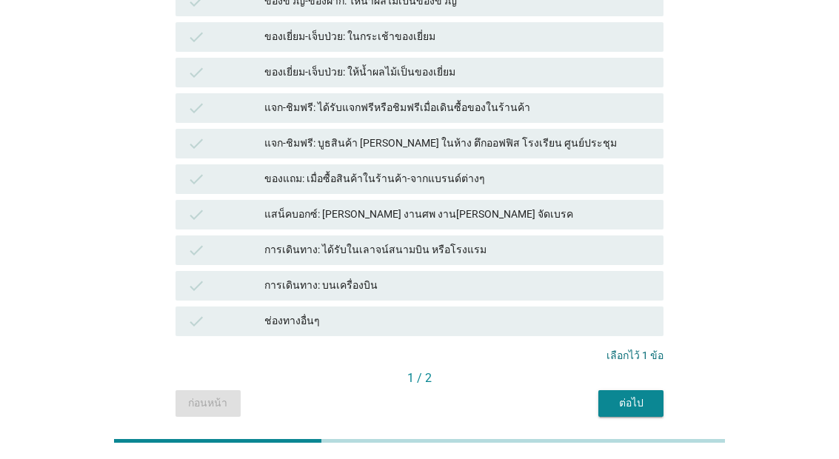
click at [654, 414] on button "ต่อไป" at bounding box center [631, 403] width 65 height 27
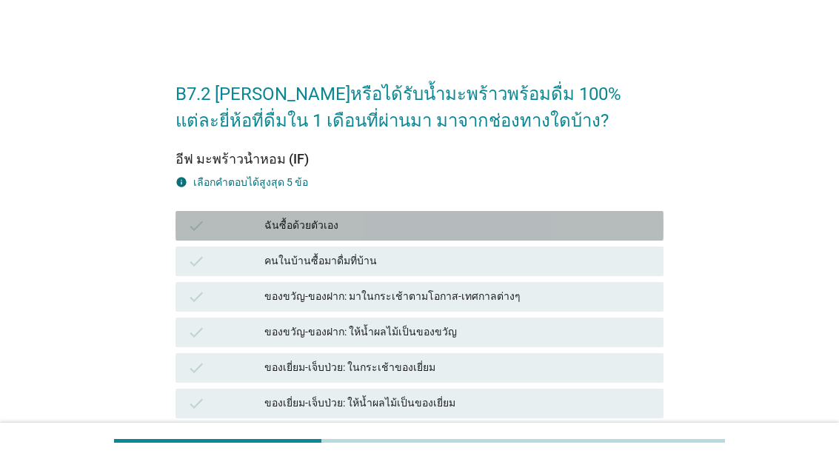
click at [548, 220] on div "ฉันซื้อด้วยตัวเอง" at bounding box center [457, 226] width 387 height 18
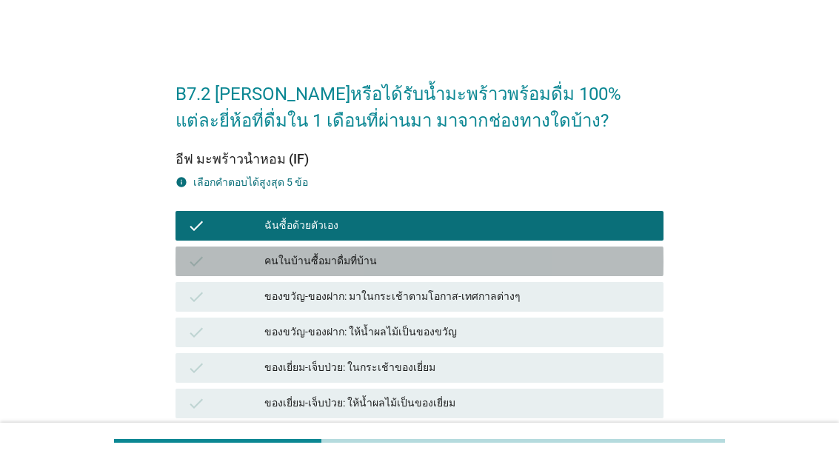
click at [550, 265] on div "คนในบ้านซื้อมาดื่มที่บ้าน" at bounding box center [457, 262] width 387 height 18
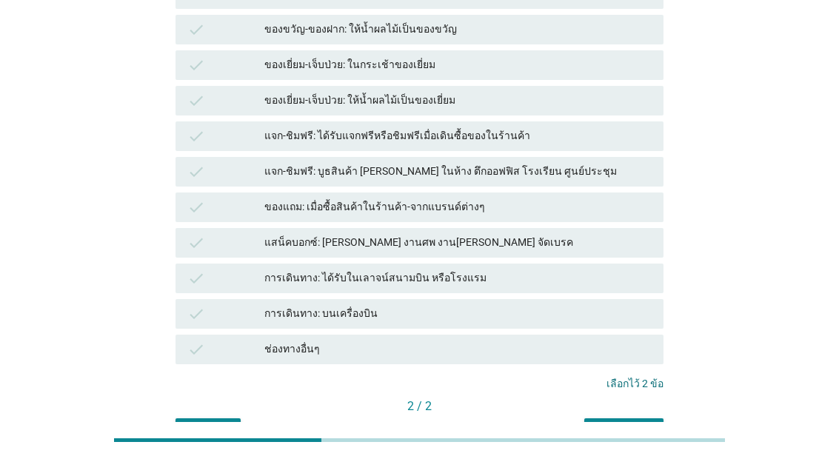
scroll to position [303, 0]
click at [659, 429] on button "คำถามต่อไป" at bounding box center [623, 432] width 79 height 27
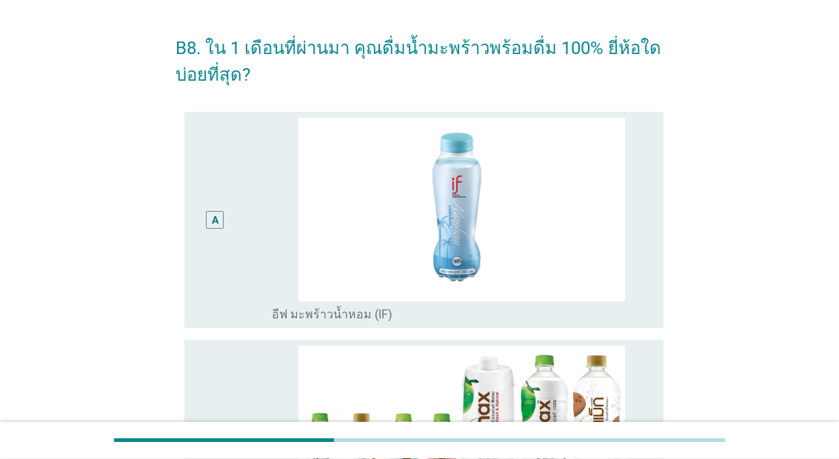
scroll to position [46, 0]
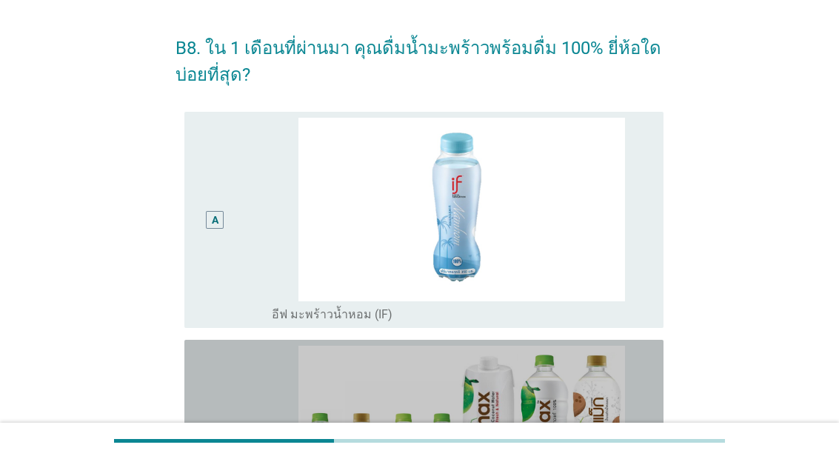
click at [582, 397] on img at bounding box center [462, 438] width 380 height 184
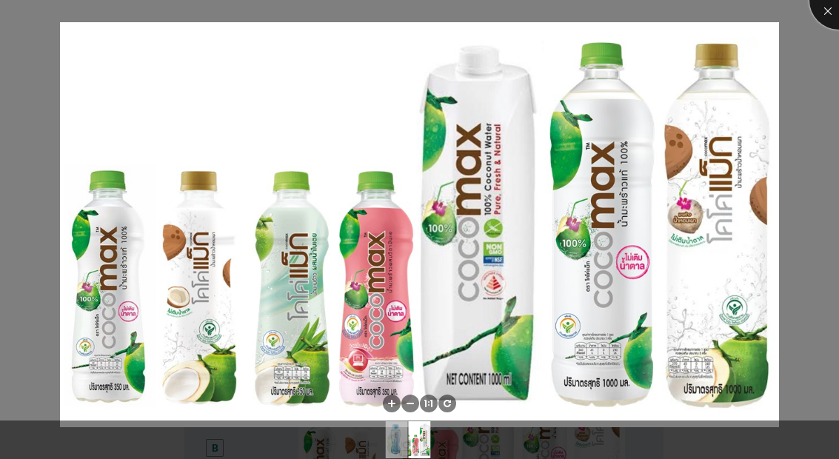
click at [830, 18] on div at bounding box center [839, -1] width 59 height 59
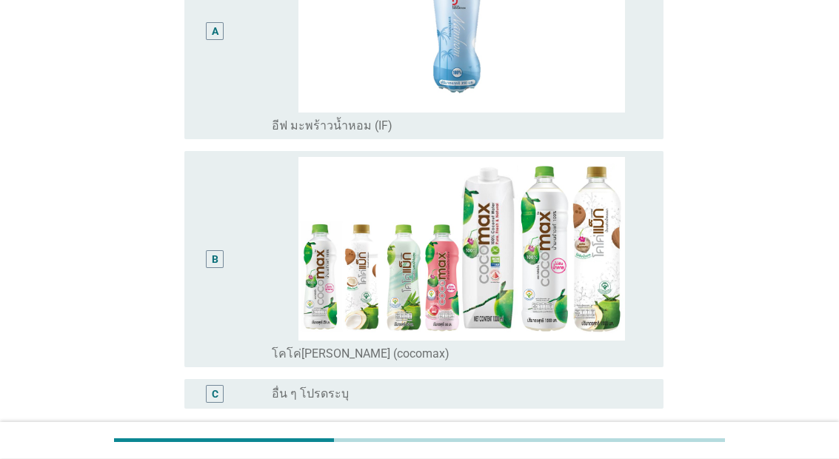
scroll to position [246, 0]
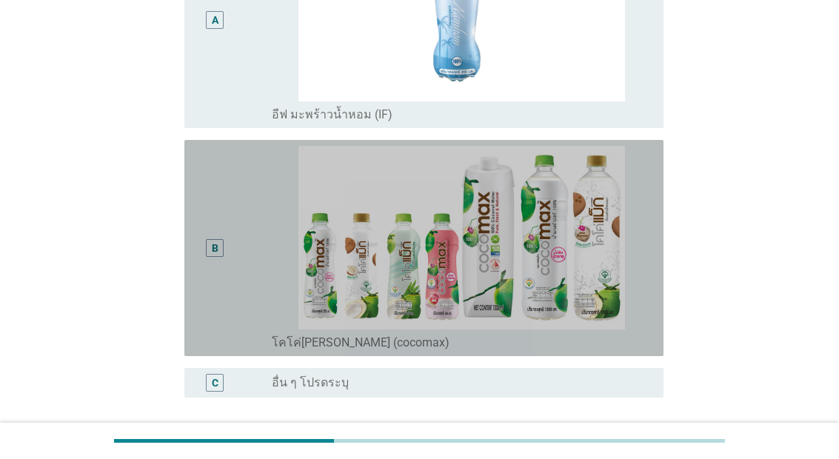
click at [259, 333] on div "B" at bounding box center [234, 248] width 76 height 204
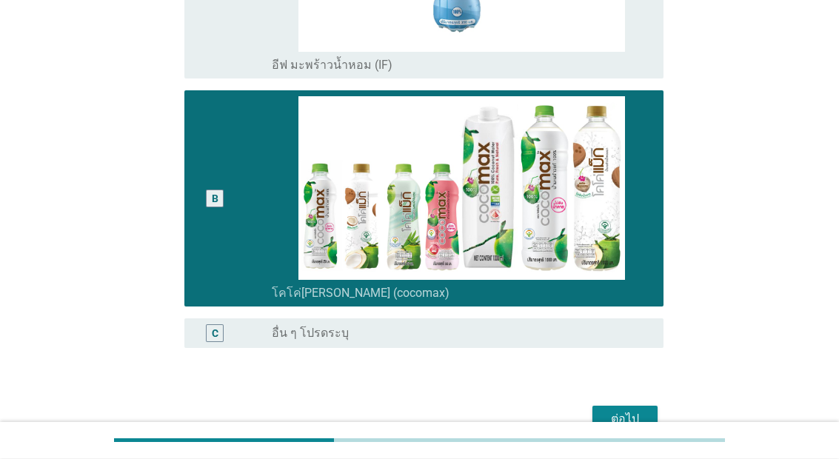
scroll to position [329, 0]
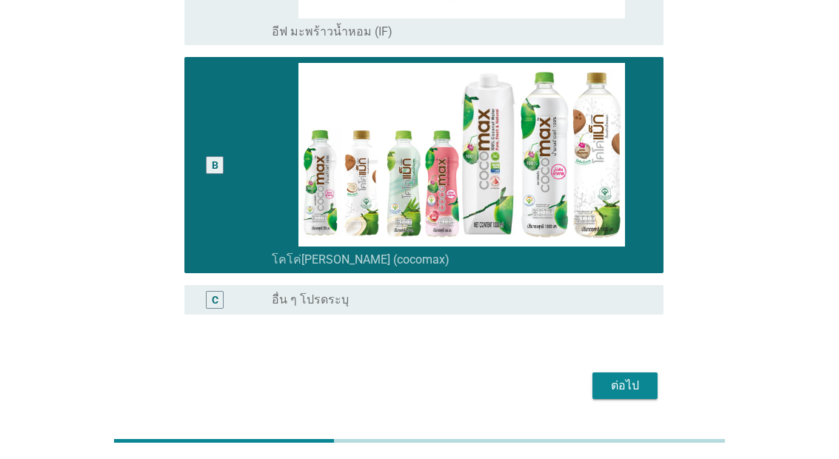
click at [653, 399] on button "ต่อไป" at bounding box center [625, 386] width 65 height 27
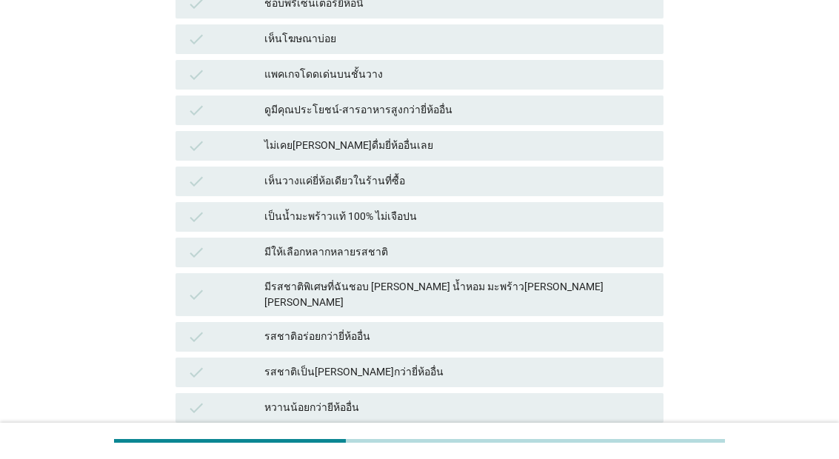
scroll to position [0, 0]
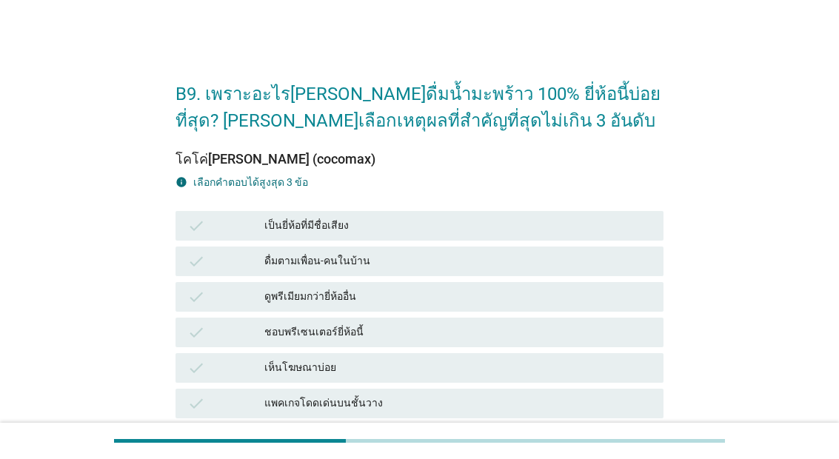
click at [564, 434] on div "ดูมีคุณประโยชน์-สารอาหารสูงกว่ายี่ห้ออื่น" at bounding box center [457, 439] width 387 height 18
click at [484, 219] on div "เป็นยี่ห้อที่มีชื่อเสียง" at bounding box center [457, 226] width 387 height 18
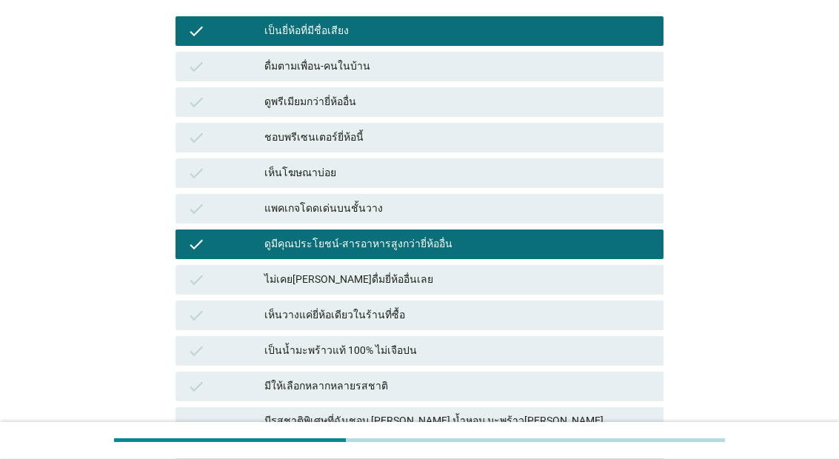
scroll to position [195, 0]
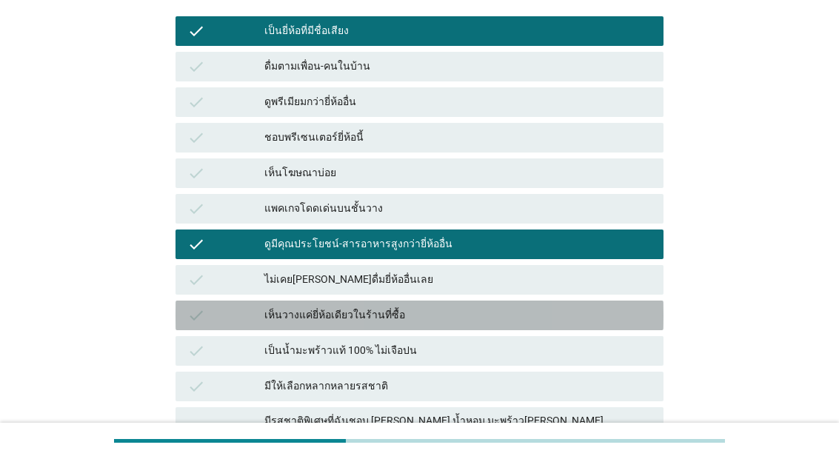
click at [593, 307] on div "เห็นวางแค่ยี่ห้อเดียวในร้านที่ซื้อ" at bounding box center [457, 316] width 387 height 18
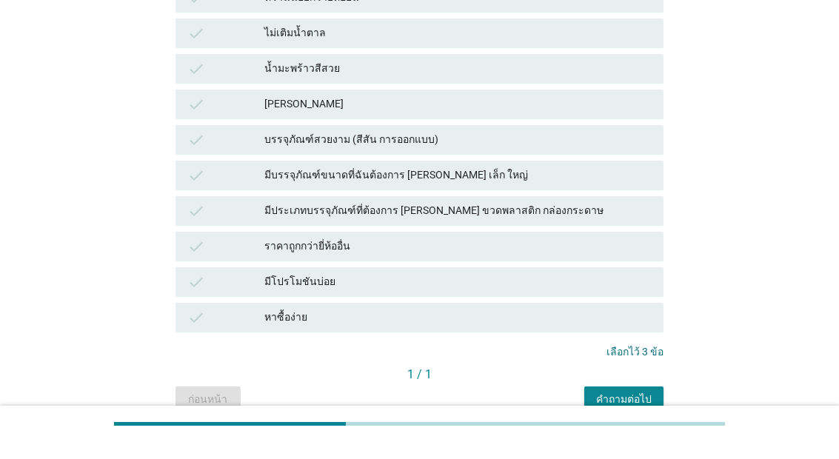
scroll to position [782, 0]
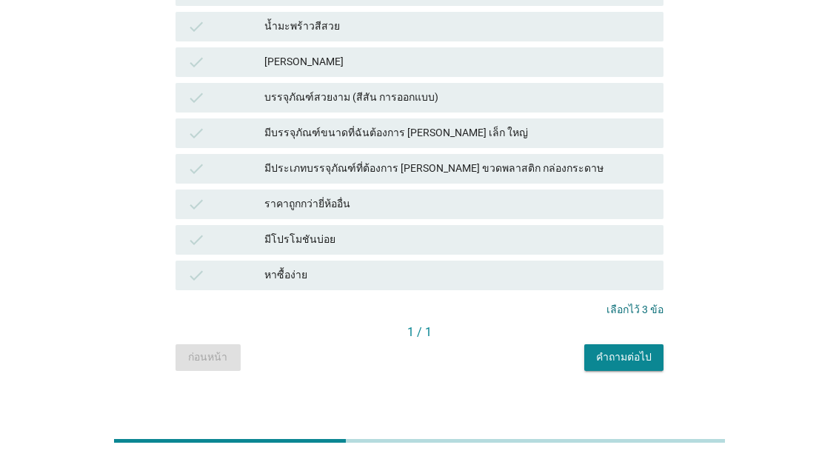
click at [645, 350] on div "คำถามต่อไป" at bounding box center [624, 358] width 56 height 16
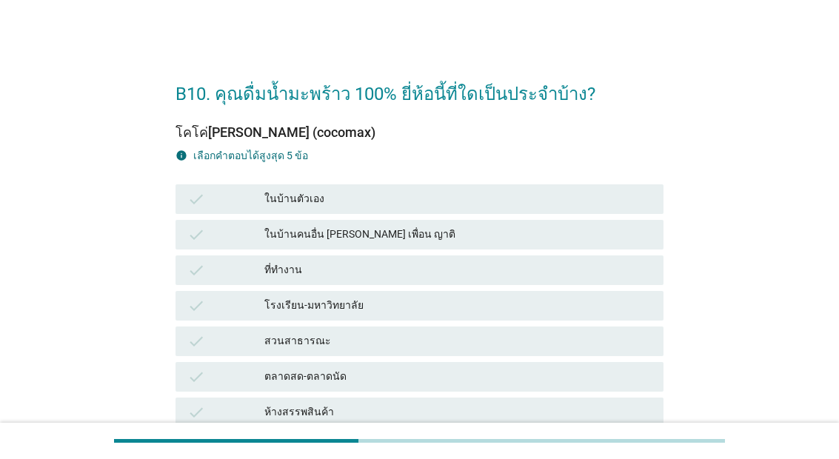
click at [497, 200] on div "ในบ้านตัวเอง" at bounding box center [457, 199] width 387 height 18
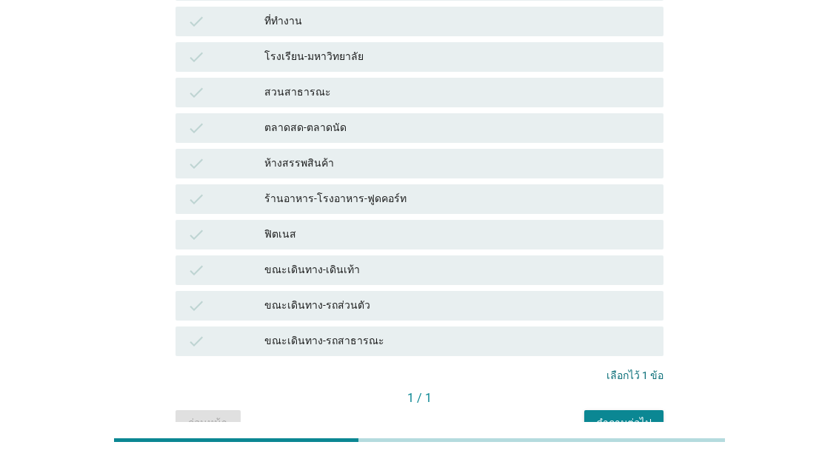
scroll to position [249, 0]
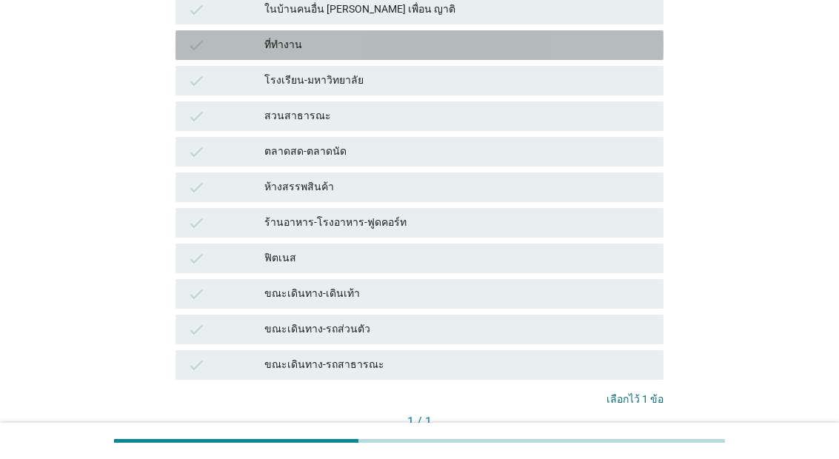
click at [604, 45] on div "ที่ทำงาน" at bounding box center [457, 45] width 387 height 18
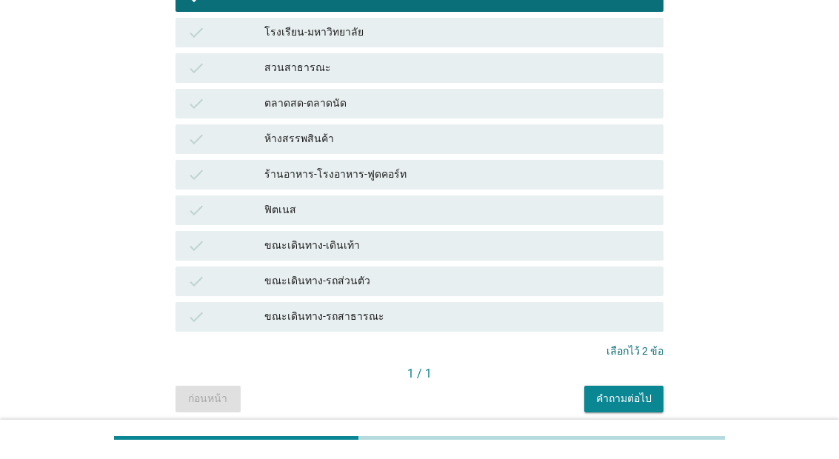
scroll to position [269, 0]
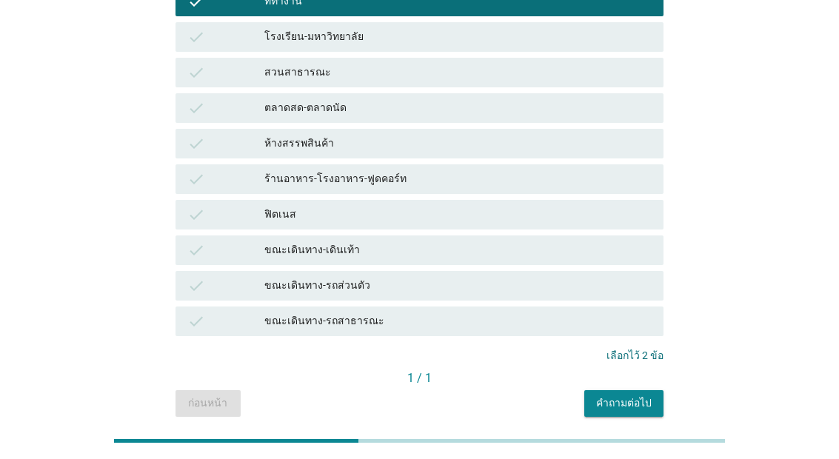
click at [637, 404] on div "คำถามต่อไป" at bounding box center [624, 404] width 56 height 16
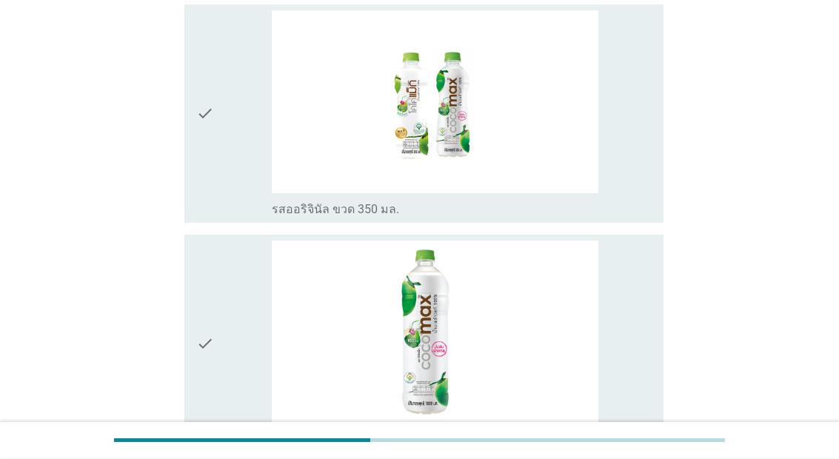
scroll to position [175, 0]
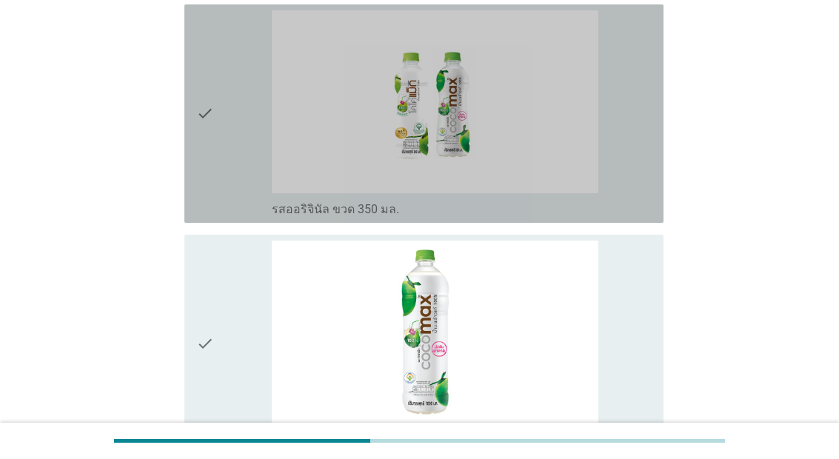
click at [599, 194] on img at bounding box center [435, 102] width 327 height 184
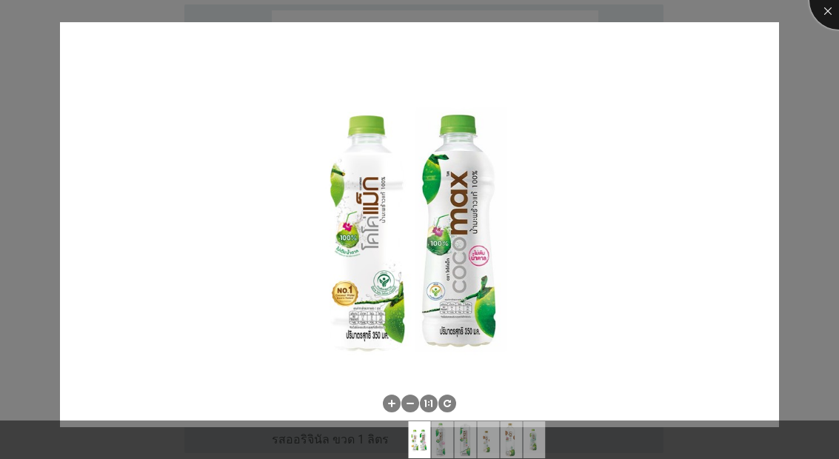
click at [830, 22] on div at bounding box center [839, -1] width 59 height 59
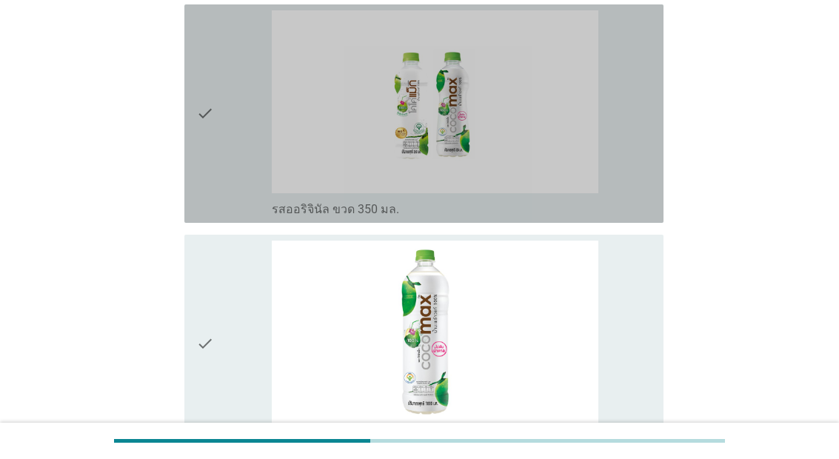
click at [248, 217] on div "check" at bounding box center [234, 113] width 76 height 207
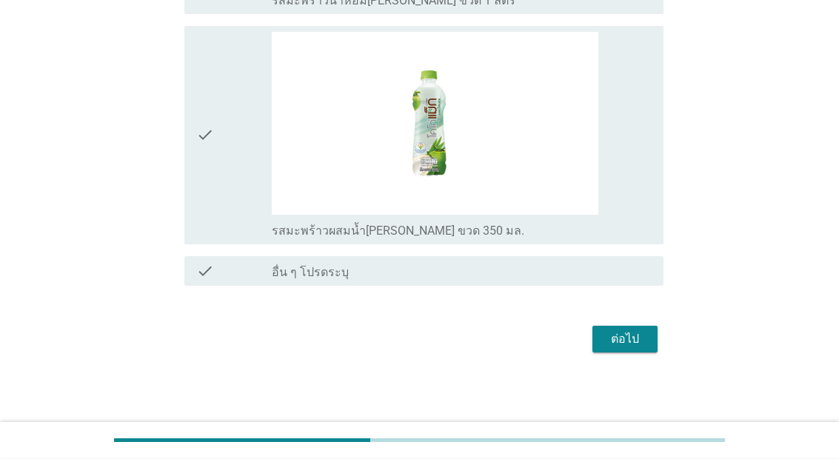
scroll to position [1388, 0]
click at [639, 349] on div "ต่อไป" at bounding box center [624, 340] width 41 height 18
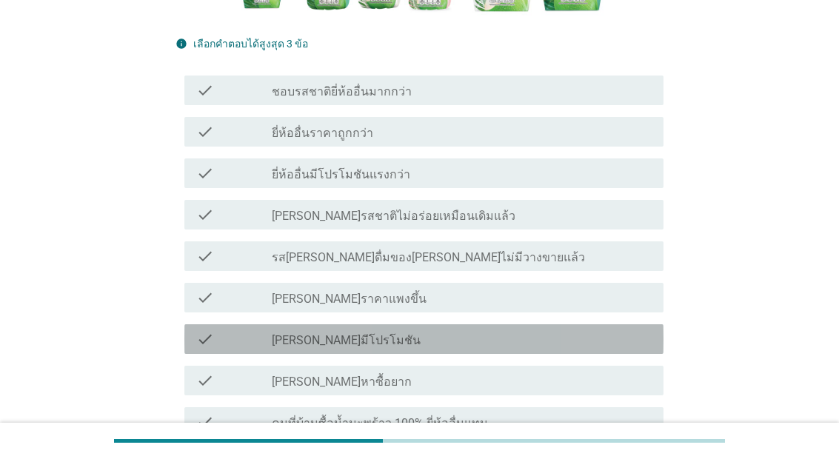
scroll to position [408, 0]
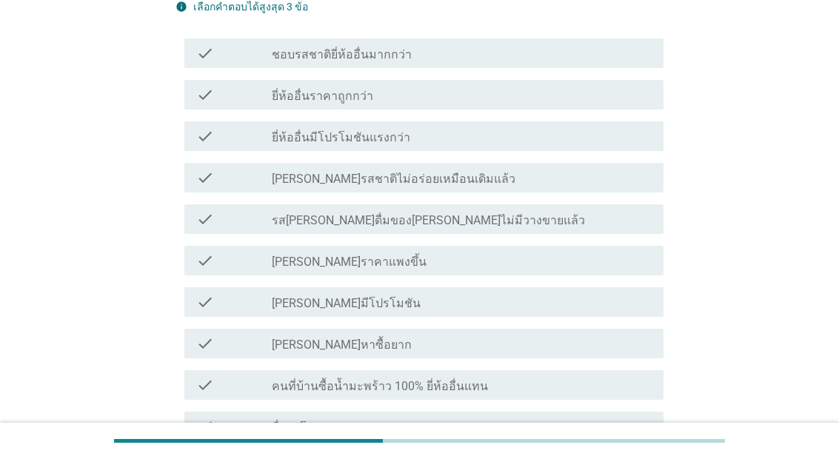
click at [409, 394] on label "คนที่บ้านซื้อน้ำมะพร้าว 100% ยี่ห้ออื่นแทน" at bounding box center [380, 386] width 216 height 15
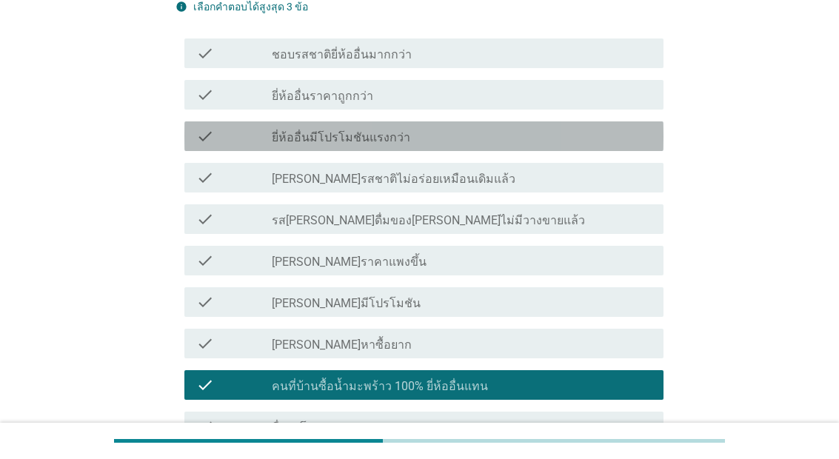
click at [562, 145] on div "check_box_outline_blank ยี่ห้ออื่นมีโปรโมชันแรงกว่า" at bounding box center [462, 136] width 380 height 18
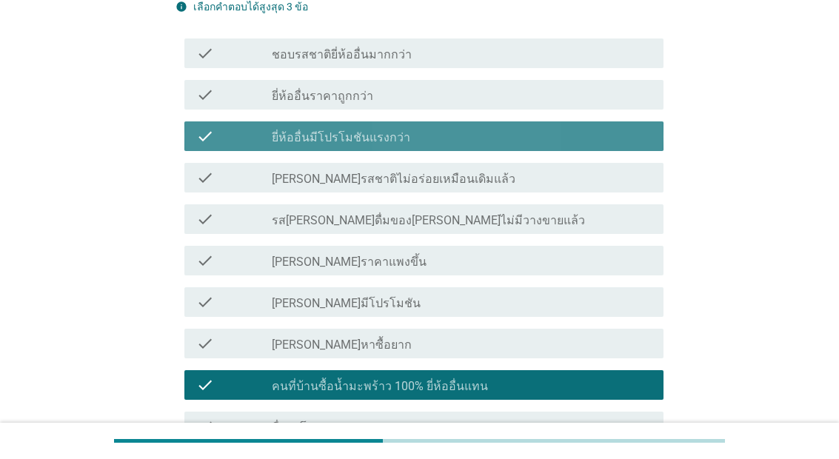
click at [562, 145] on div "check_box_outline_blank ยี่ห้ออื่นมีโปรโมชันแรงกว่า" at bounding box center [462, 136] width 380 height 18
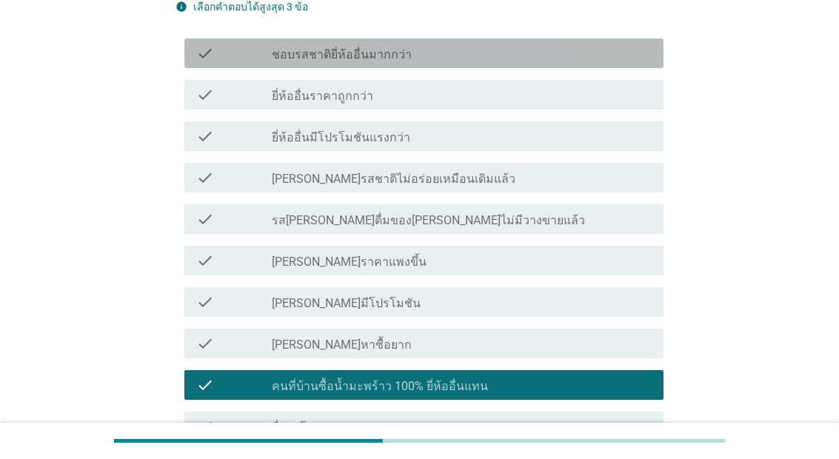
click at [588, 62] on div "check_box_outline_blank ชอบรสชาติยี่ห้ออื่นมากกว่า" at bounding box center [462, 53] width 380 height 18
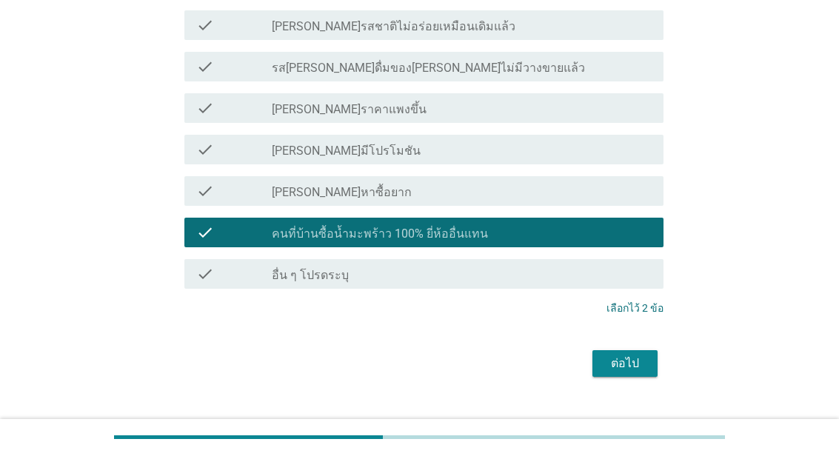
scroll to position [556, 0]
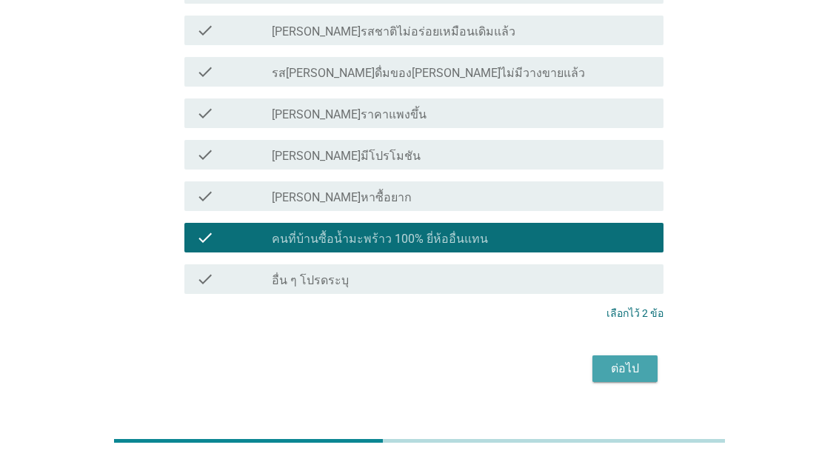
click at [648, 382] on button "ต่อไป" at bounding box center [625, 369] width 65 height 27
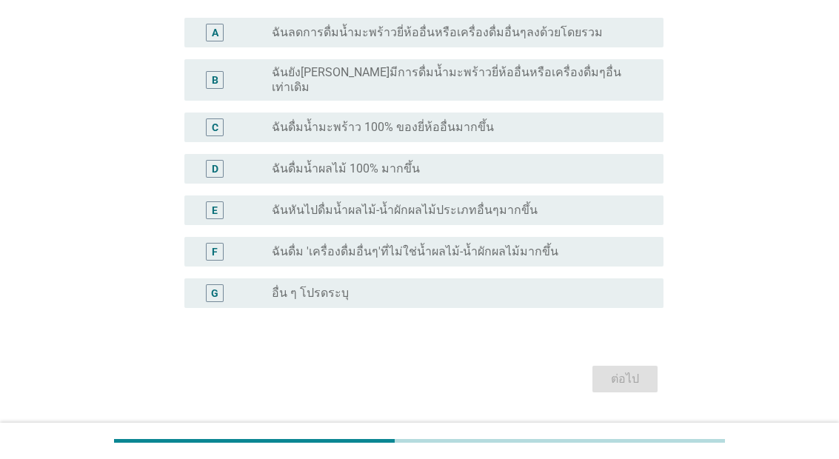
scroll to position [379, 0]
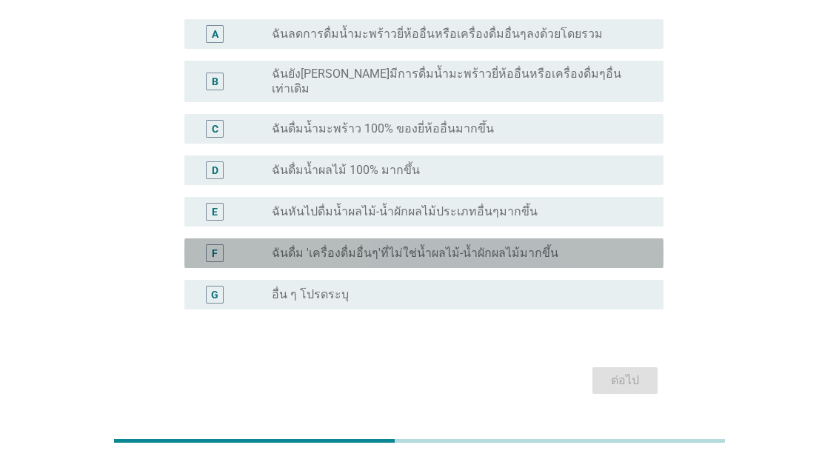
click at [451, 261] on label "ฉันดื่ม 'เครื่องดื่มอื่นๆ'ที่ไม่ใช่น้ำผลไม้-น้ำผักผลไม้มากขึ้น" at bounding box center [415, 253] width 287 height 15
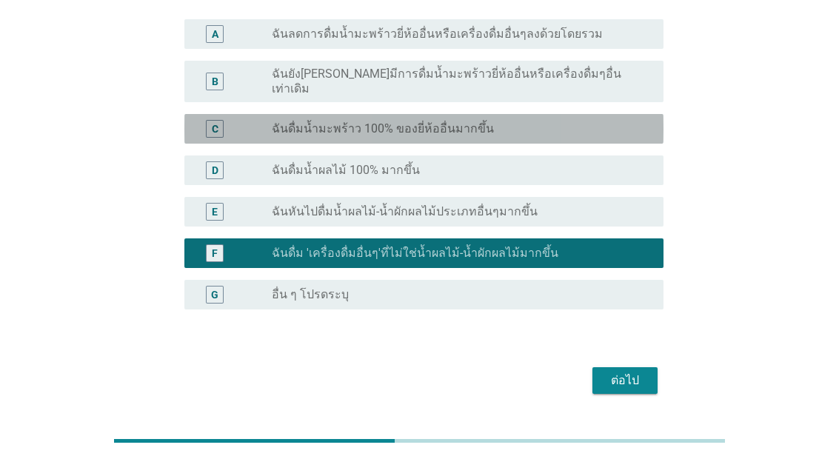
click at [507, 144] on div "C radio_button_unchecked ฉันดื่มน้ำมะพร้าว 100% ของยี่ห้ออื่นมากขึ้น" at bounding box center [423, 129] width 479 height 30
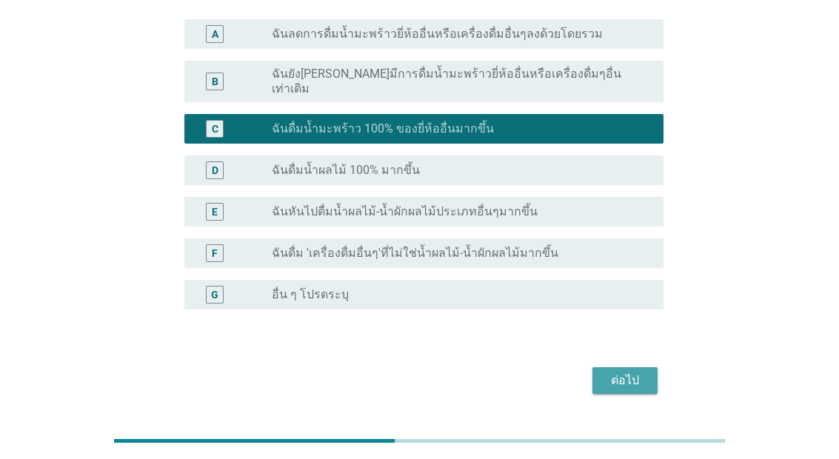
click at [605, 390] on div "ต่อไป" at bounding box center [624, 381] width 41 height 18
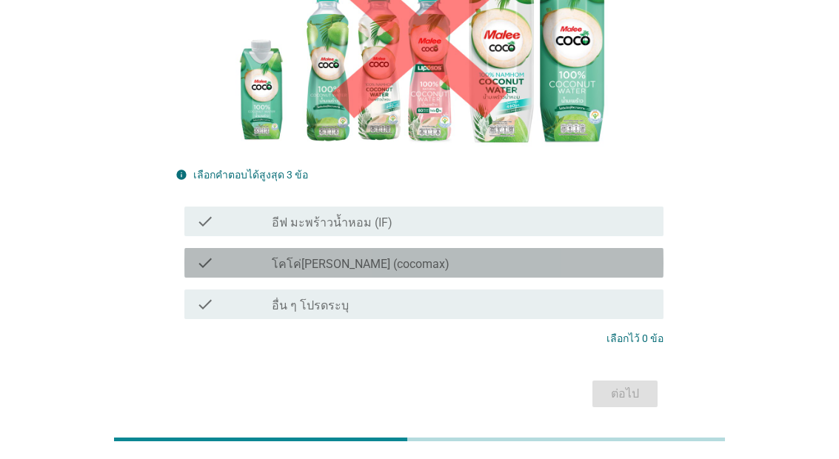
scroll to position [292, 0]
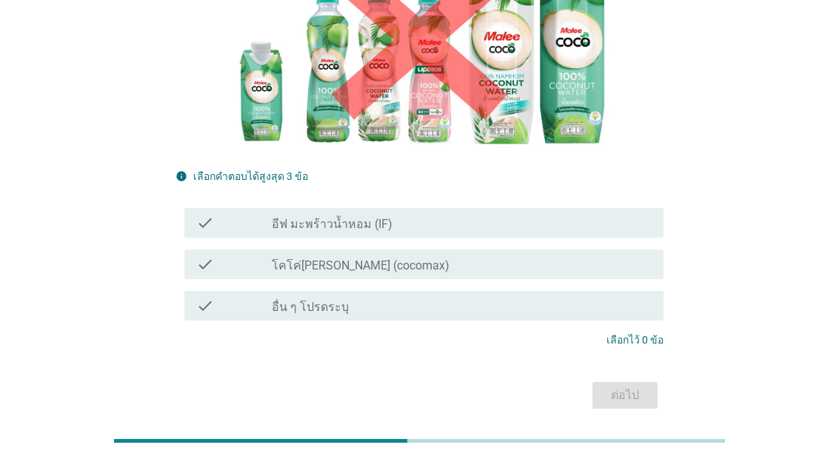
click at [527, 238] on div "check check_box_outline_blank อีฟ มะพร้าวน้ำหอม (IF)" at bounding box center [423, 223] width 479 height 30
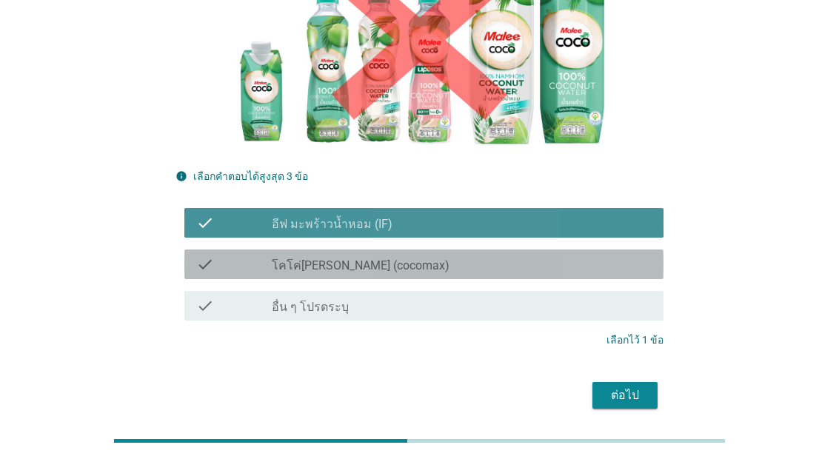
click at [526, 270] on div "check_box_outline_blank โคโค่[PERSON_NAME] (cocomax)" at bounding box center [462, 265] width 380 height 18
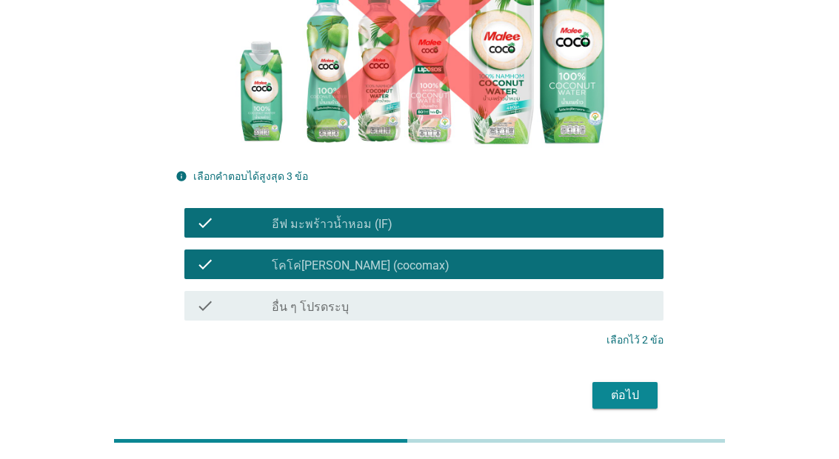
click at [635, 401] on div "ต่อไป" at bounding box center [624, 396] width 41 height 18
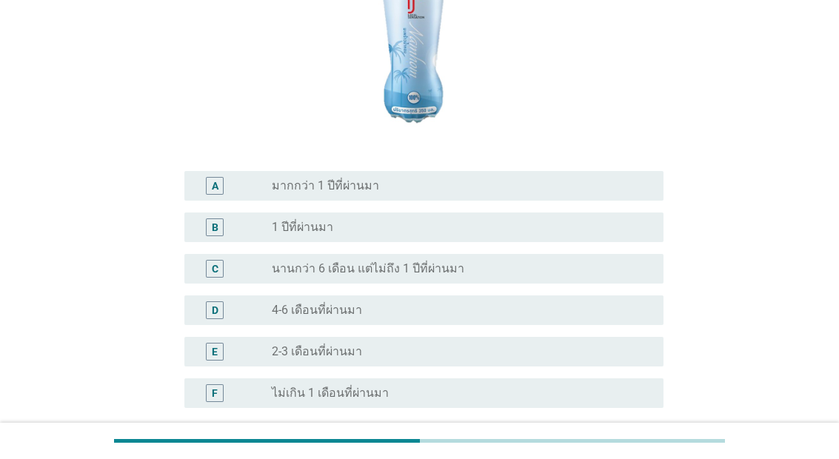
scroll to position [227, 0]
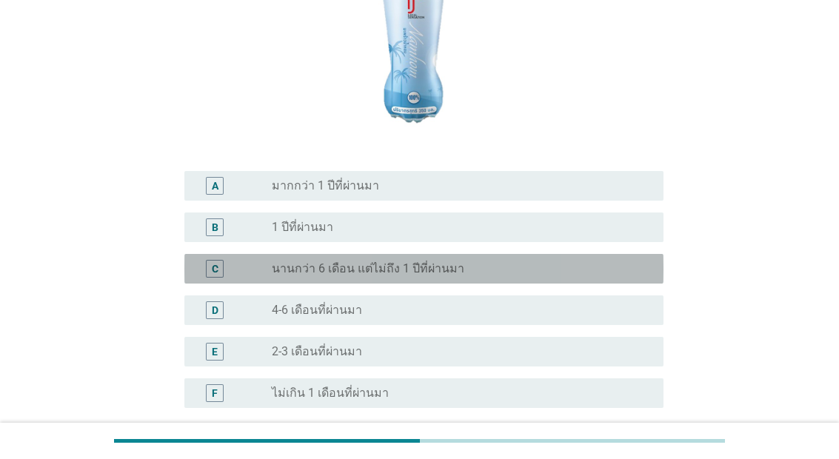
click at [457, 276] on div "radio_button_unchecked นานกว่า 6 เดือน แต่ไม่ถึง 1 ปีที่ผ่านมา" at bounding box center [456, 269] width 368 height 15
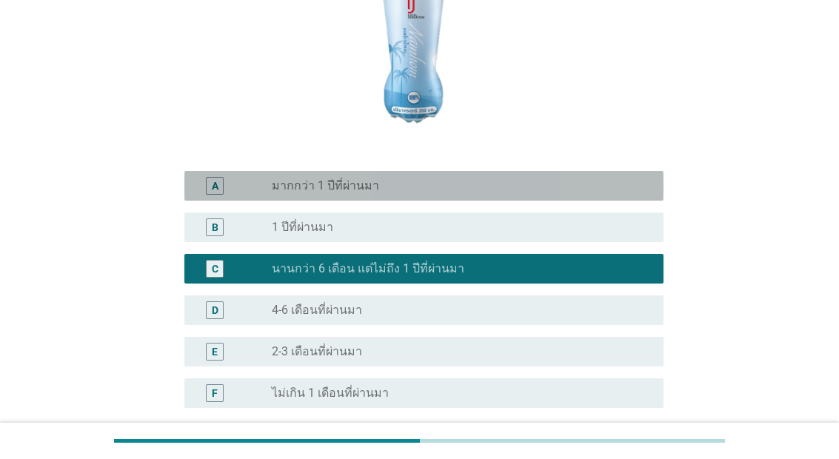
click at [510, 193] on div "radio_button_unchecked มากกว่า 1 ปีที่ผ่านมา" at bounding box center [456, 186] width 368 height 15
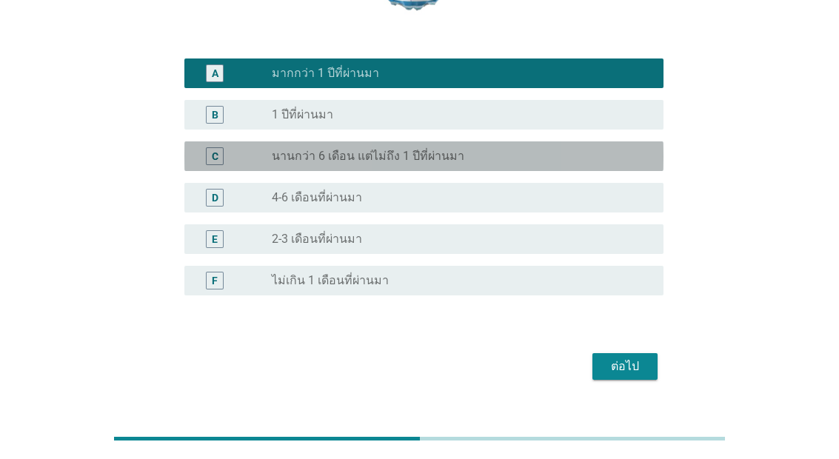
scroll to position [397, 0]
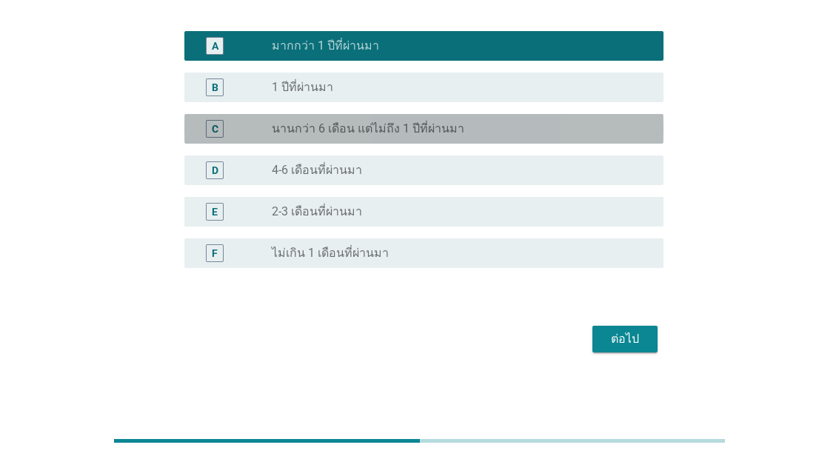
click at [573, 129] on div "radio_button_unchecked นานกว่า 6 เดือน แต่ไม่ถึง 1 ปีที่ผ่านมา" at bounding box center [456, 128] width 368 height 15
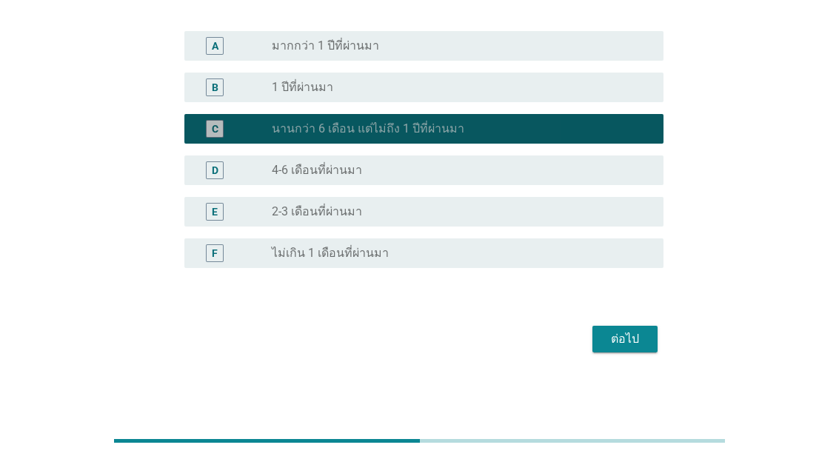
click at [633, 340] on div "ต่อไป" at bounding box center [624, 339] width 41 height 18
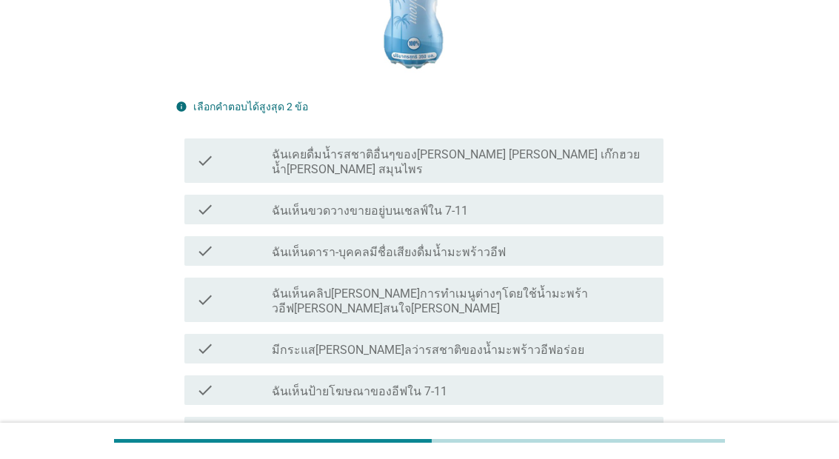
scroll to position [339, 0]
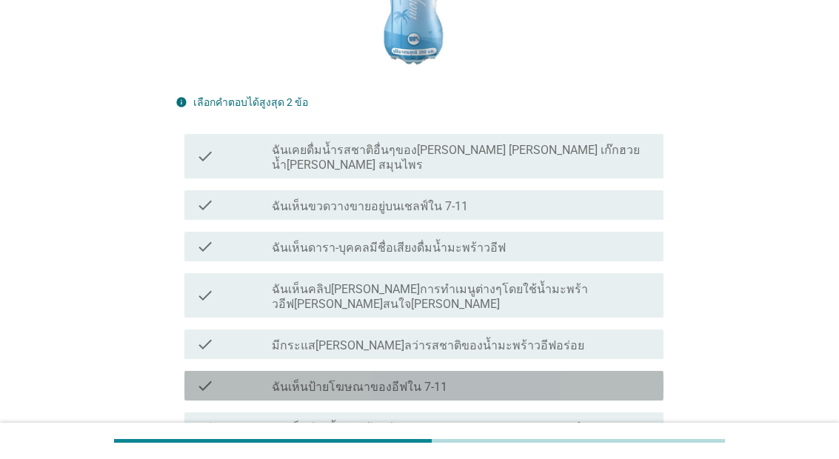
click at [427, 395] on label "ฉันเห็นป้ายโฆษณาของอีฟใน 7-11" at bounding box center [360, 387] width 176 height 15
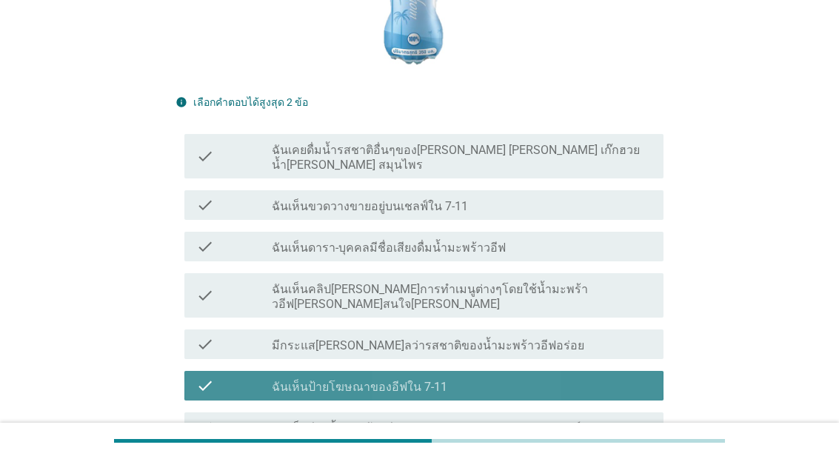
click at [513, 256] on div "check_box_outline_blank ฉันเห็นดารา-บุคคลมีชื่อเสียงดื่มน้ำมะพร้าวอีฟ" at bounding box center [462, 247] width 380 height 18
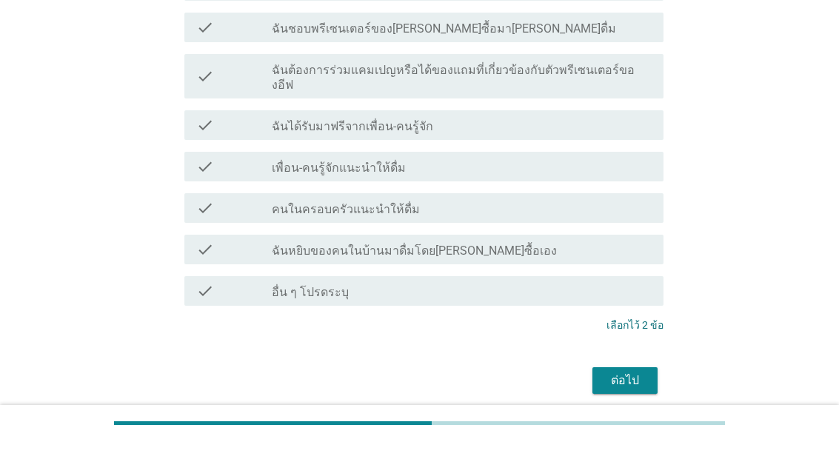
scroll to position [822, 0]
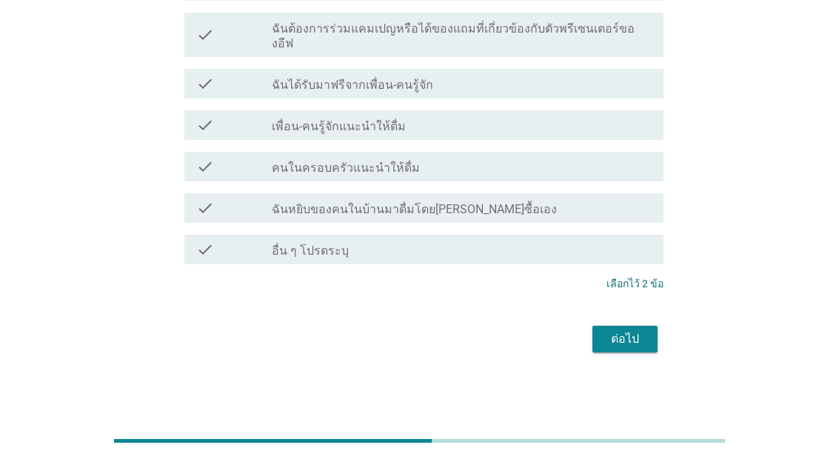
click at [630, 347] on div "ต่อไป" at bounding box center [624, 339] width 41 height 18
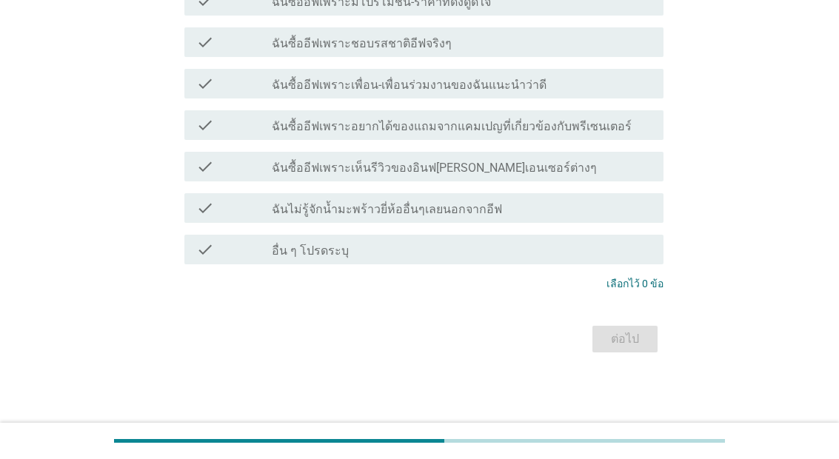
scroll to position [0, 0]
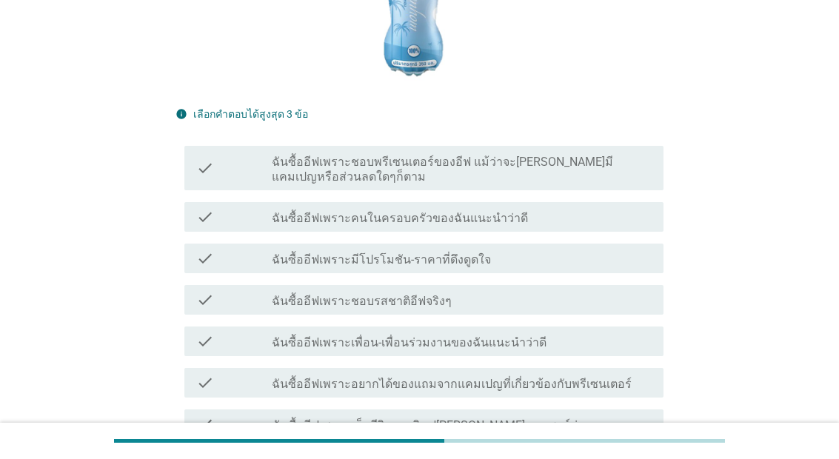
click at [461, 267] on label "ฉันซื้ออีฟเพราะมีโปรโมชัน-ราคาที่ดึงดูดใจ" at bounding box center [381, 260] width 219 height 15
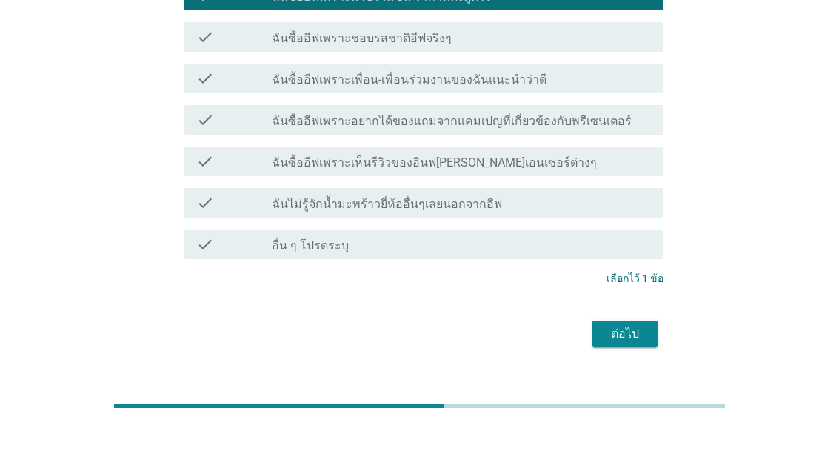
scroll to position [615, 0]
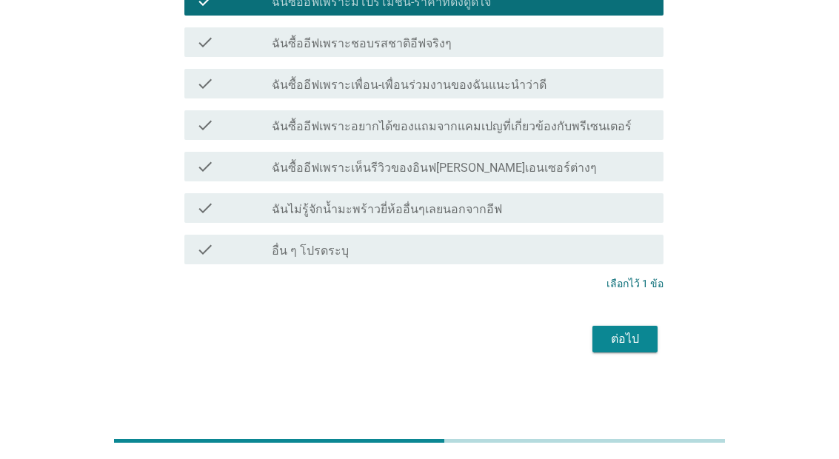
click at [510, 126] on label "ฉันซื้ออีฟเพราะอยากได้ของแถมจากแคมเปญที่เกี่ยวข้องกับพรีเซนเตอร์" at bounding box center [452, 126] width 360 height 15
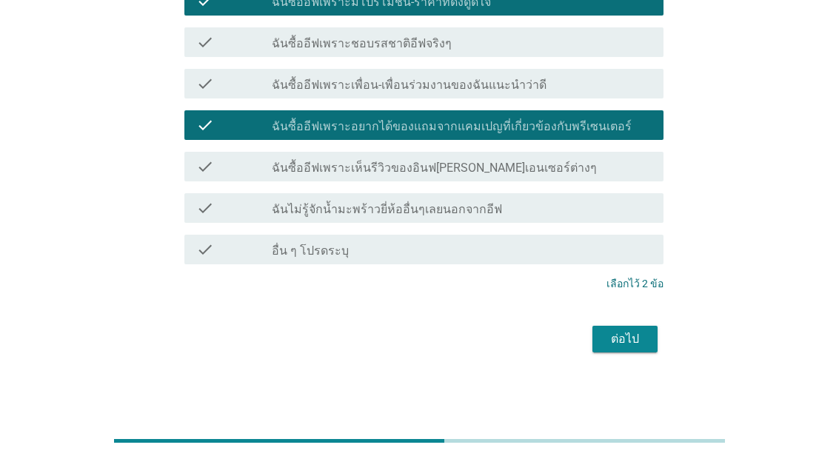
click at [645, 332] on div "ต่อไป" at bounding box center [624, 339] width 41 height 18
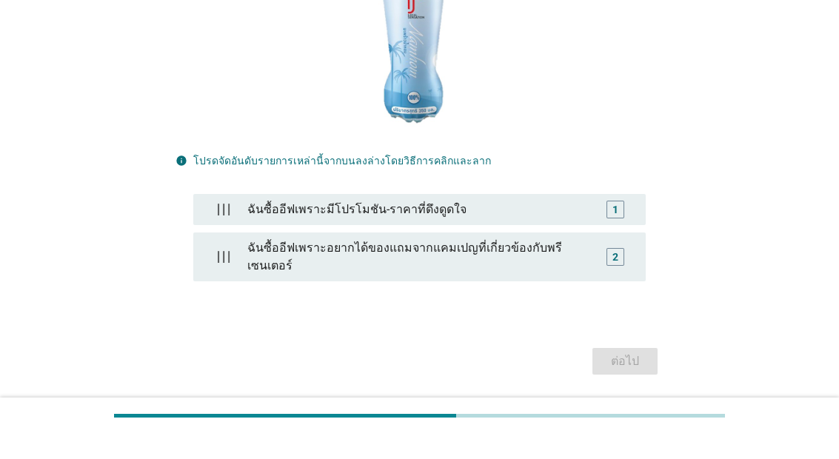
scroll to position [315, 0]
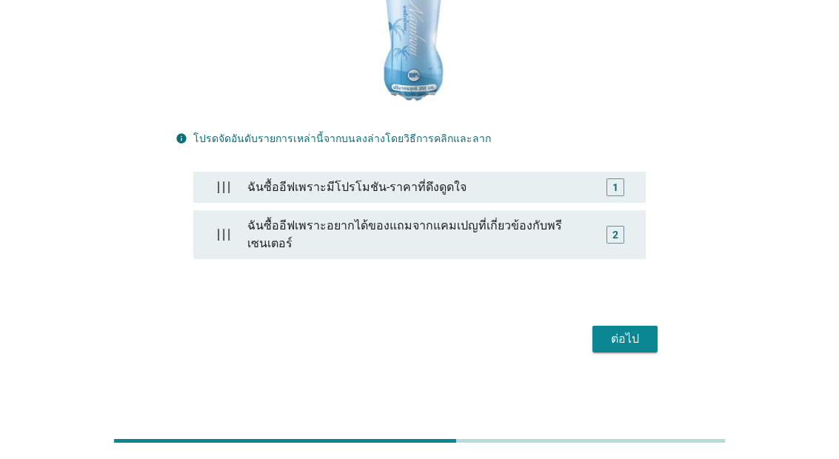
click at [514, 202] on div "ฉันซื้ออีฟเพราะมีโปรโมชัน-ราคาที่ดึงดูดใจ" at bounding box center [420, 188] width 356 height 30
click at [512, 250] on div "ฉันซื้ออีฟเพราะอยากได้ของแถมจากแคมเปญที่เกี่ยวข้องกับพรีเซนเตอร์" at bounding box center [420, 234] width 356 height 47
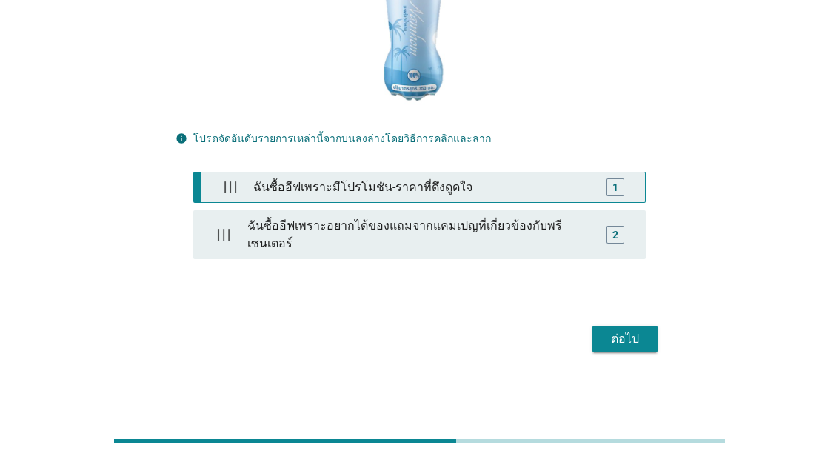
click at [542, 202] on div "ฉันซื้ออีฟเพราะมีโปรโมชัน-ราคาที่ดึงดูดใจ" at bounding box center [422, 188] width 351 height 30
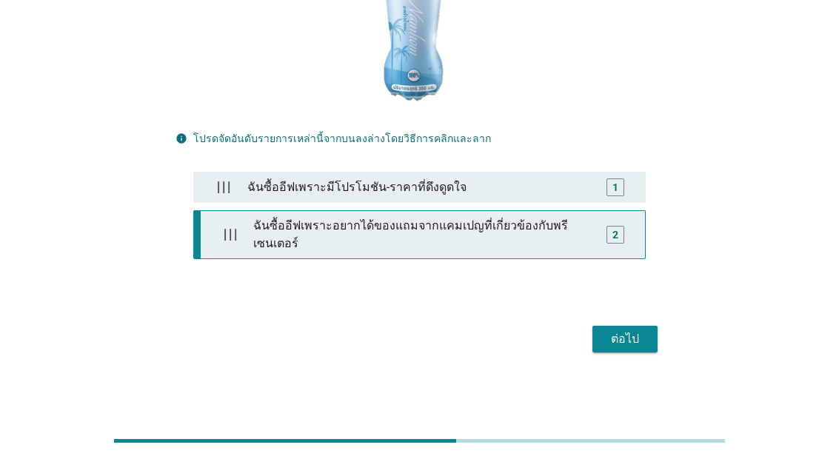
click at [526, 256] on div "ฉันซื้ออีฟเพราะอยากได้ของแถมจากแคมเปญที่เกี่ยวข้องกับพรีเซนเตอร์" at bounding box center [422, 234] width 351 height 47
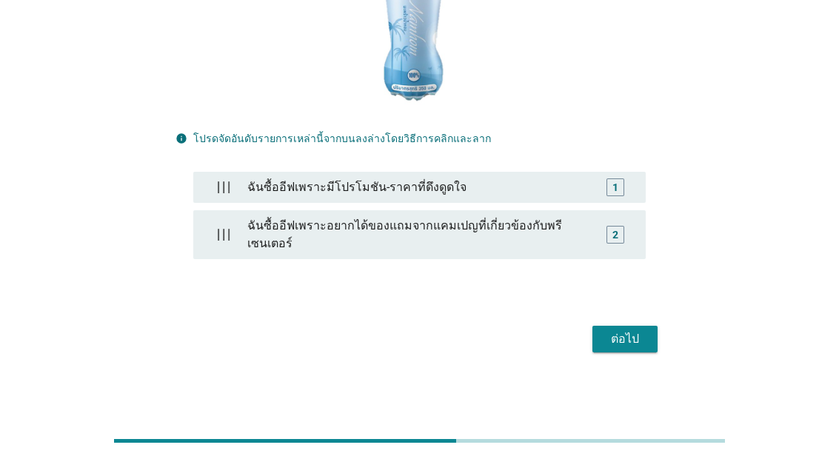
click at [618, 352] on button "ต่อไป" at bounding box center [625, 339] width 65 height 27
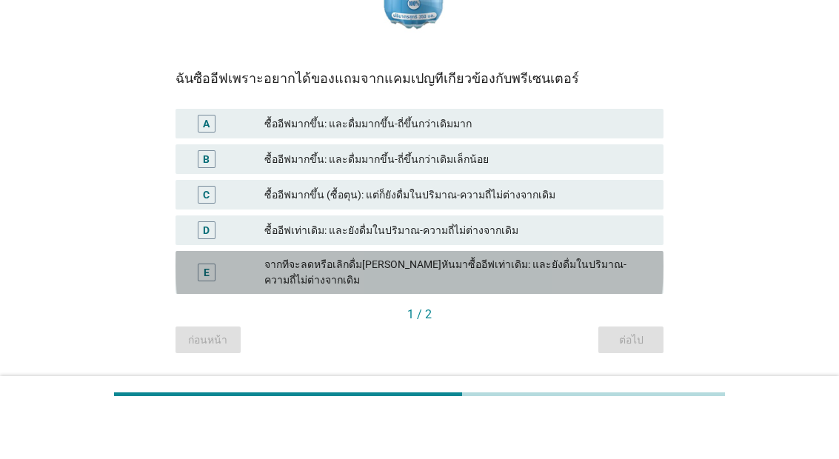
scroll to position [334, 0]
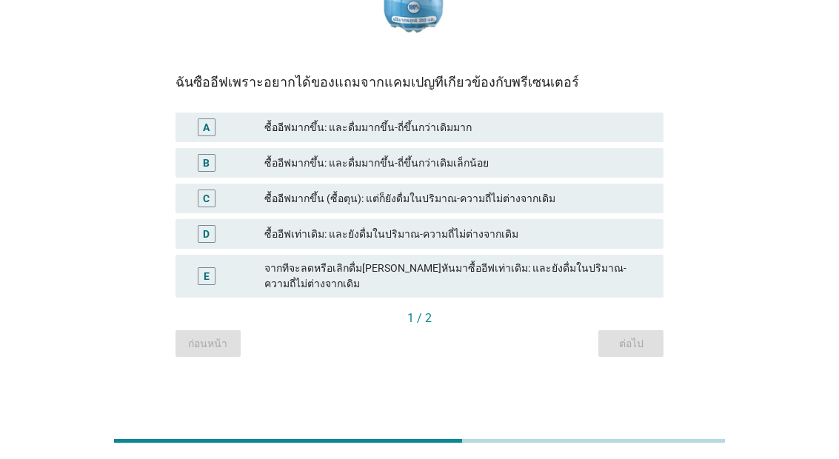
click at [479, 142] on div "A ซื้ออีฟมากขึ้น: และดื่มมากขึ้น-ถี่ขึ้นกว่าเดิมมาก" at bounding box center [420, 128] width 488 height 30
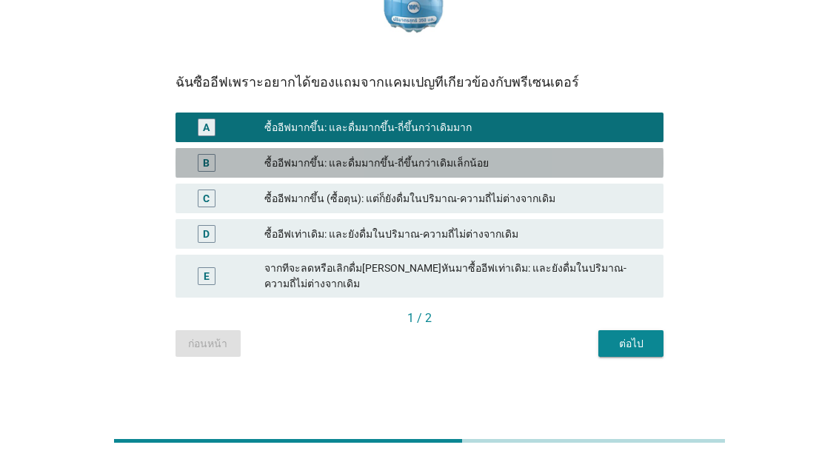
click at [484, 167] on div "B ซื้ออีฟมากขึ้น: และดื่มมากขึ้น-ถี่ขึ้นกว่าเดิมเล็กน้อย" at bounding box center [420, 163] width 488 height 30
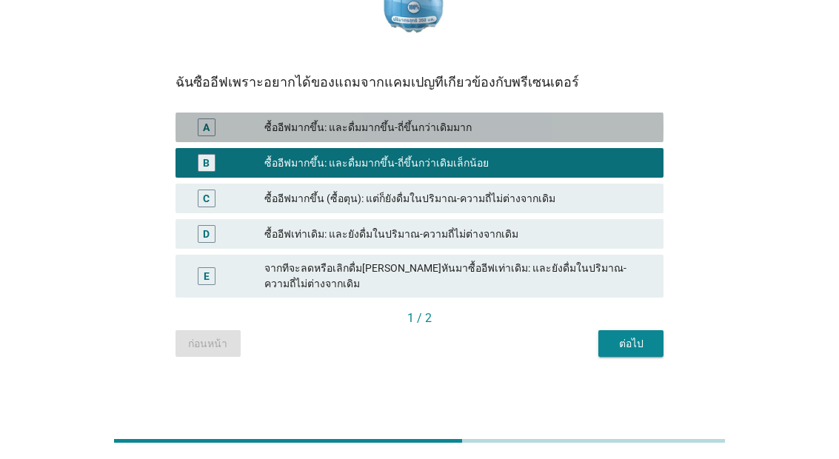
click at [554, 136] on div "ซื้ออีฟมากขึ้น: และดื่มมากขึ้น-ถี่ขึ้นกว่าเดิมมาก" at bounding box center [457, 128] width 387 height 18
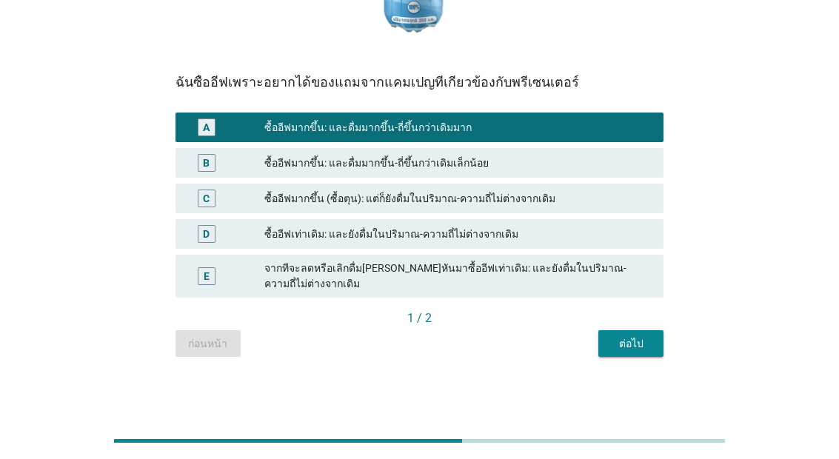
click at [642, 352] on button "ต่อไป" at bounding box center [631, 343] width 65 height 27
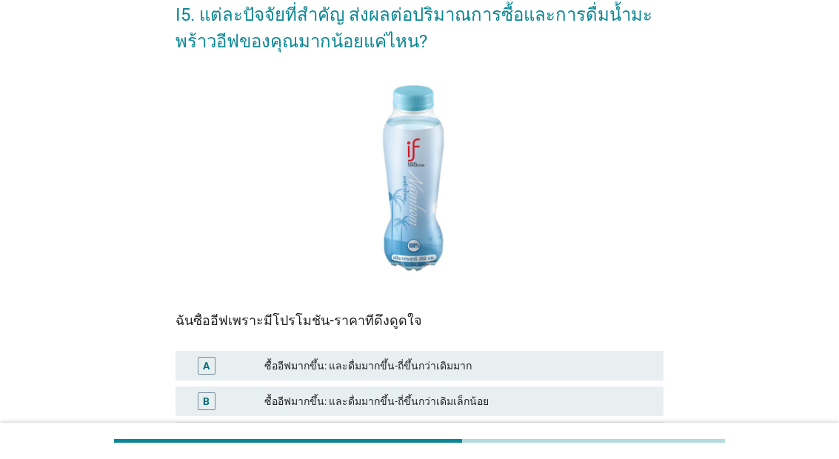
scroll to position [275, 0]
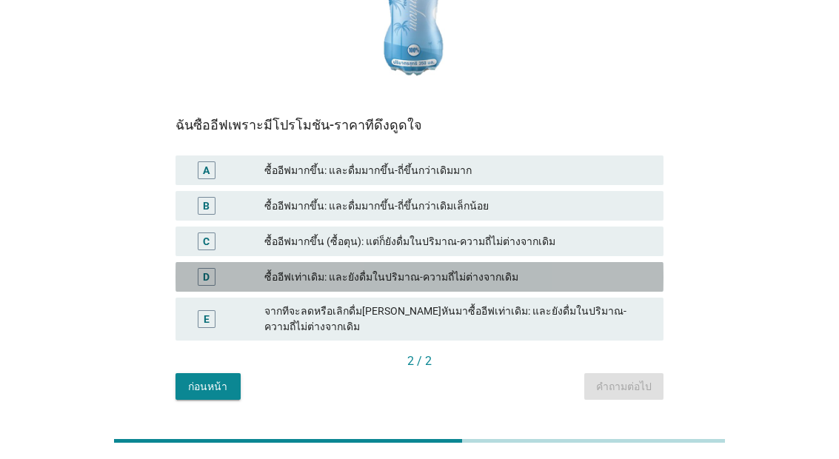
click at [458, 292] on div "D ซื้ออีฟเท่าเดิม: และยังดื่มในปริมาณ-ความถี่ไม่ต่างจากเดิม" at bounding box center [420, 277] width 488 height 30
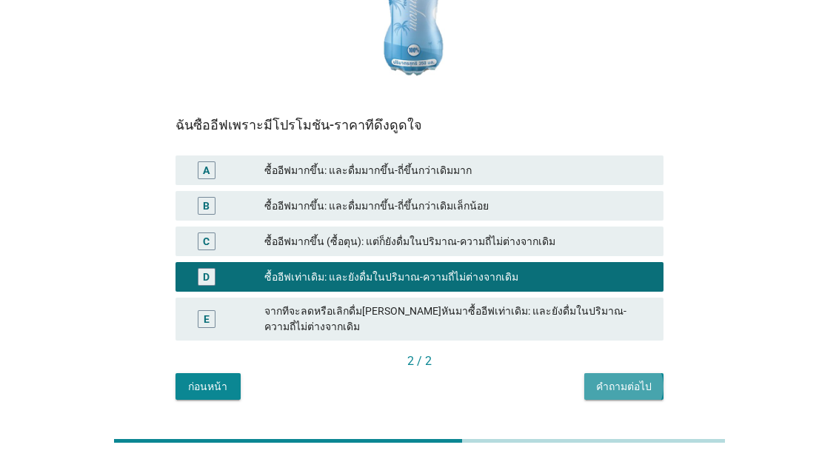
click at [620, 395] on div "คำถามต่อไป" at bounding box center [624, 387] width 56 height 16
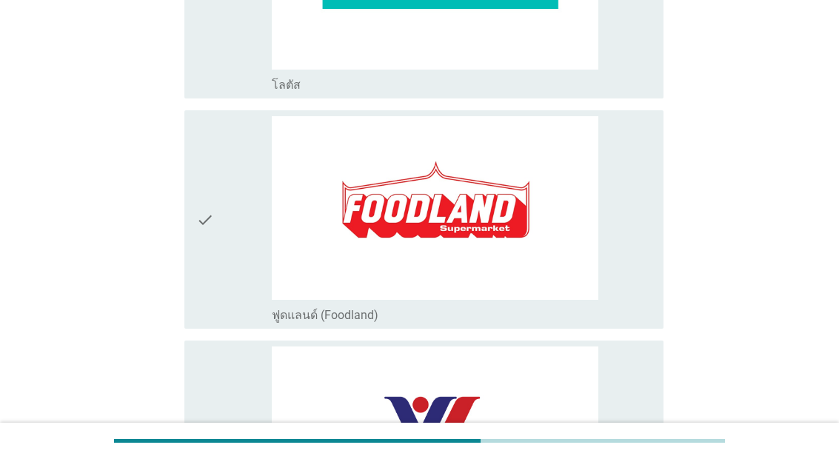
scroll to position [2159, 0]
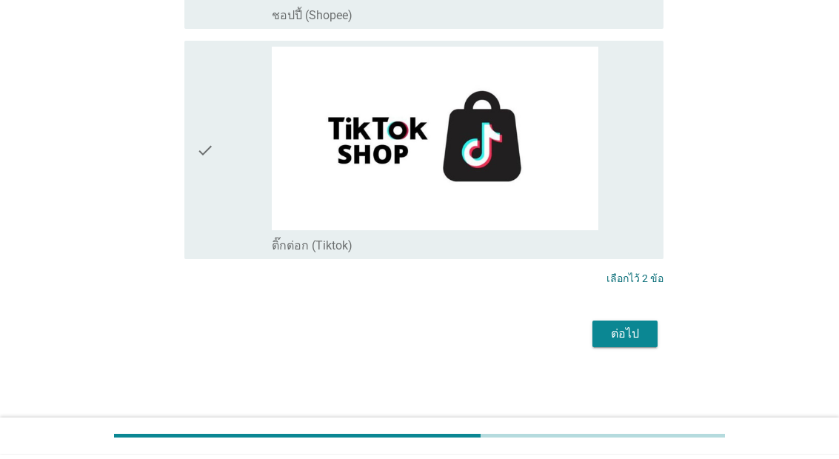
scroll to position [4759, 0]
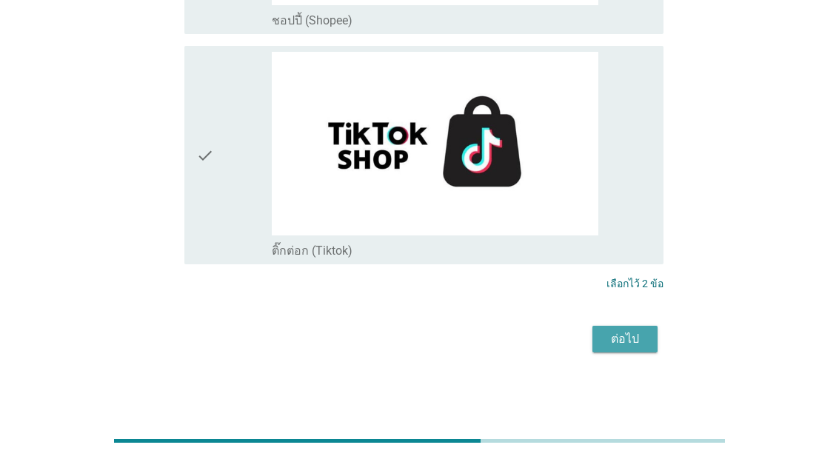
click at [636, 348] on div "ต่อไป" at bounding box center [624, 339] width 41 height 18
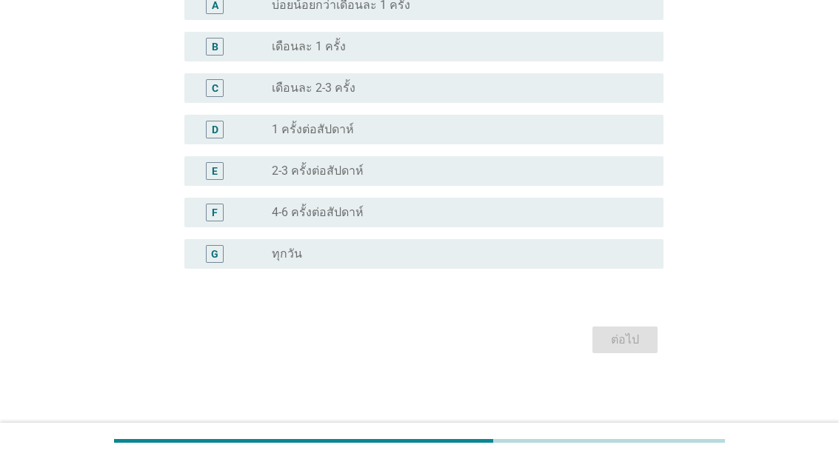
scroll to position [0, 0]
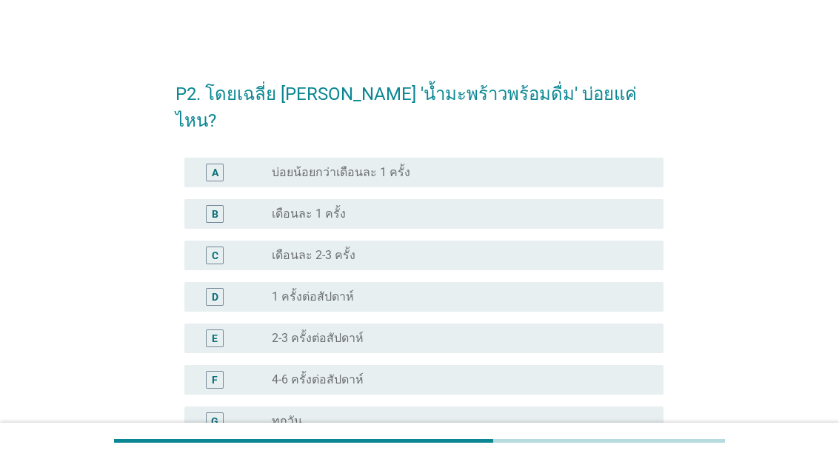
click at [490, 331] on div "radio_button_unchecked 2-3 ครั้งต่อสัปดาห์" at bounding box center [456, 338] width 368 height 15
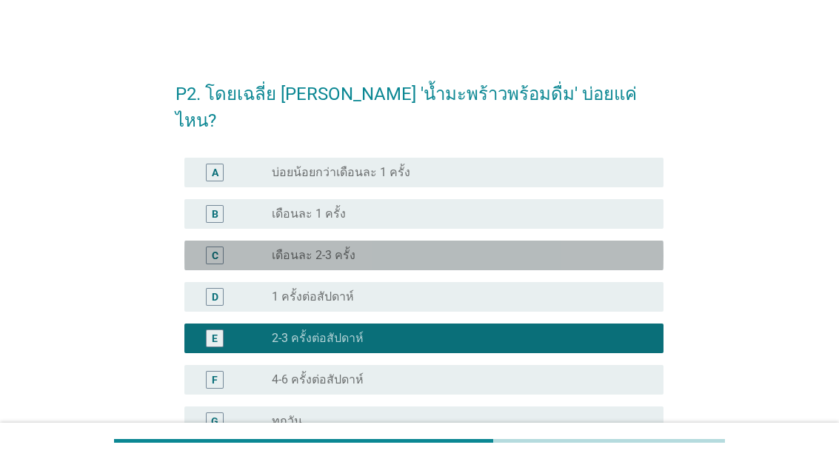
click at [533, 248] on div "radio_button_unchecked เดือนละ 2-3 ครั้ง" at bounding box center [456, 255] width 368 height 15
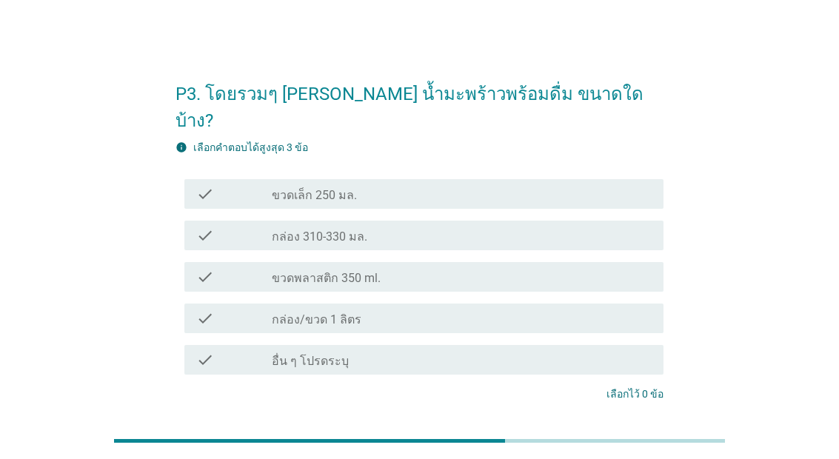
scroll to position [59, 0]
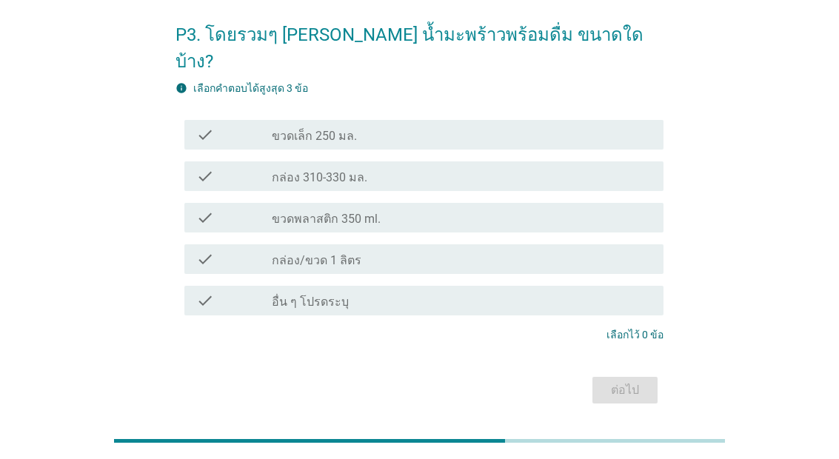
click at [589, 123] on div "check check_box_outline_blank ขวดเล็ก 250 มล." at bounding box center [423, 135] width 479 height 30
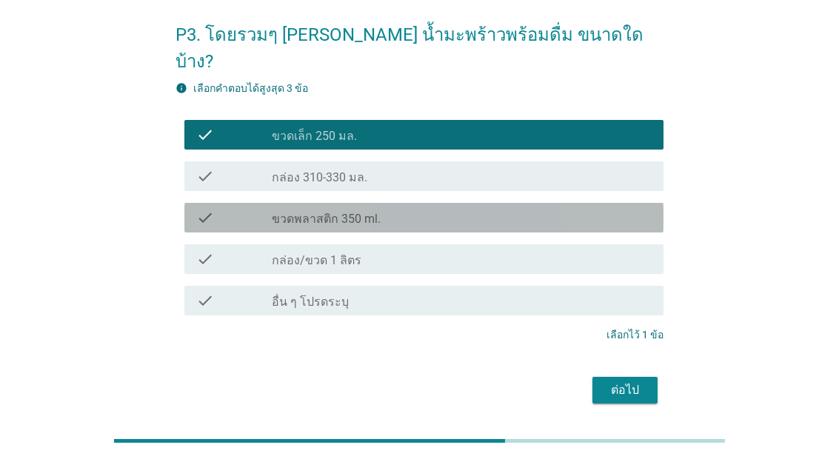
click at [517, 206] on div "check check_box_outline_blank ขวดพลาสติก 350 ml." at bounding box center [423, 218] width 479 height 30
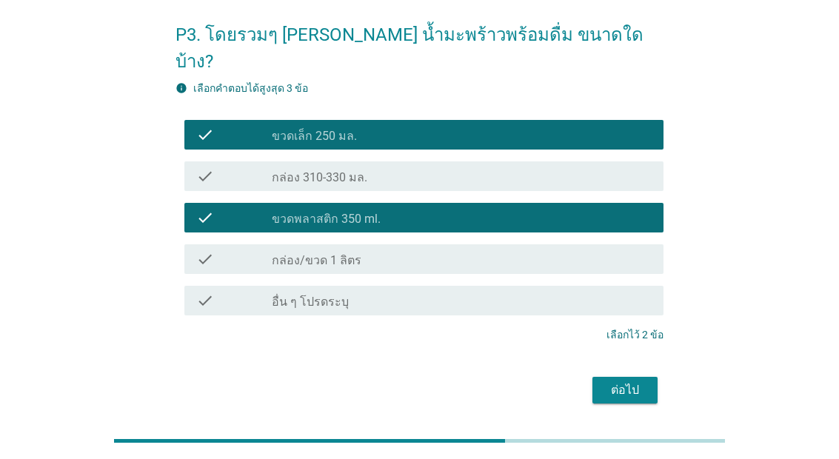
click at [619, 382] on div "ต่อไป" at bounding box center [624, 391] width 41 height 18
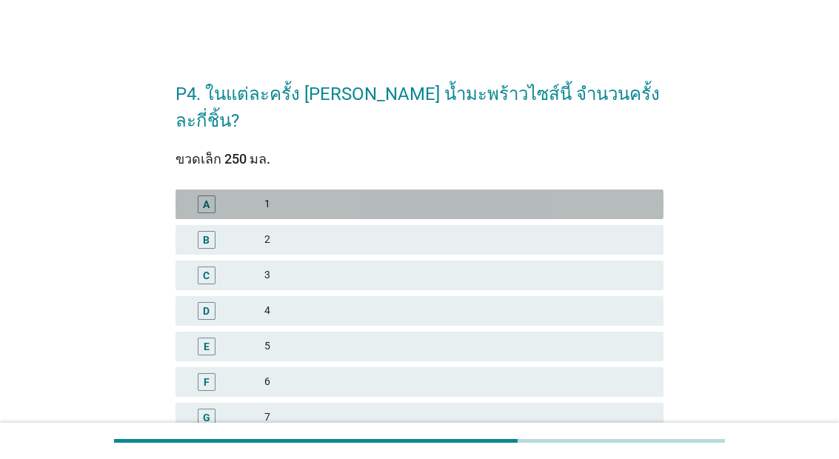
click at [393, 225] on div "B 2" at bounding box center [420, 240] width 488 height 30
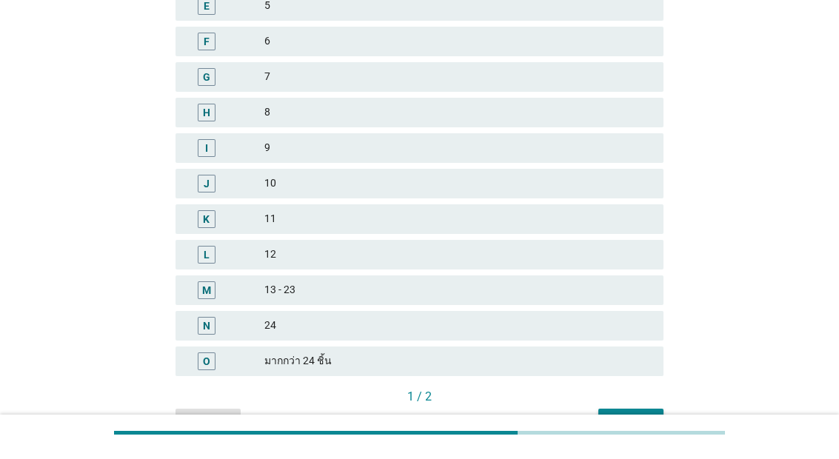
scroll to position [333, 0]
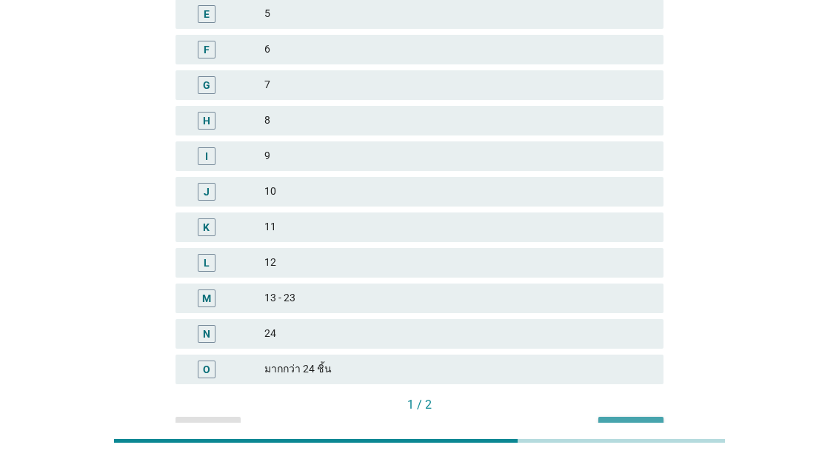
click at [641, 422] on div "ต่อไป" at bounding box center [630, 430] width 41 height 16
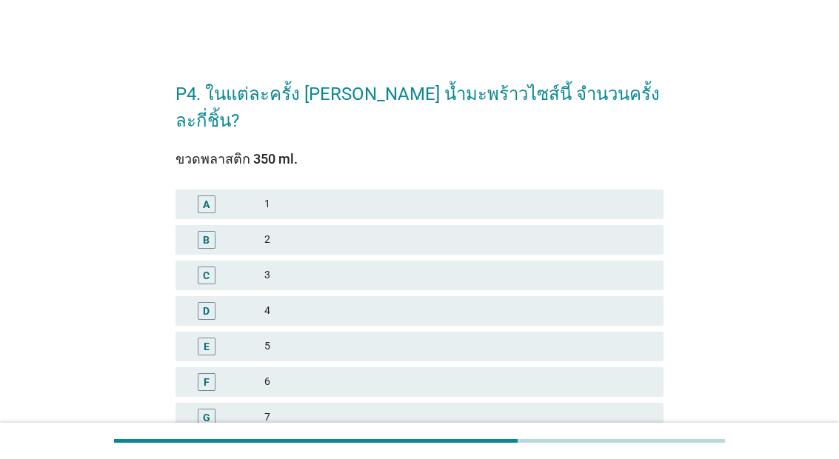
click at [495, 225] on div "B 2" at bounding box center [420, 240] width 488 height 30
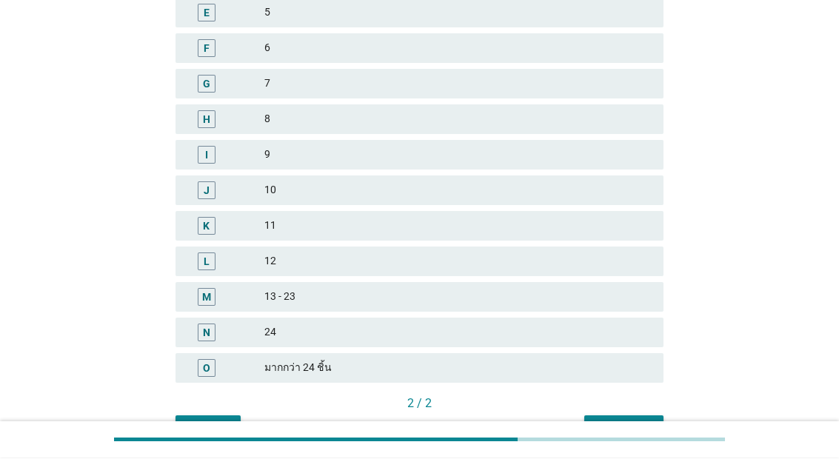
scroll to position [333, 0]
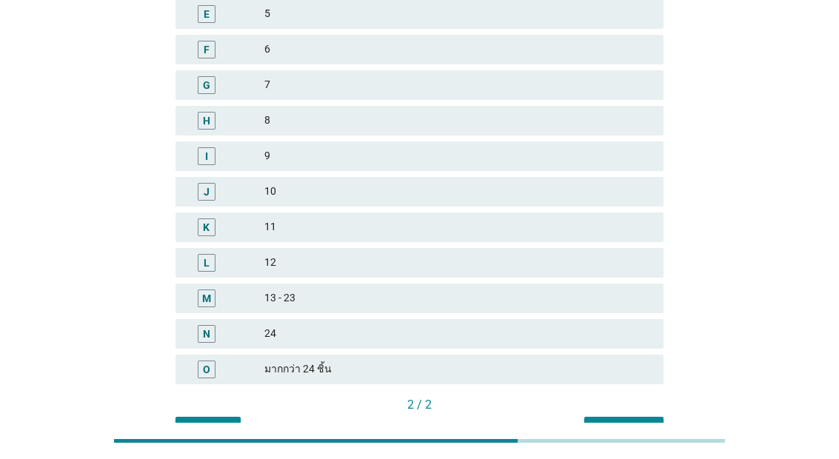
click at [624, 417] on button "คำถามต่อไป" at bounding box center [623, 430] width 79 height 27
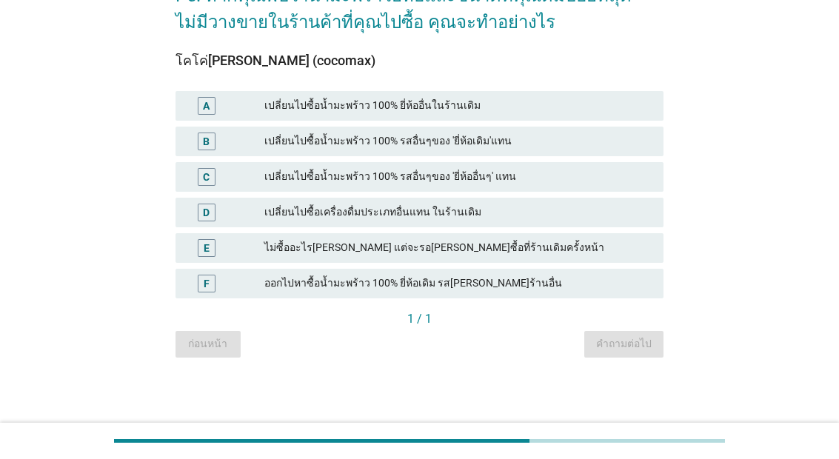
scroll to position [0, 0]
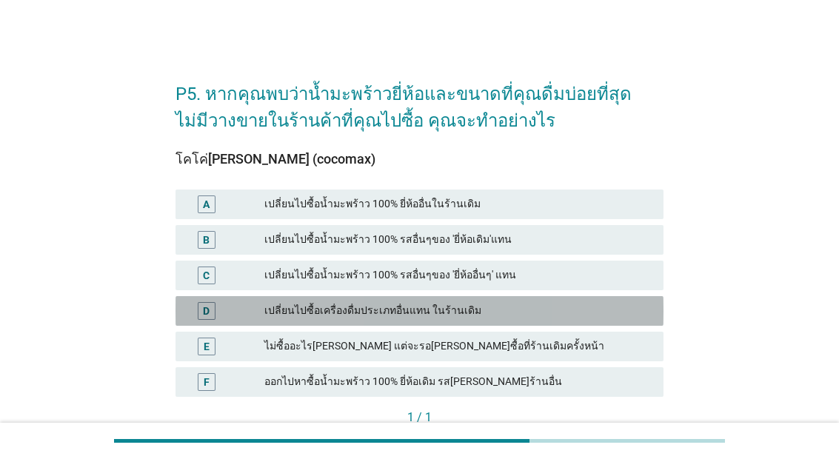
click at [514, 317] on div "เปลี่ยนไปซื้อเครื่องดื่มประเภทอื่นแทน ในร้านเดิม" at bounding box center [457, 311] width 387 height 18
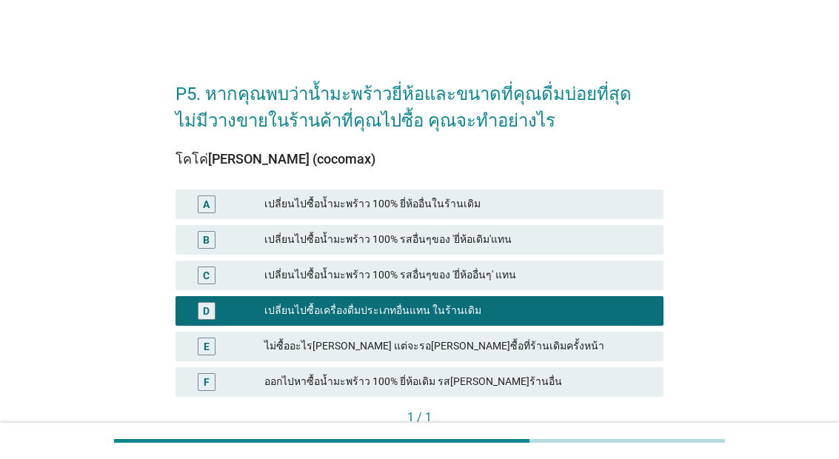
click at [535, 312] on div "เปลี่ยนไปซื้อเครื่องดื่มประเภทอื่นแทน ในร้านเดิม" at bounding box center [457, 311] width 387 height 18
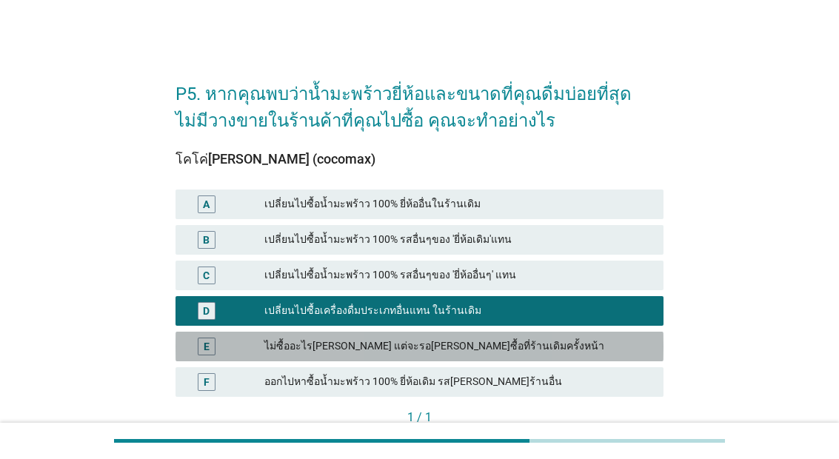
click at [503, 350] on div "ไม่ซื้ออะไร[PERSON_NAME] แต่จะรอ[PERSON_NAME]ซื้อที่ร้านเดิมครั้งหน้า" at bounding box center [457, 347] width 387 height 18
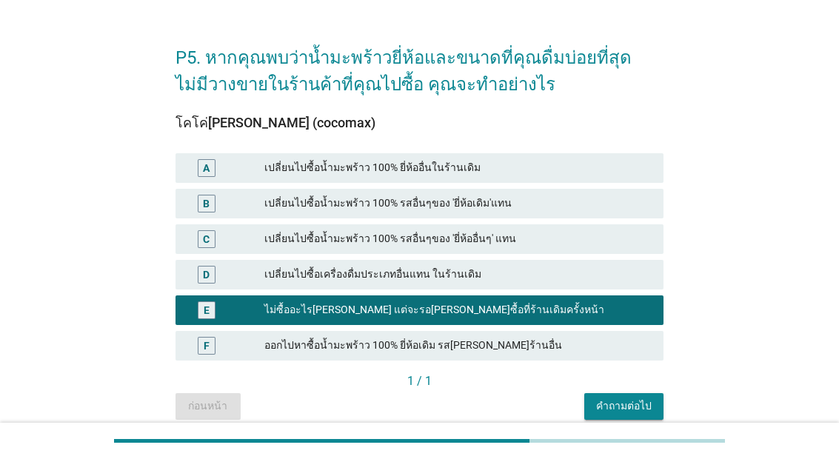
scroll to position [99, 0]
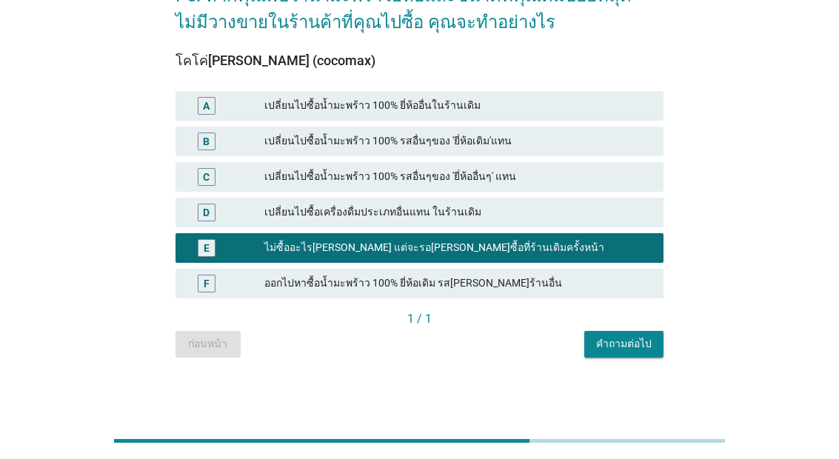
click at [633, 342] on div "คำถามต่อไป" at bounding box center [624, 344] width 56 height 16
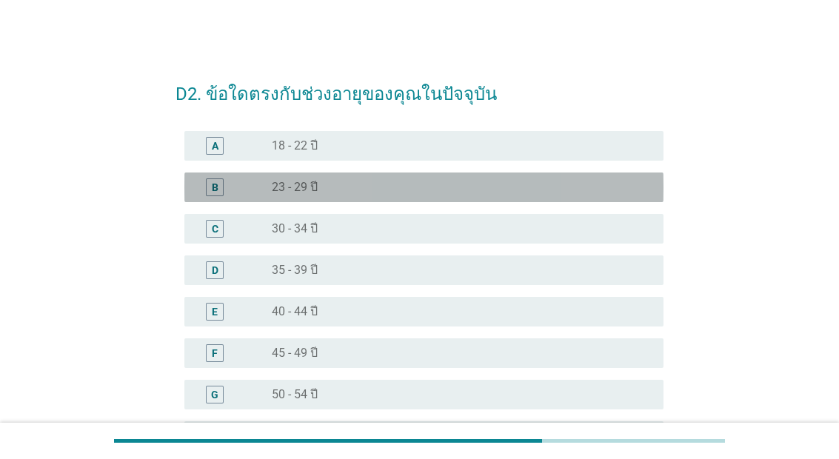
click at [444, 181] on div "radio_button_unchecked 23 - 29 ปี" at bounding box center [456, 187] width 368 height 15
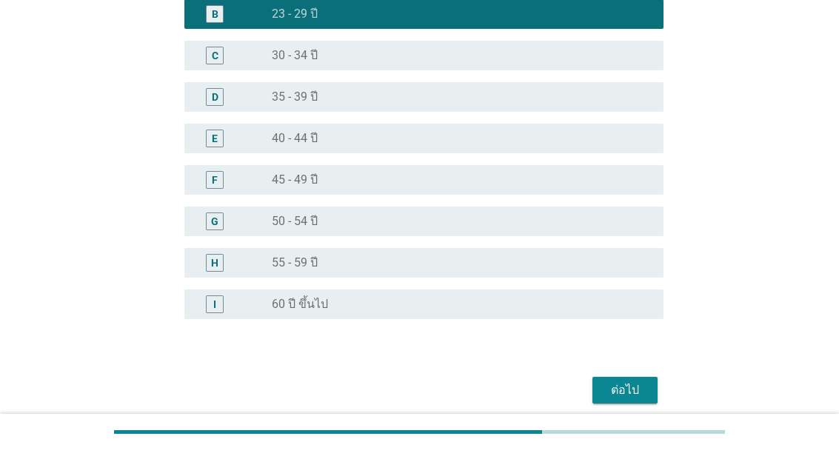
scroll to position [164, 0]
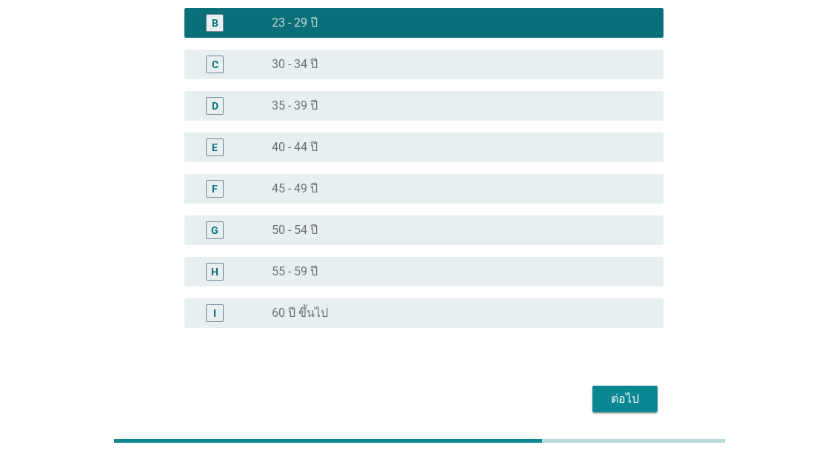
click at [636, 399] on div "ต่อไป" at bounding box center [624, 399] width 41 height 18
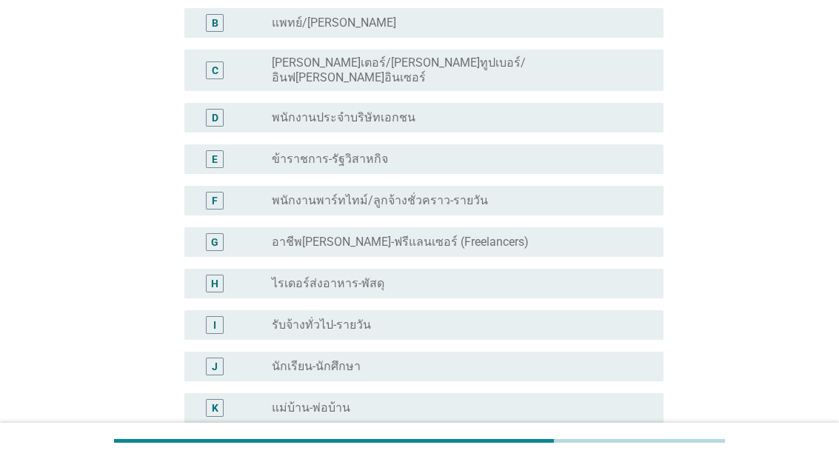
scroll to position [0, 0]
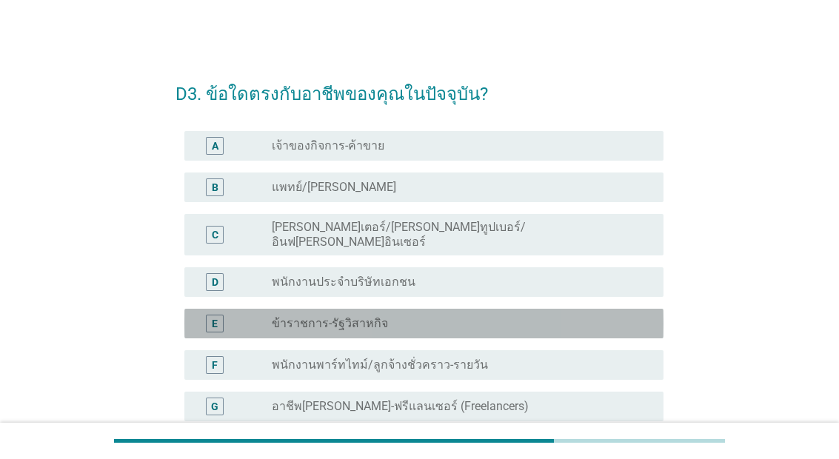
click at [516, 318] on div "radio_button_unchecked ข้าราชการ-รัฐวิสาหกิจ" at bounding box center [456, 323] width 368 height 15
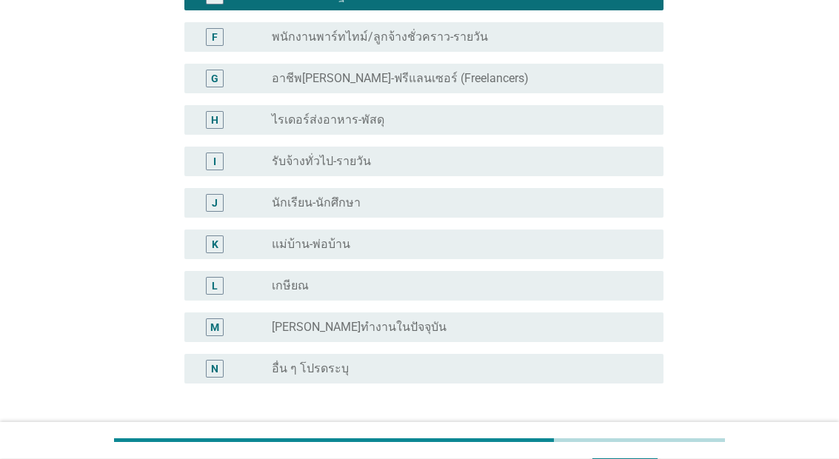
scroll to position [372, 0]
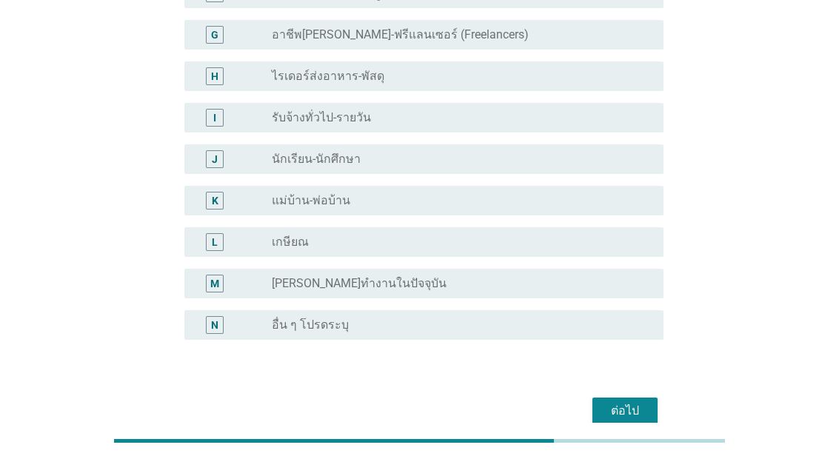
click at [633, 402] on div "ต่อไป" at bounding box center [624, 411] width 41 height 18
